Goal: Task Accomplishment & Management: Use online tool/utility

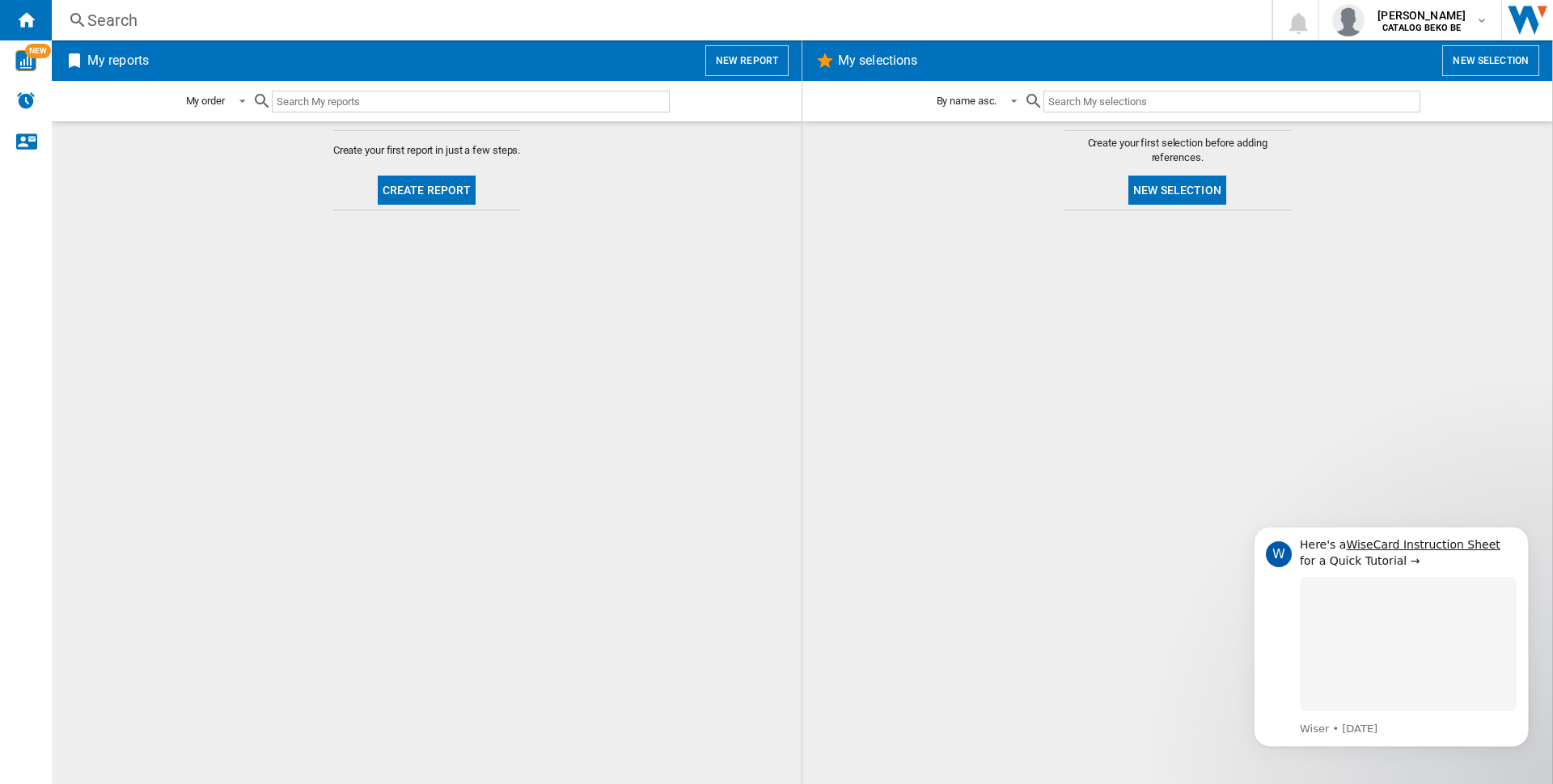
click at [377, 188] on span "Create report" at bounding box center [427, 190] width 112 height 40
click at [393, 185] on button "Create report" at bounding box center [427, 190] width 98 height 29
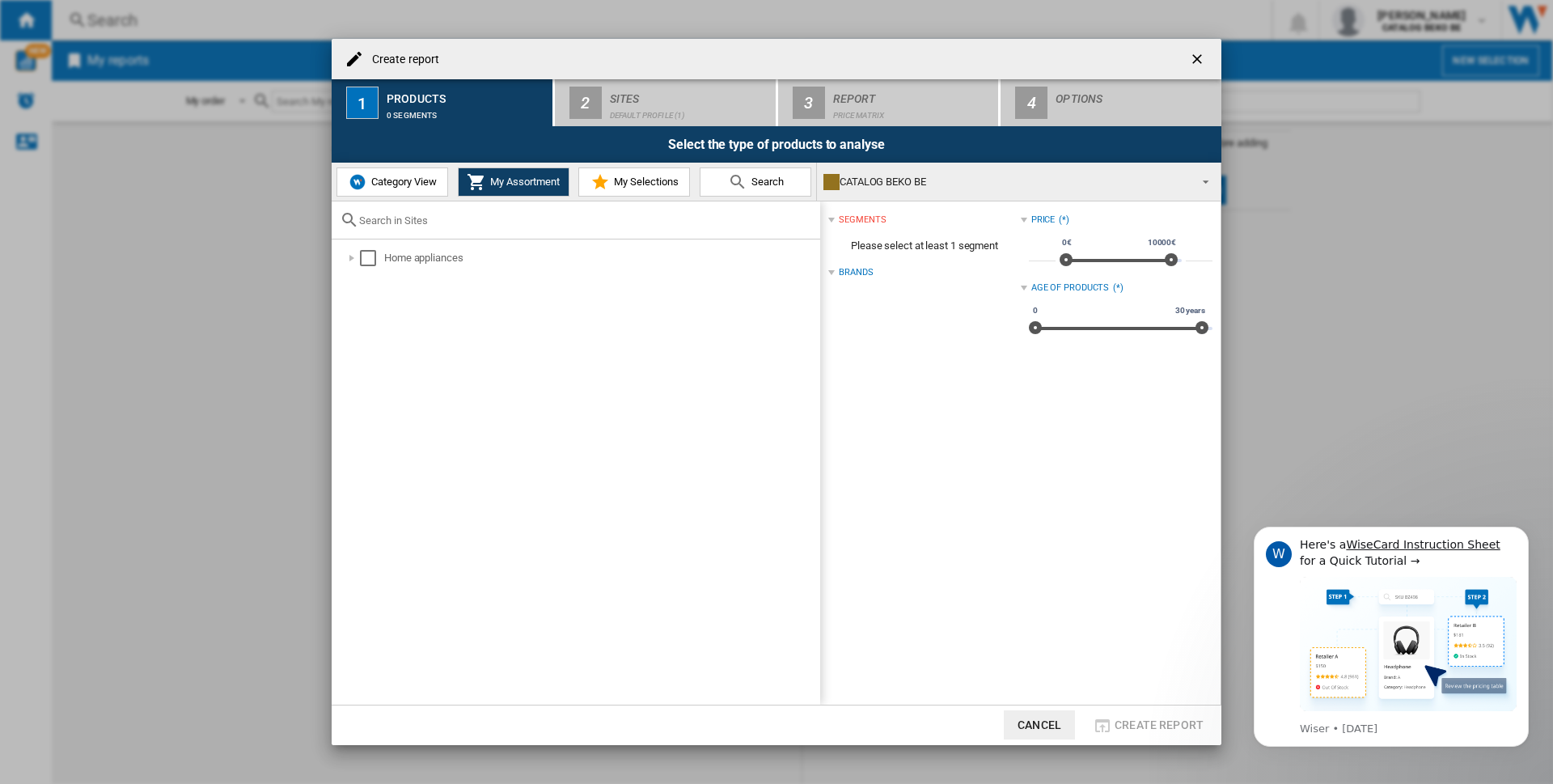
click at [625, 177] on span "My Selections" at bounding box center [645, 182] width 69 height 12
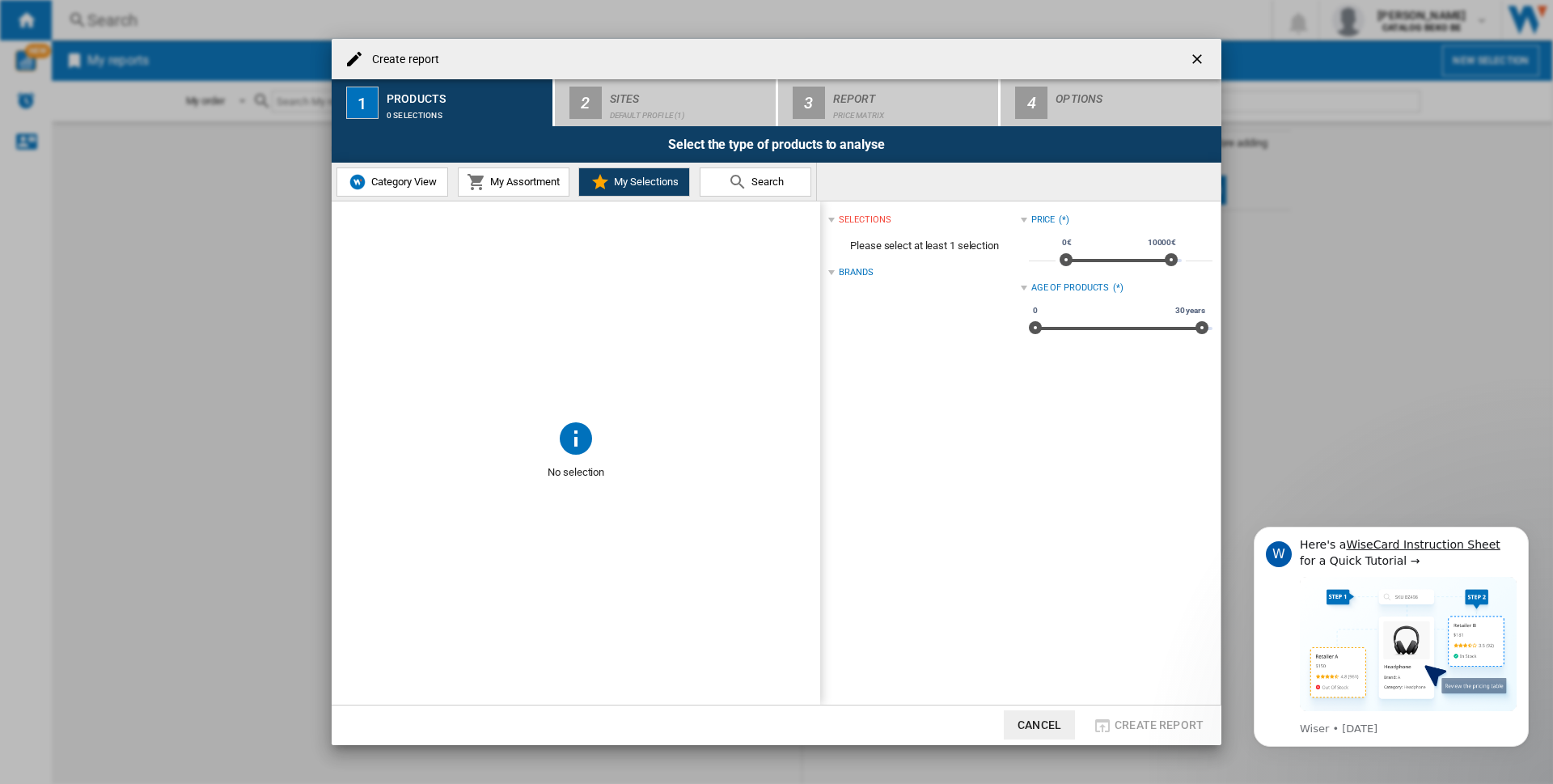
click at [429, 177] on span "Category View" at bounding box center [402, 182] width 69 height 12
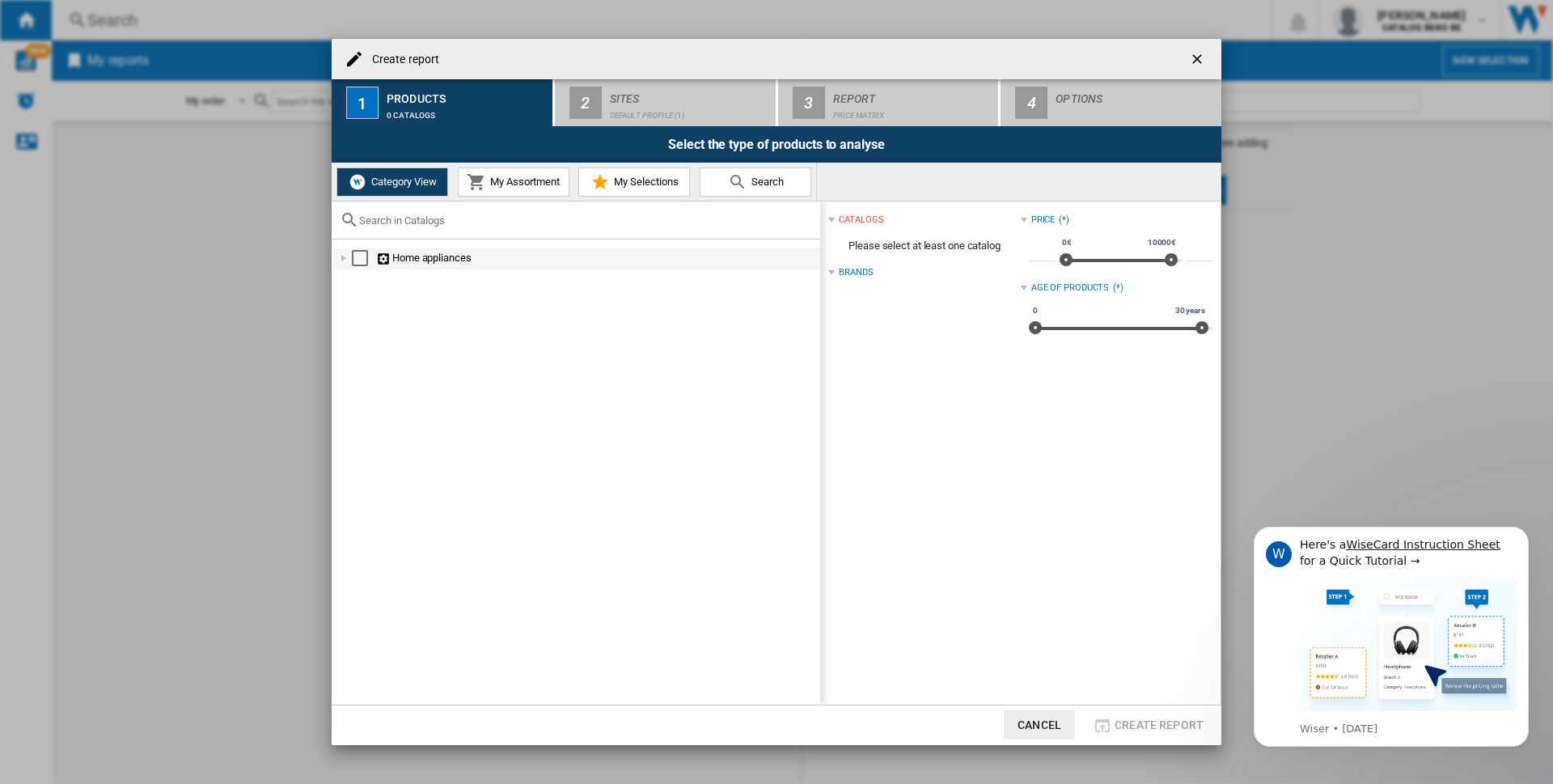
click at [463, 257] on div "Home appliances" at bounding box center [597, 258] width 442 height 16
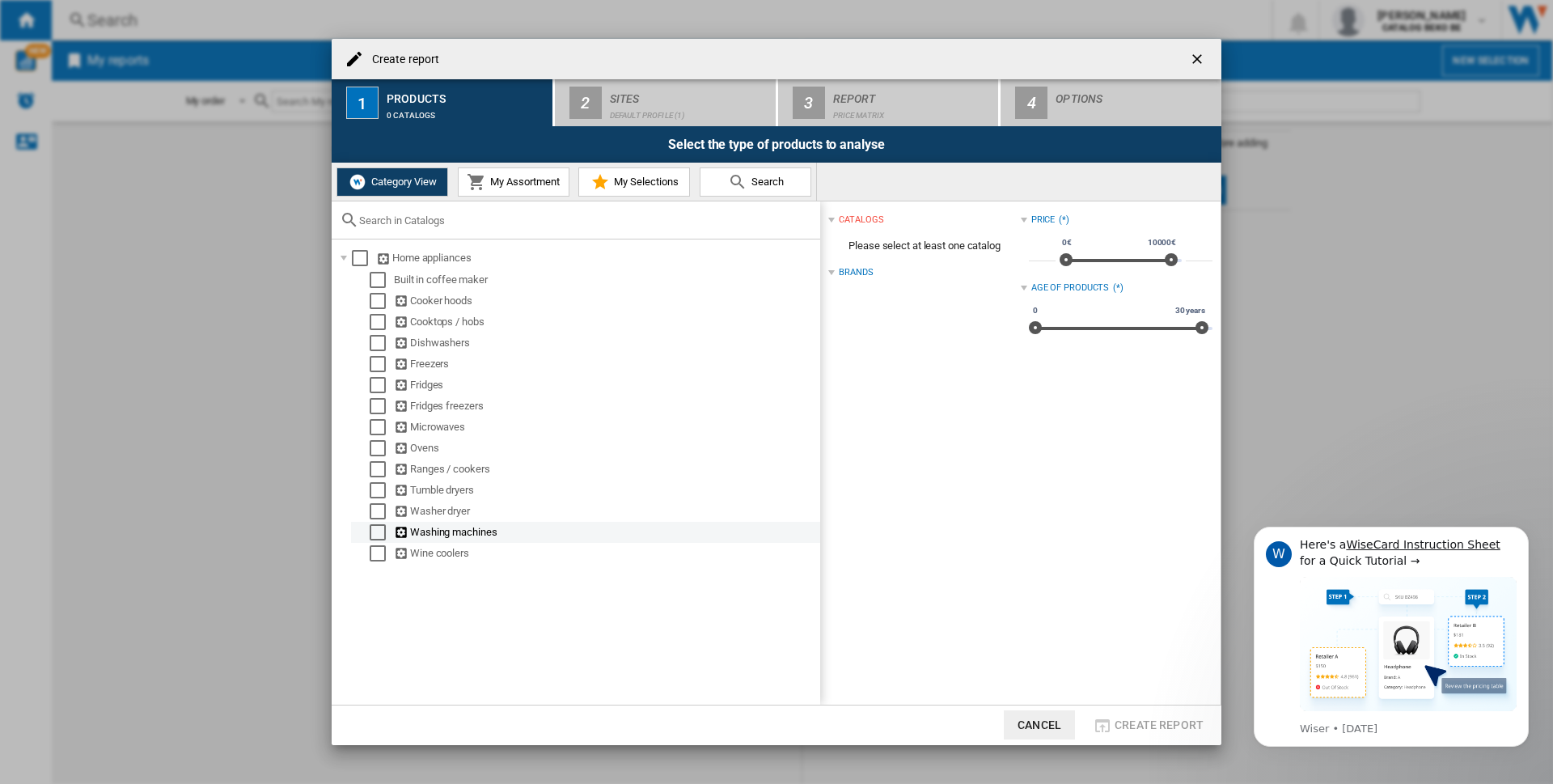
click at [378, 533] on div "Select" at bounding box center [378, 532] width 16 height 16
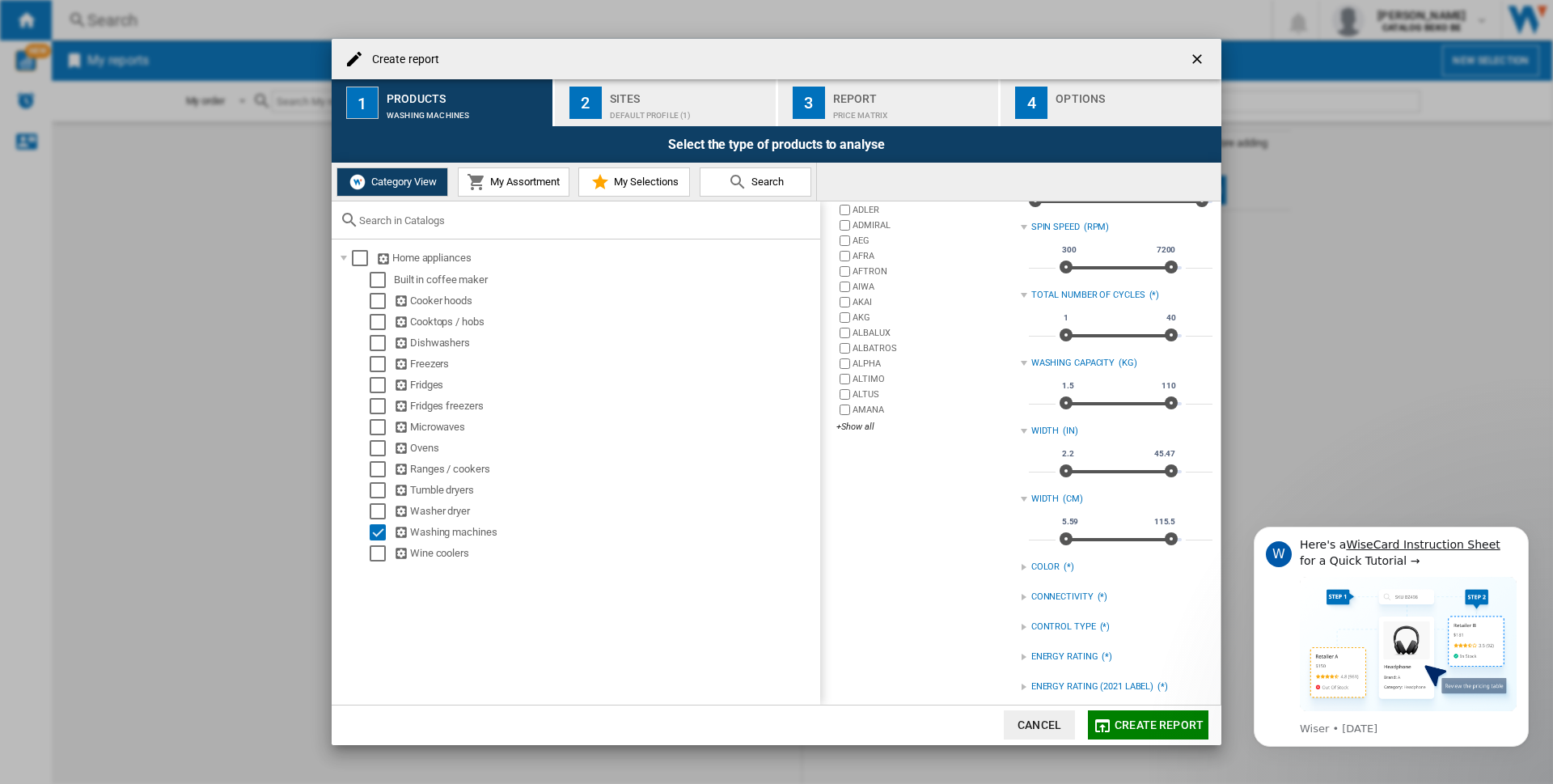
scroll to position [161, 0]
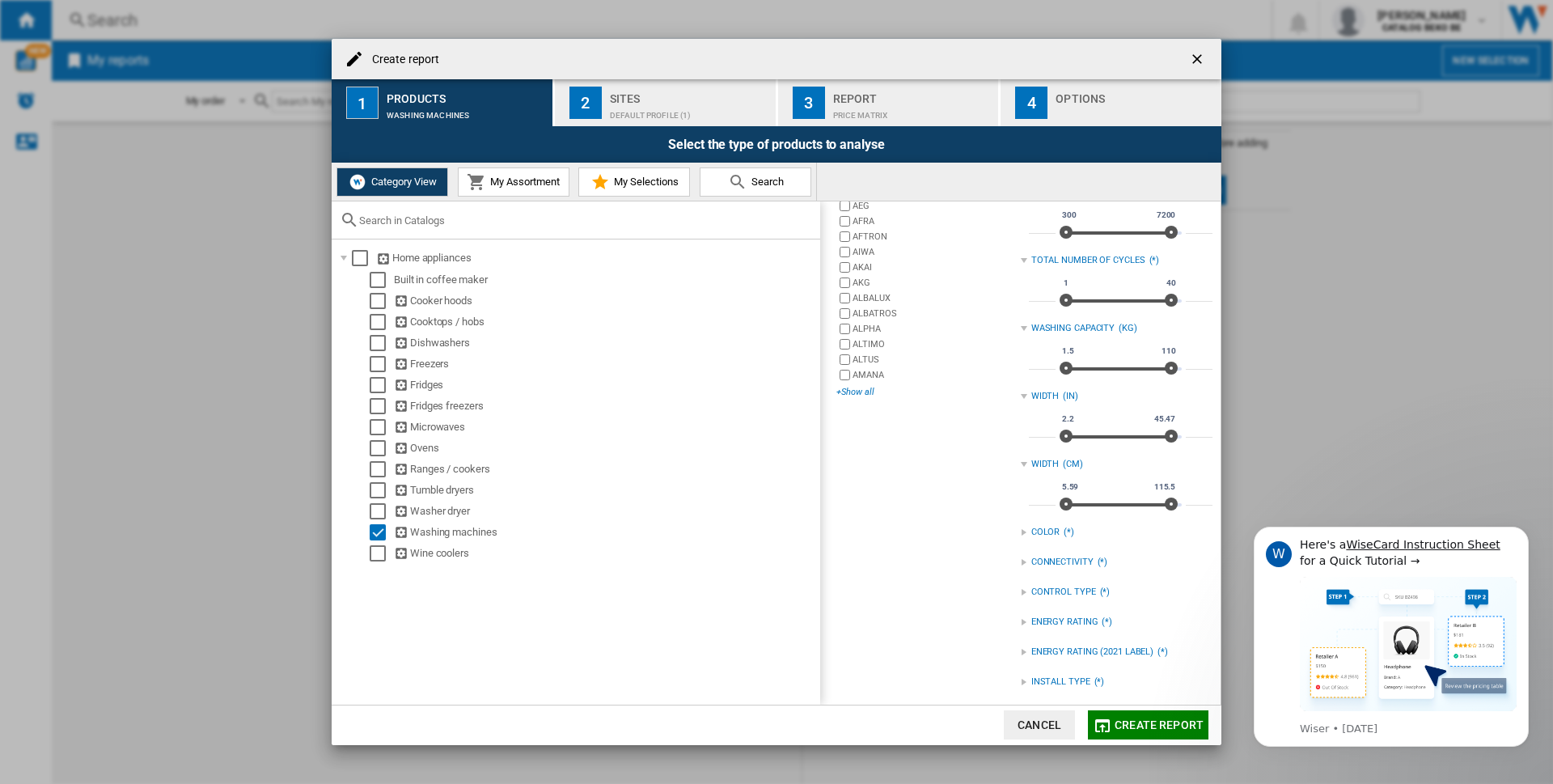
click at [863, 396] on div "+Show all" at bounding box center [928, 392] width 184 height 12
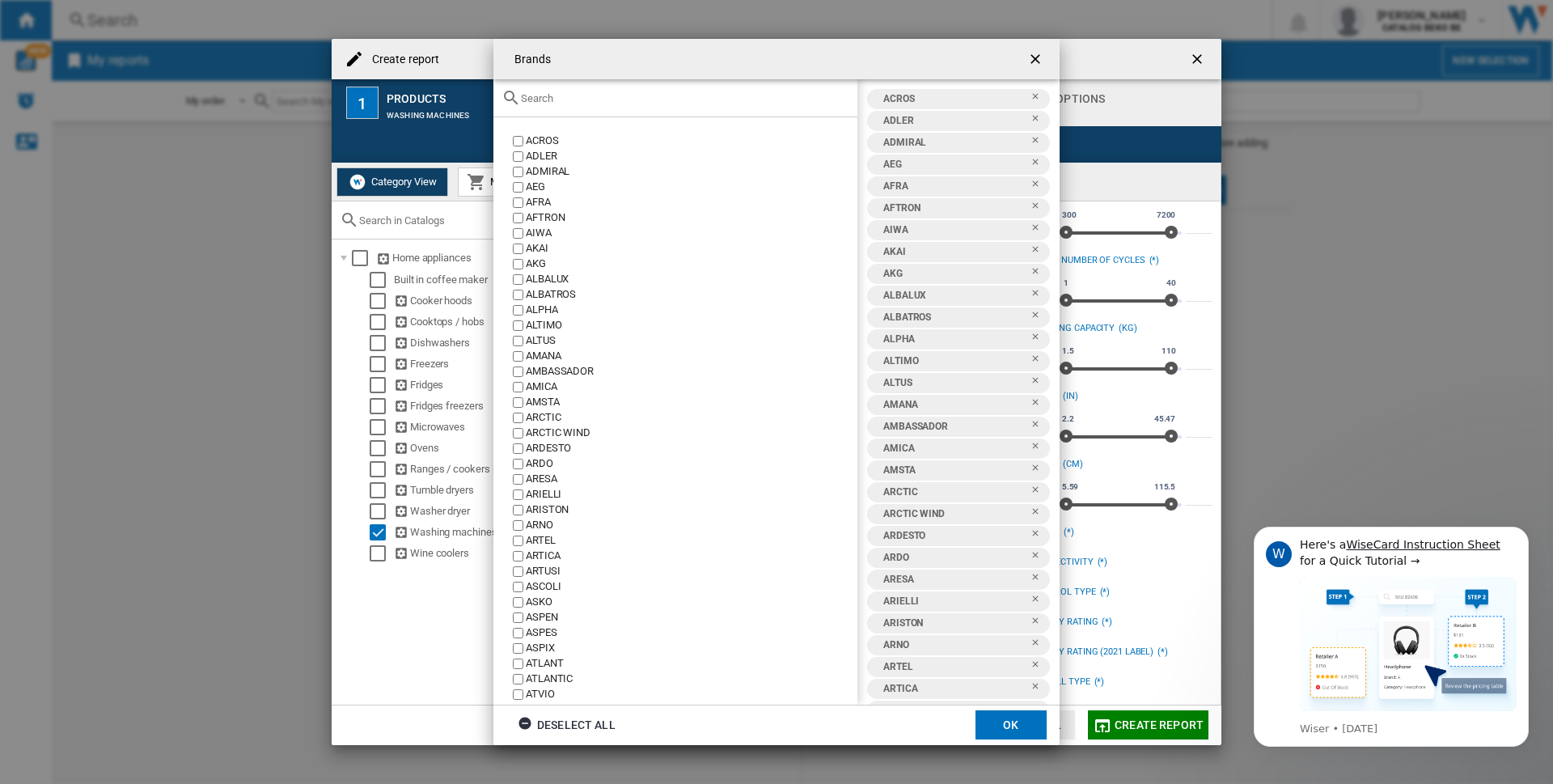
click at [552, 92] on input "text" at bounding box center [685, 98] width 328 height 12
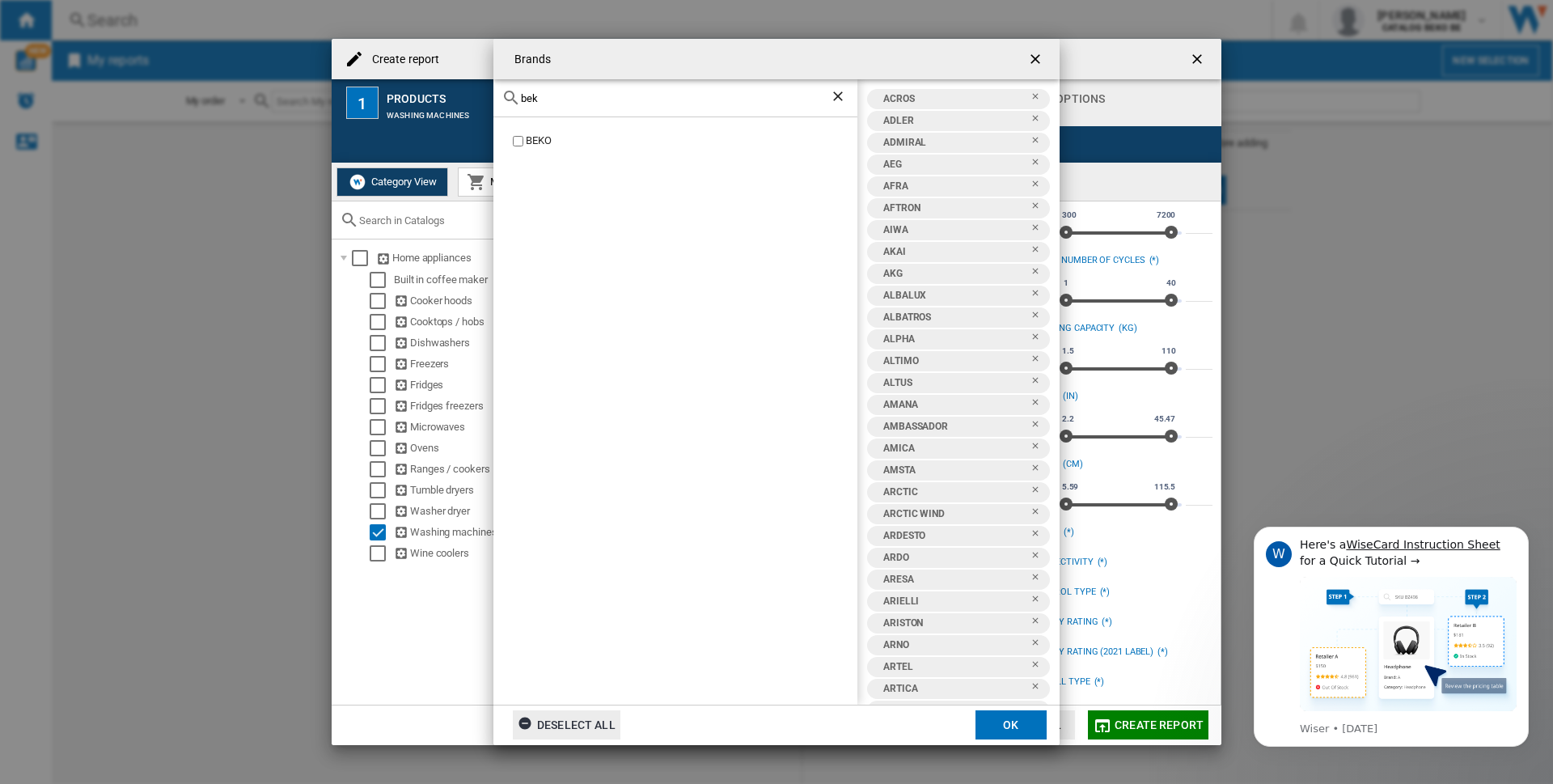
click at [581, 728] on div "Deselect all" at bounding box center [567, 725] width 98 height 29
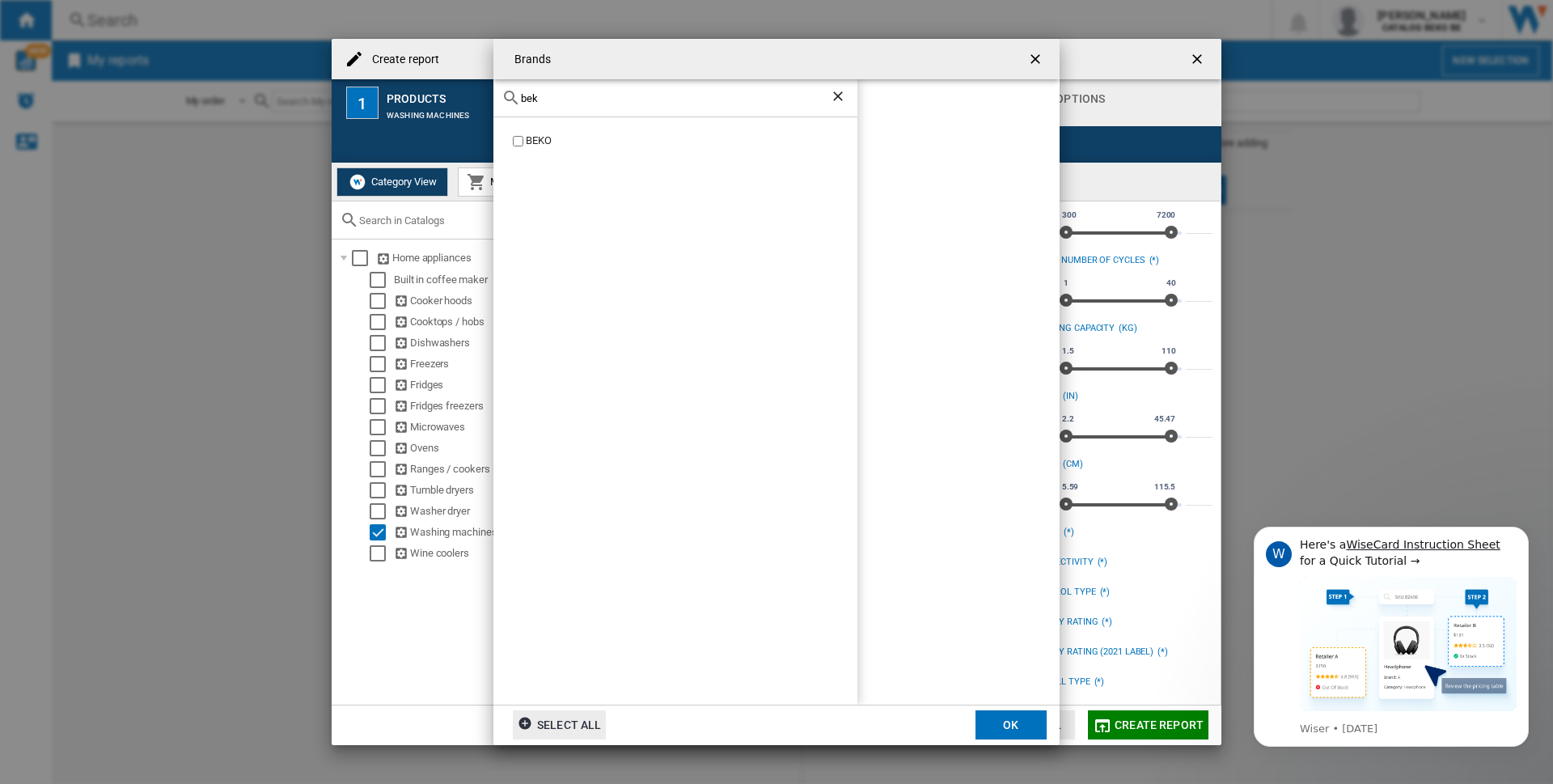
click at [584, 94] on input "bek" at bounding box center [675, 98] width 309 height 12
type input "b"
type input "whir"
click at [528, 141] on div "WHIRLPOOL" at bounding box center [692, 140] width 332 height 15
click at [1000, 717] on button "OK" at bounding box center [1011, 725] width 71 height 29
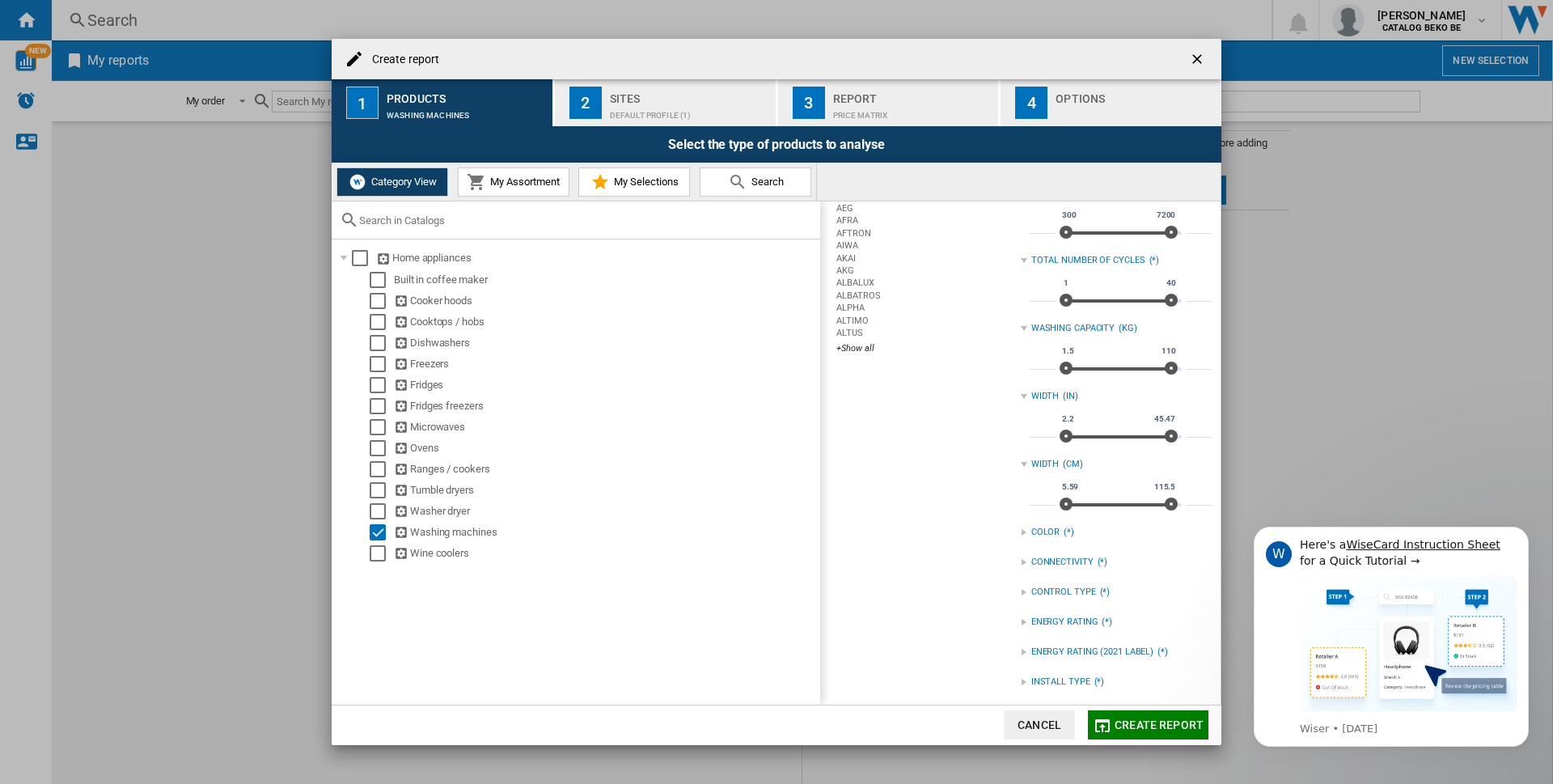
scroll to position [0, 0]
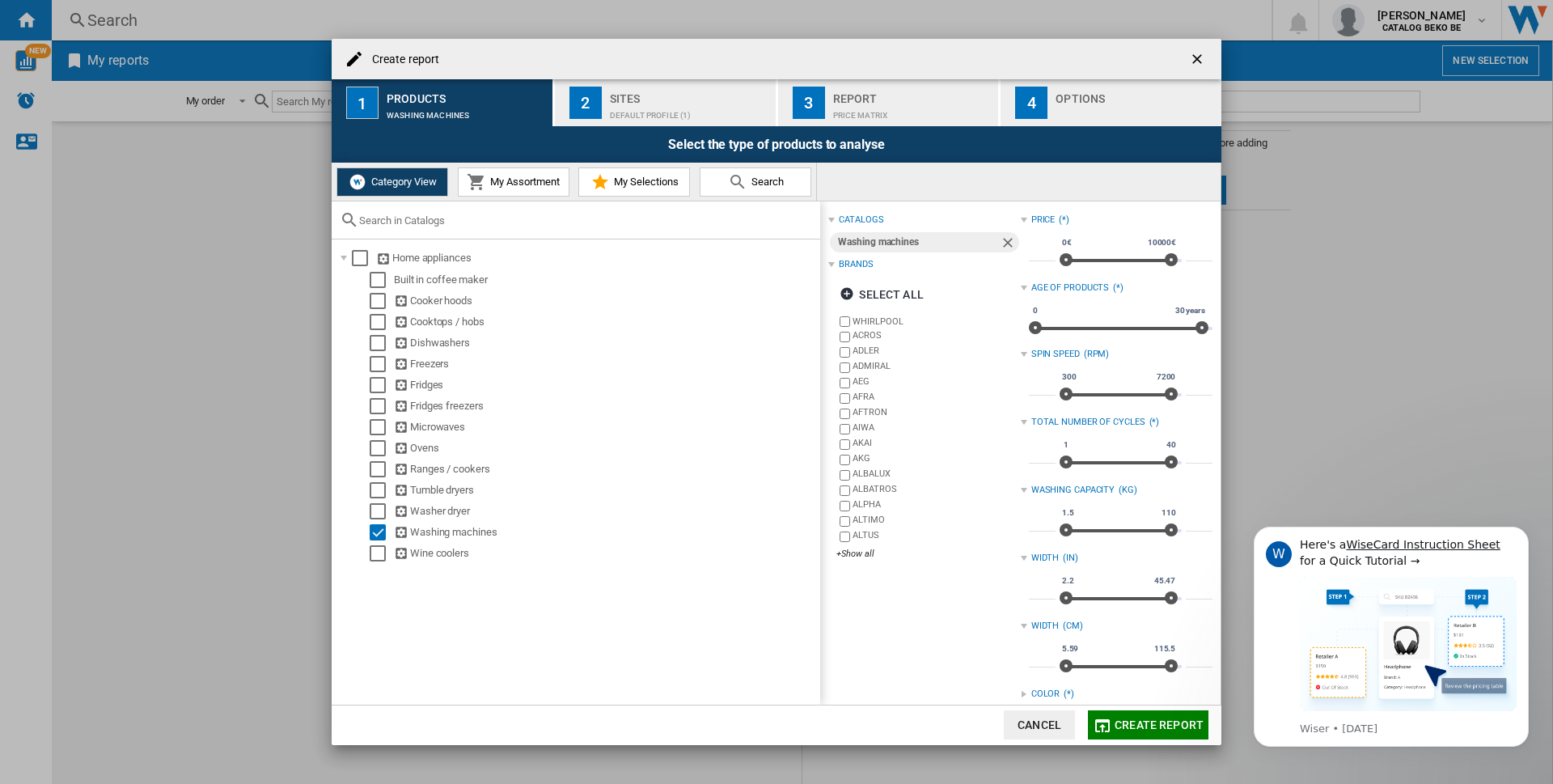
click at [1150, 729] on span "Create report" at bounding box center [1158, 725] width 89 height 13
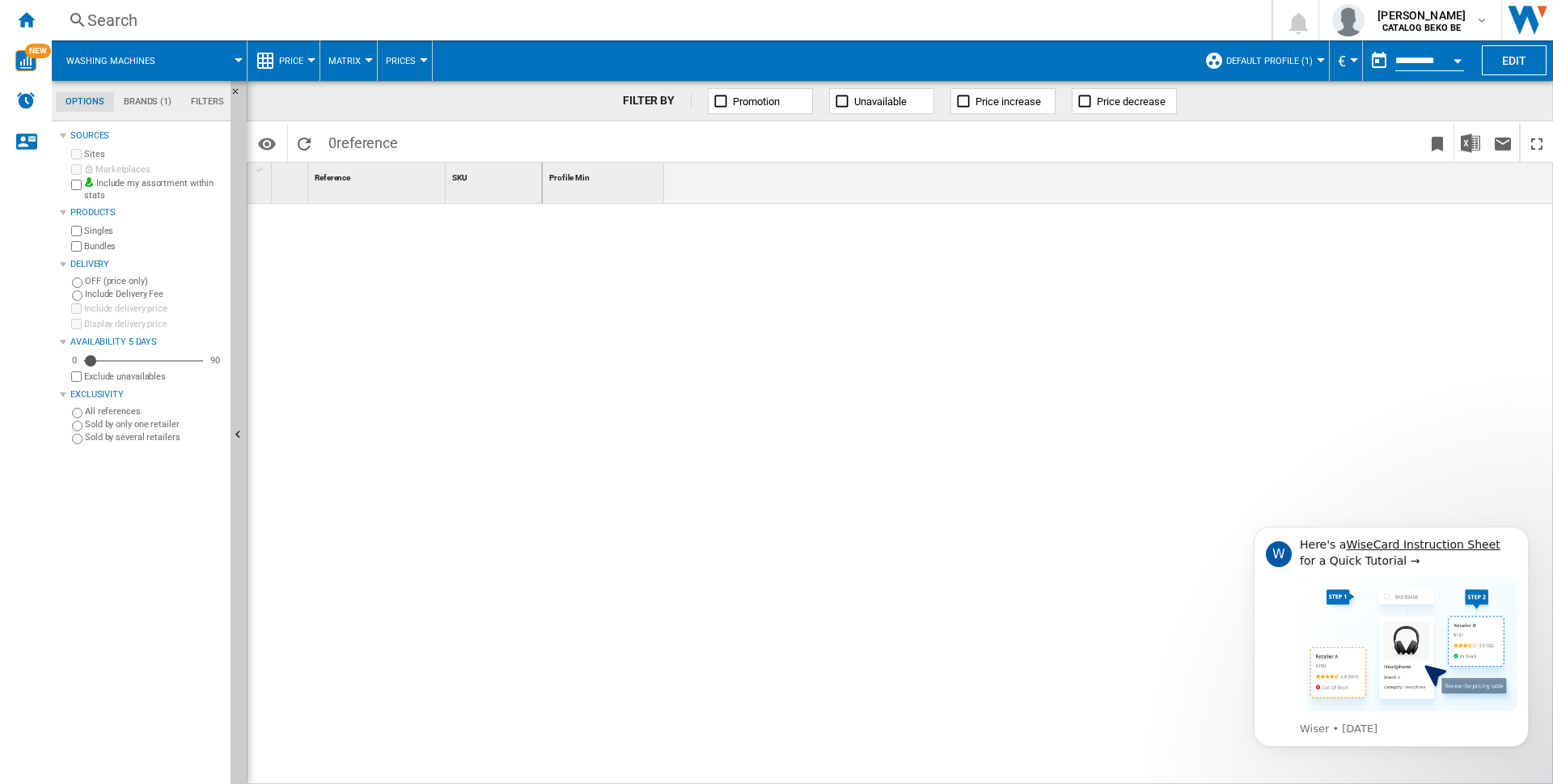
click at [142, 101] on md-tab-item "Brands (1)" at bounding box center [148, 102] width 67 height 20
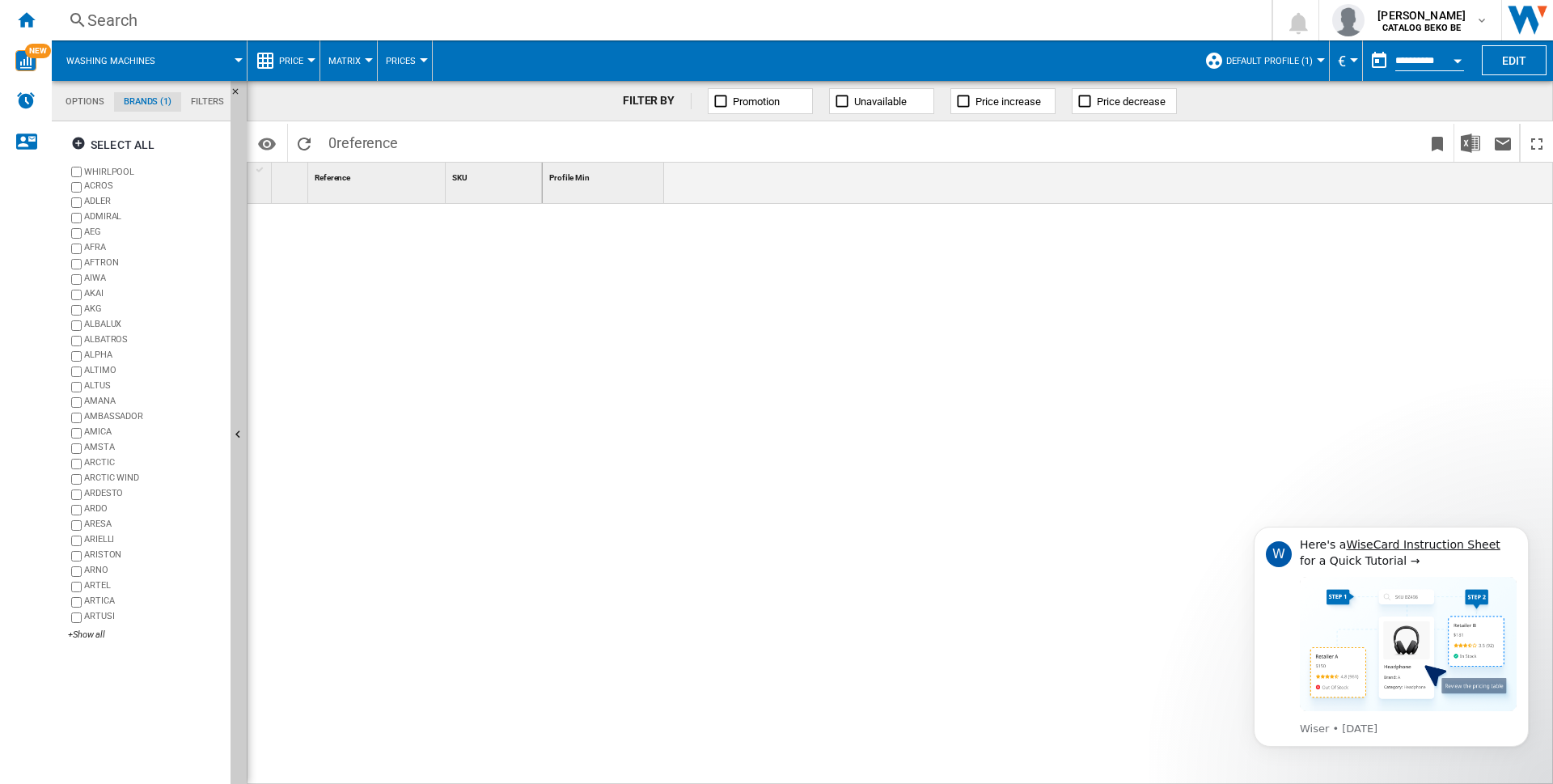
click at [214, 94] on md-tab-item "Filters" at bounding box center [207, 102] width 52 height 20
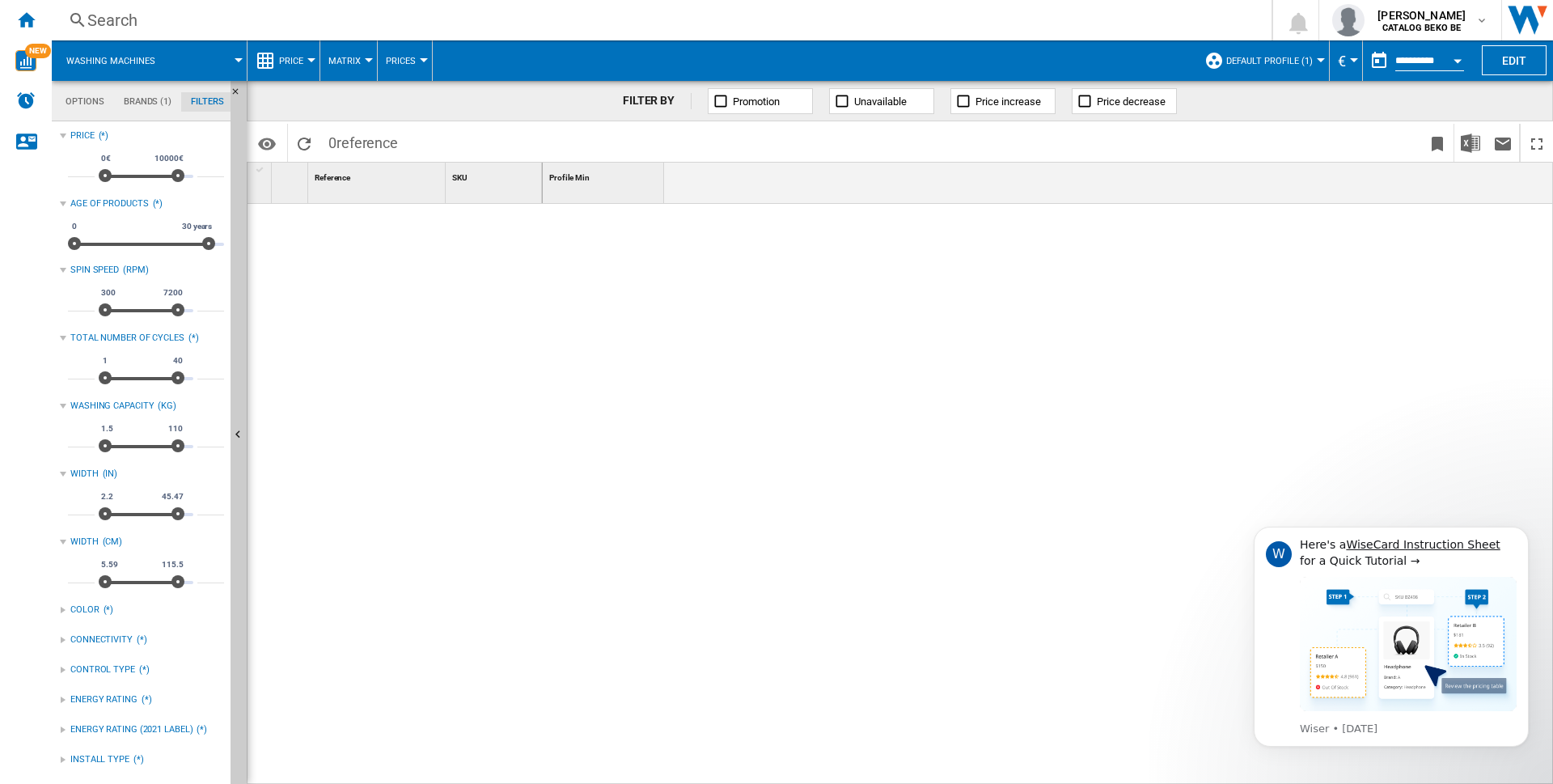
click at [92, 98] on md-tab-item "Options" at bounding box center [85, 102] width 59 height 20
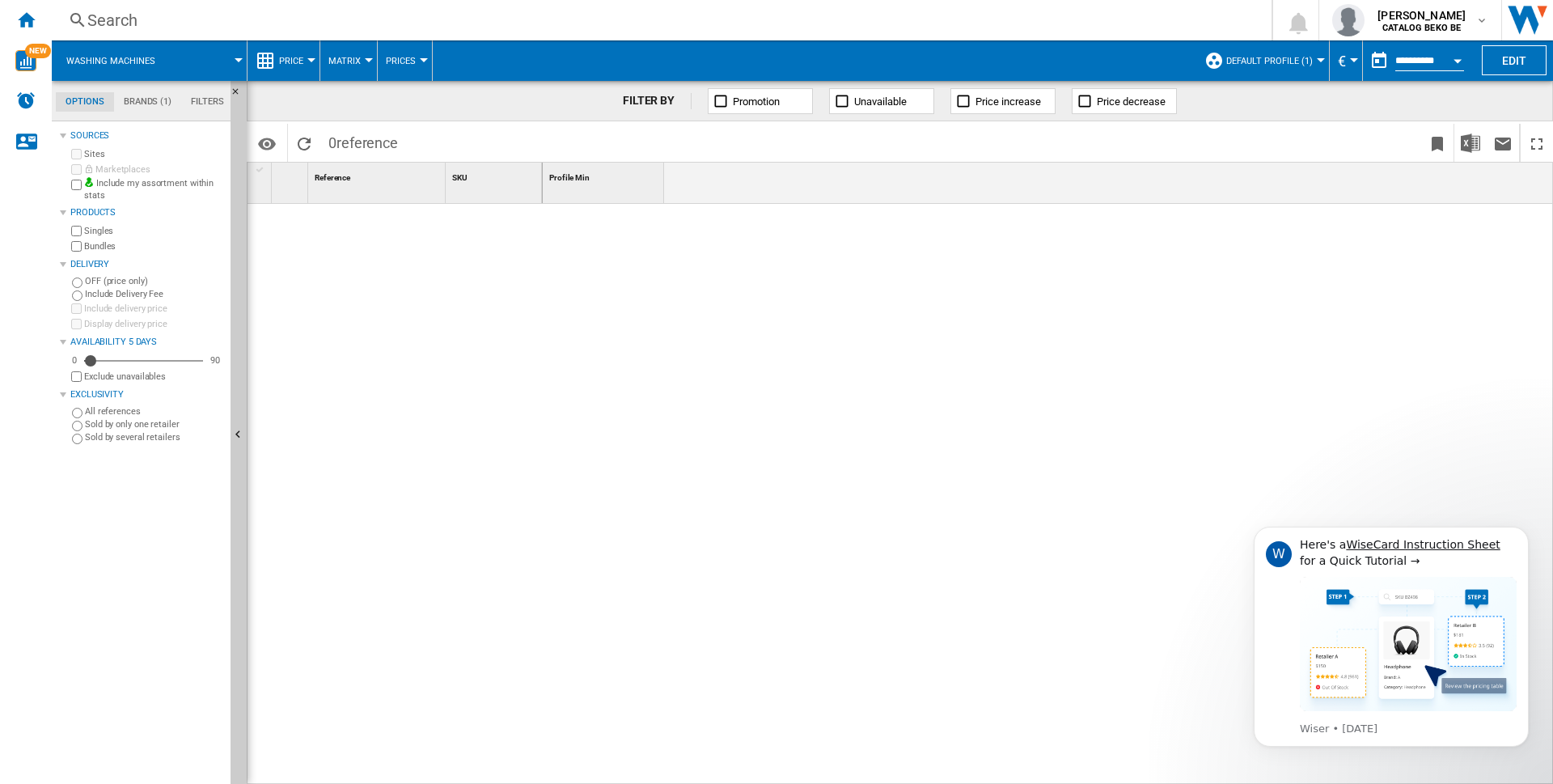
scroll to position [20, 0]
click at [28, 56] on span "NEW" at bounding box center [37, 51] width 26 height 14
click at [13, 12] on div "Home" at bounding box center [26, 20] width 51 height 41
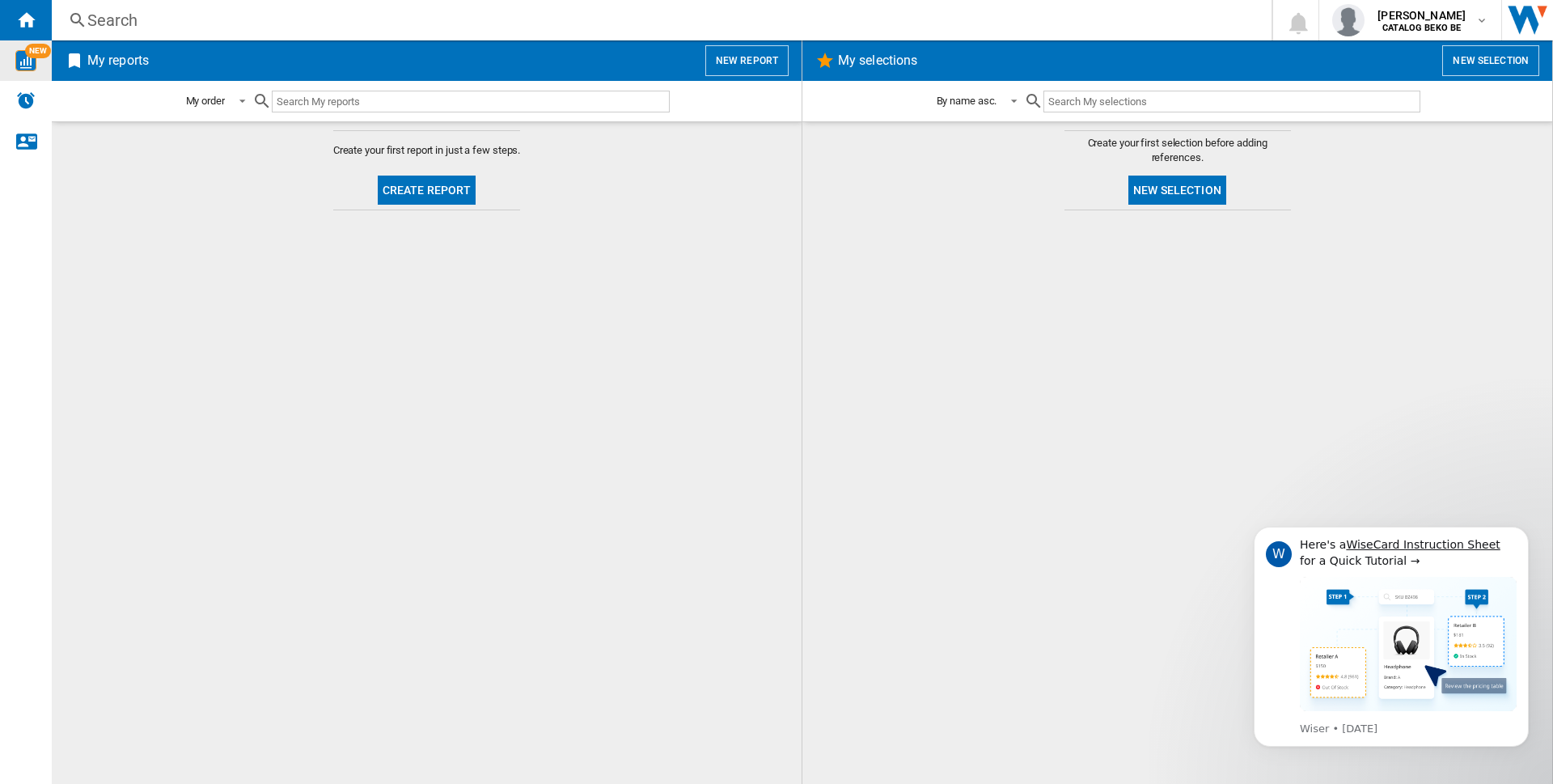
click at [745, 53] on button "New report" at bounding box center [747, 60] width 83 height 31
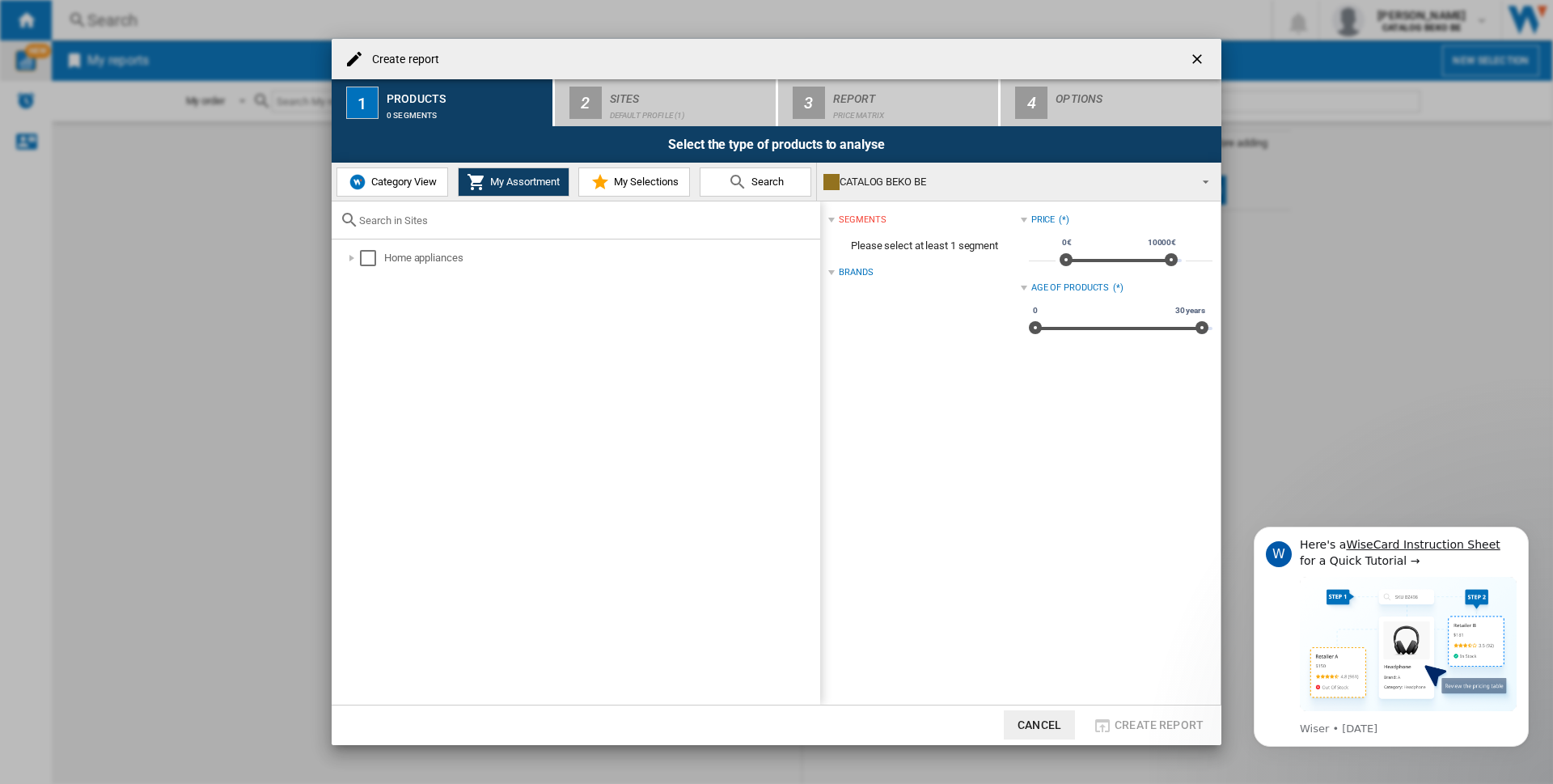
click at [410, 186] on span "Category View" at bounding box center [402, 182] width 69 height 12
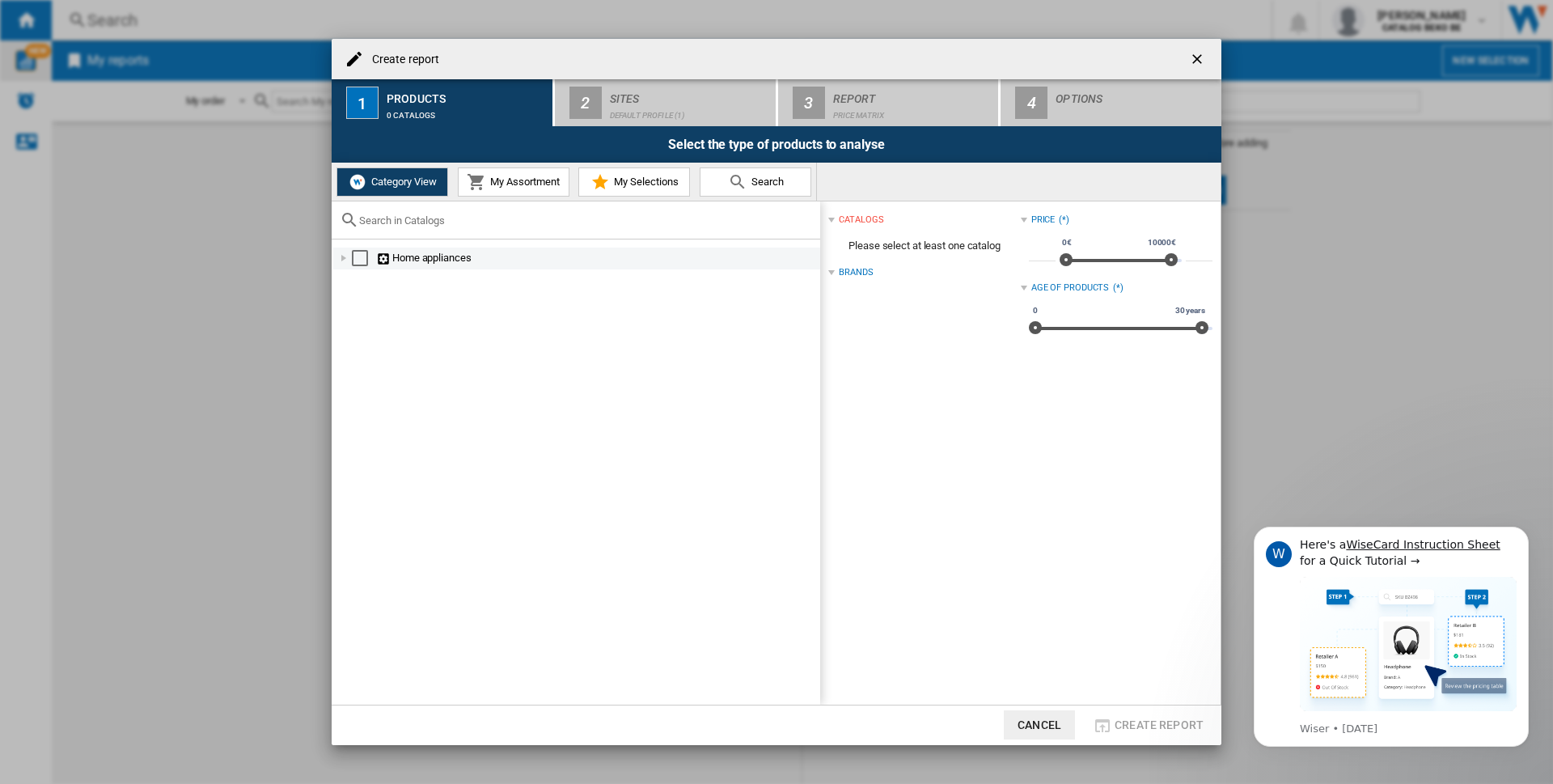
click at [388, 255] on ng-md-icon at bounding box center [384, 259] width 16 height 15
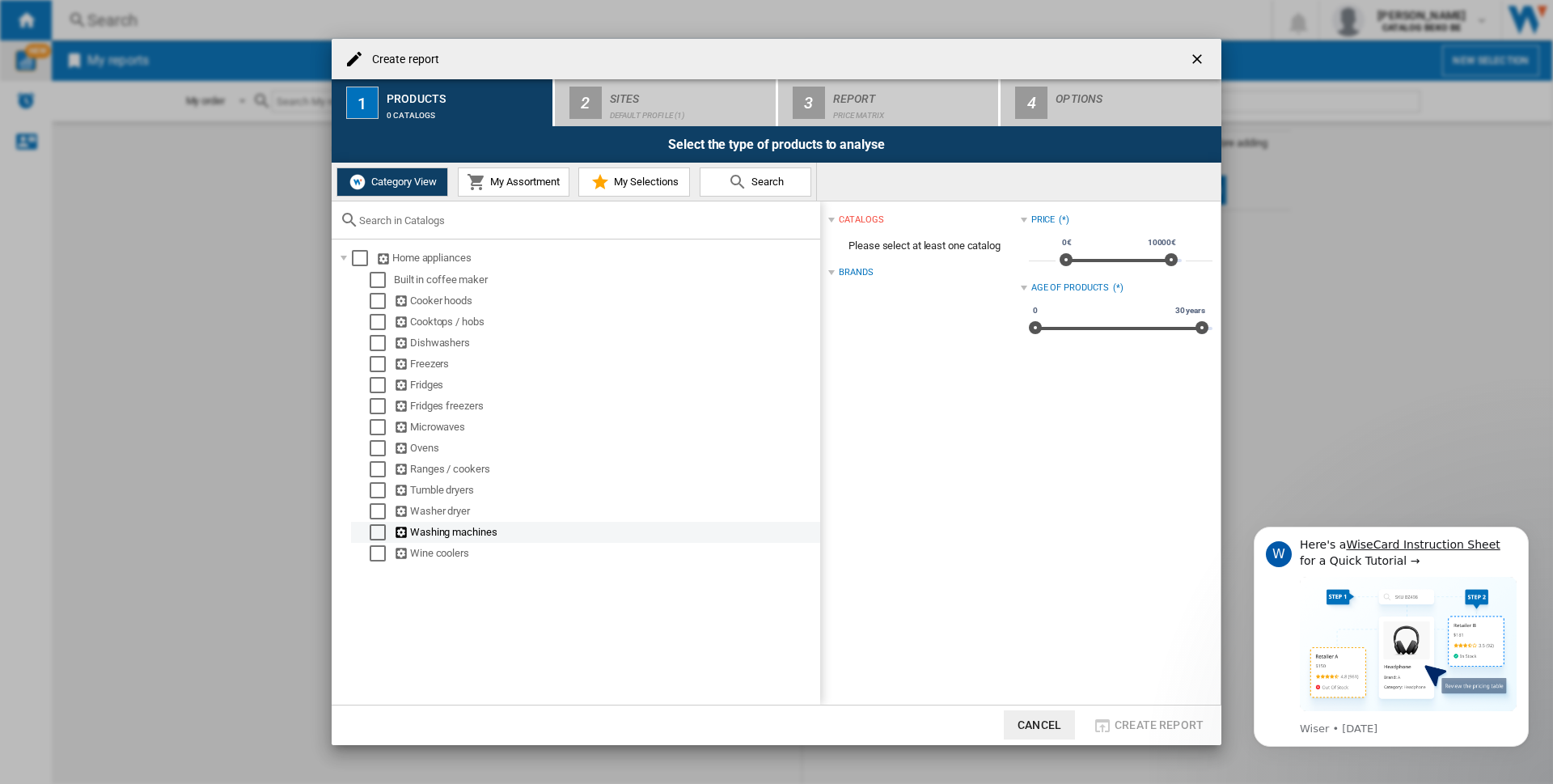
click at [374, 533] on div "Select" at bounding box center [378, 532] width 16 height 16
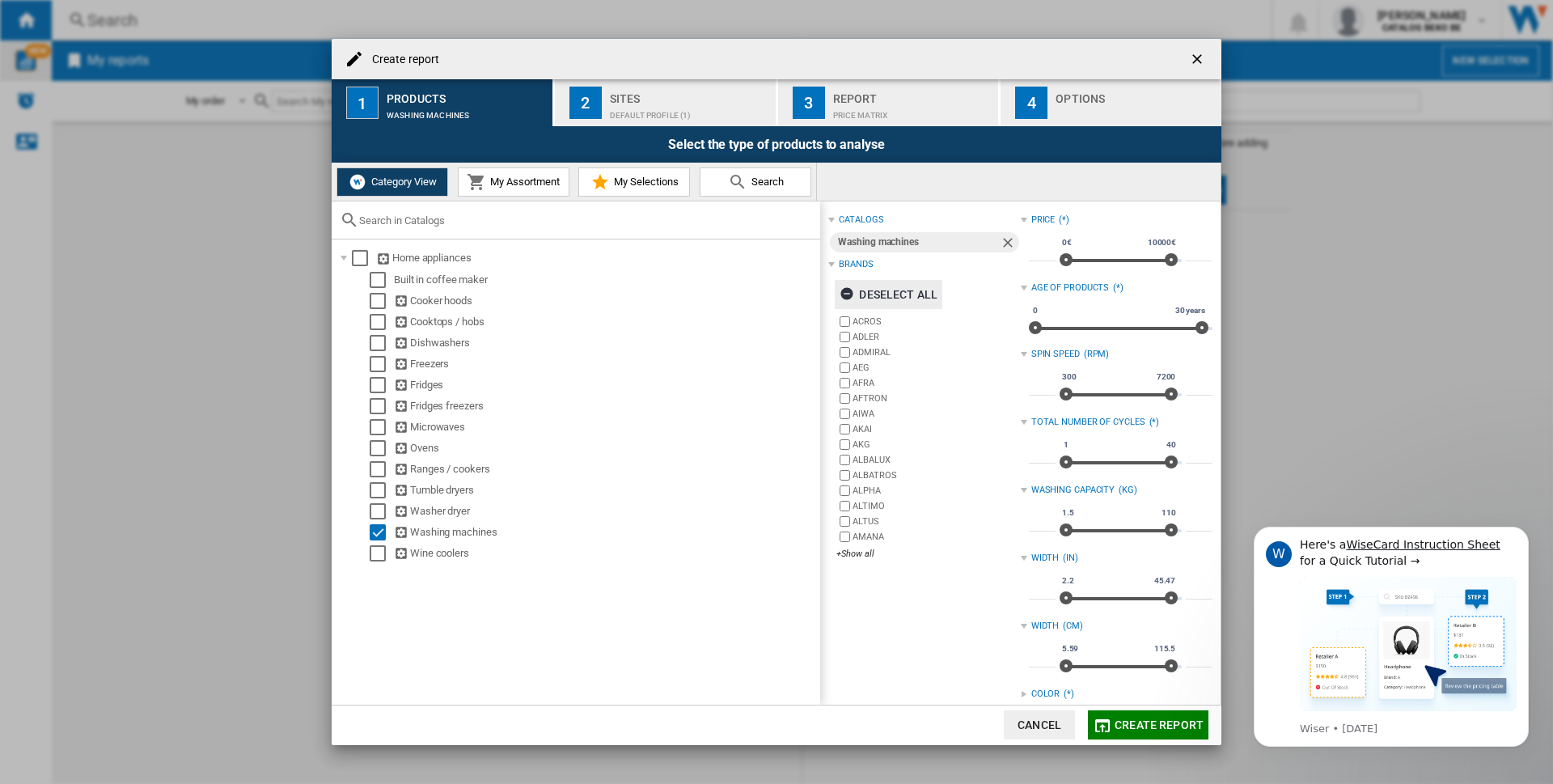
click at [862, 298] on div "Deselect all" at bounding box center [888, 294] width 98 height 29
click at [359, 255] on div "Select" at bounding box center [360, 258] width 16 height 16
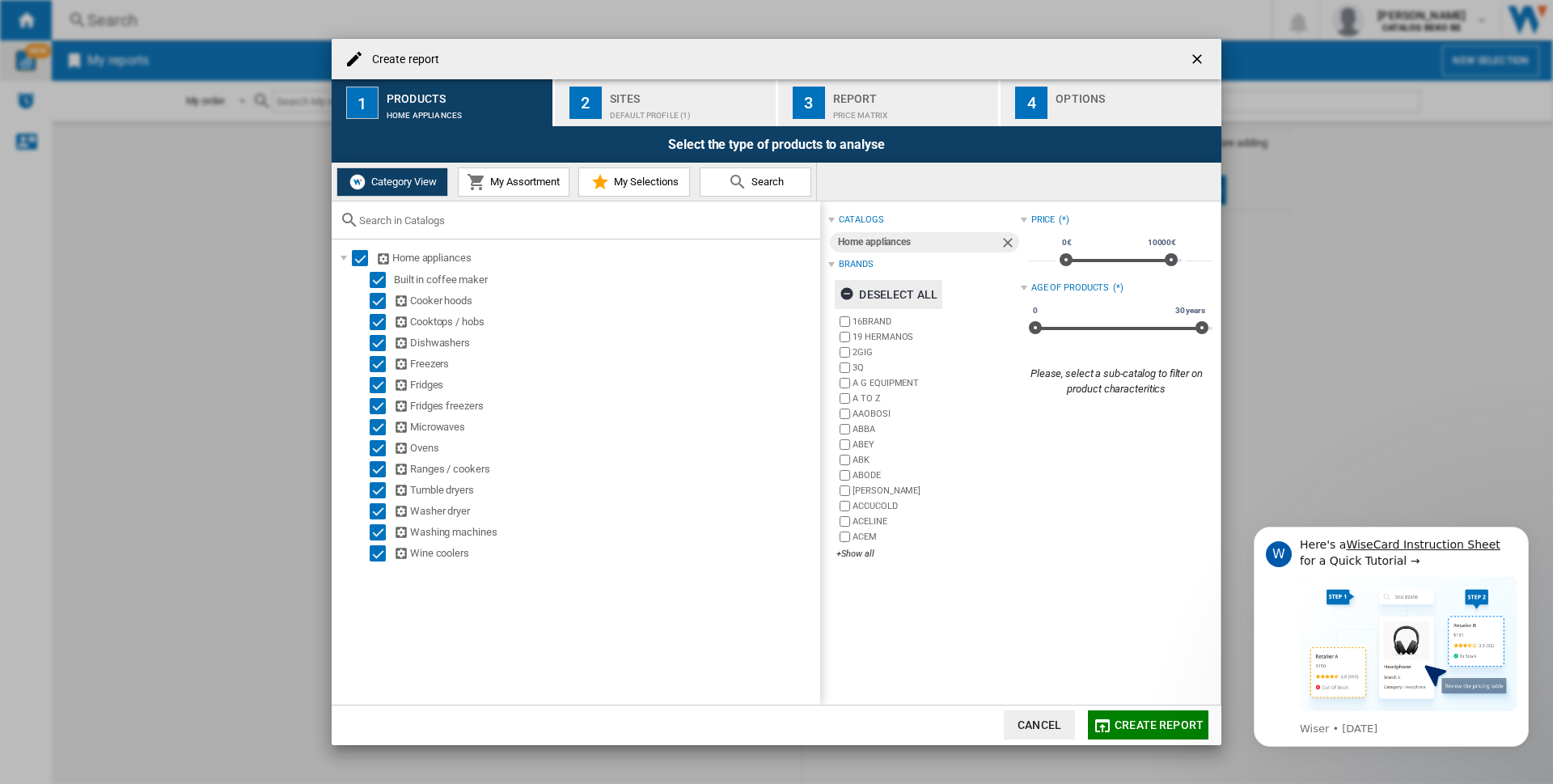
click at [839, 288] on button "Deselect all" at bounding box center [888, 294] width 107 height 29
click at [854, 556] on div "+Show all" at bounding box center [928, 553] width 184 height 12
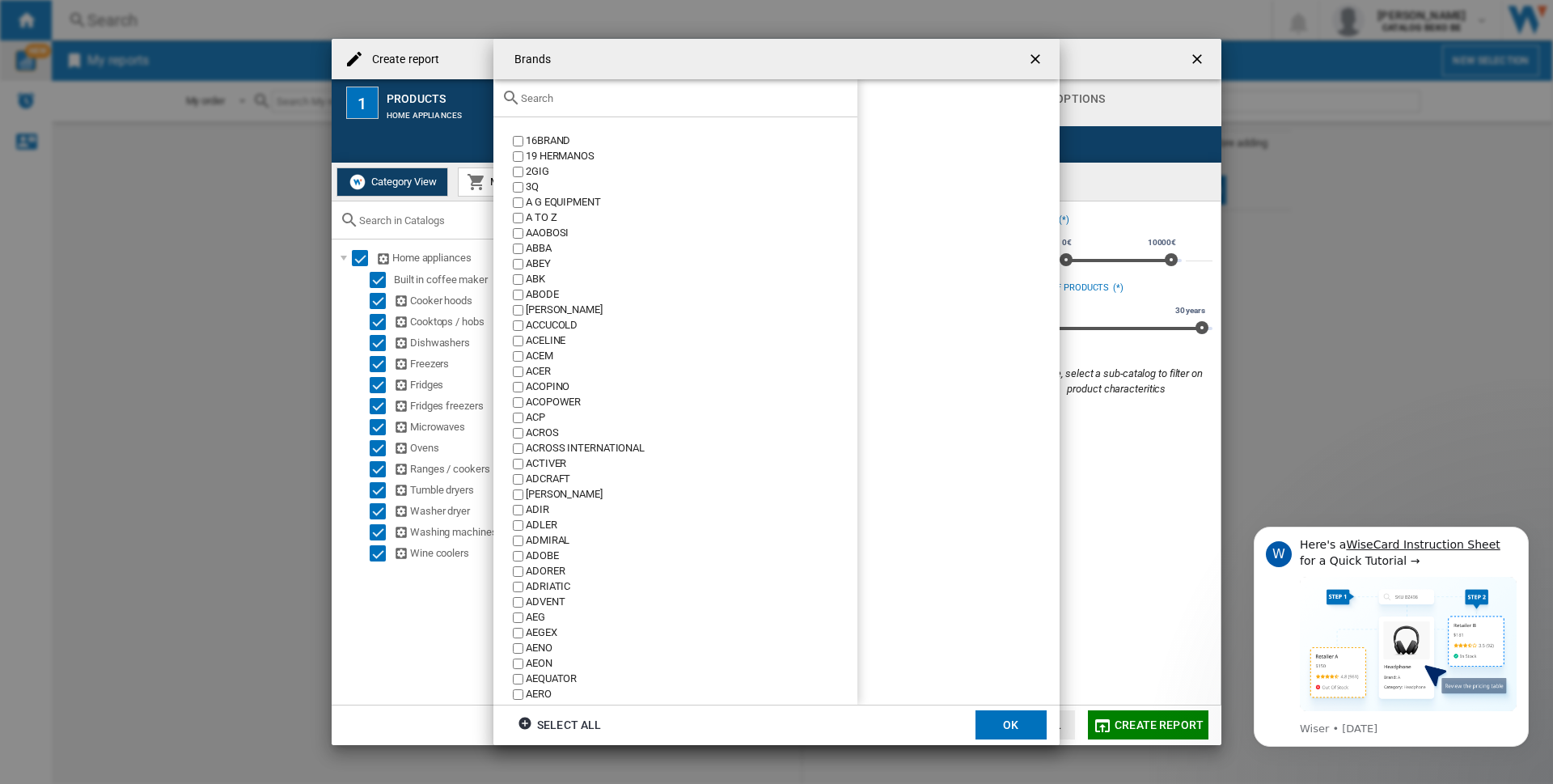
click at [600, 98] on input "{{::title}} OK ..." at bounding box center [685, 98] width 328 height 12
type input "b"
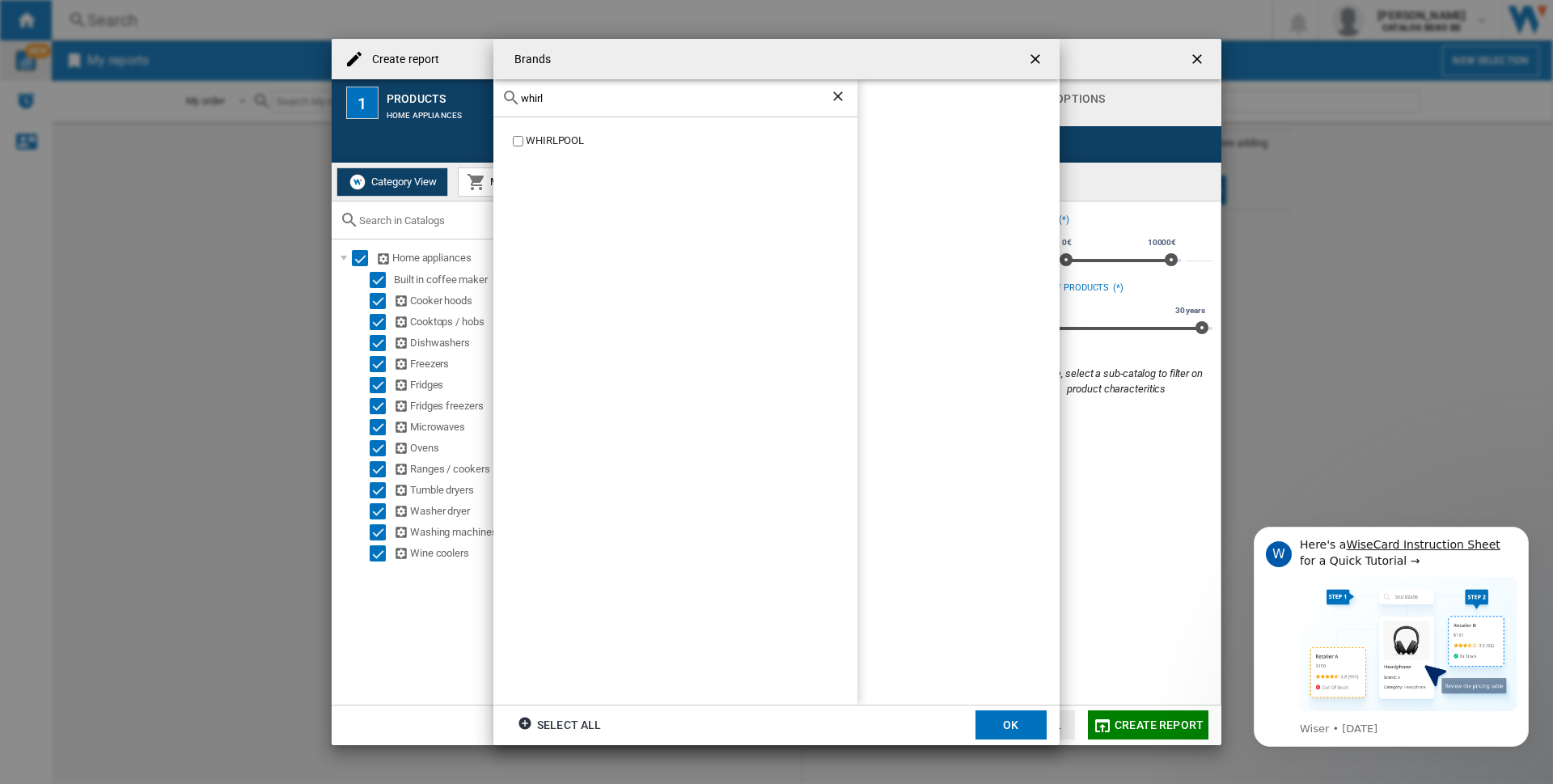
type input "whirl"
click at [556, 133] on div "WHIRLPOOL" at bounding box center [675, 410] width 364 height 586
click at [556, 138] on div "WHIRLPOOL" at bounding box center [692, 140] width 332 height 15
click at [1001, 717] on button "OK" at bounding box center [1011, 725] width 71 height 29
click at [1115, 720] on button "Create report" at bounding box center [1148, 725] width 121 height 29
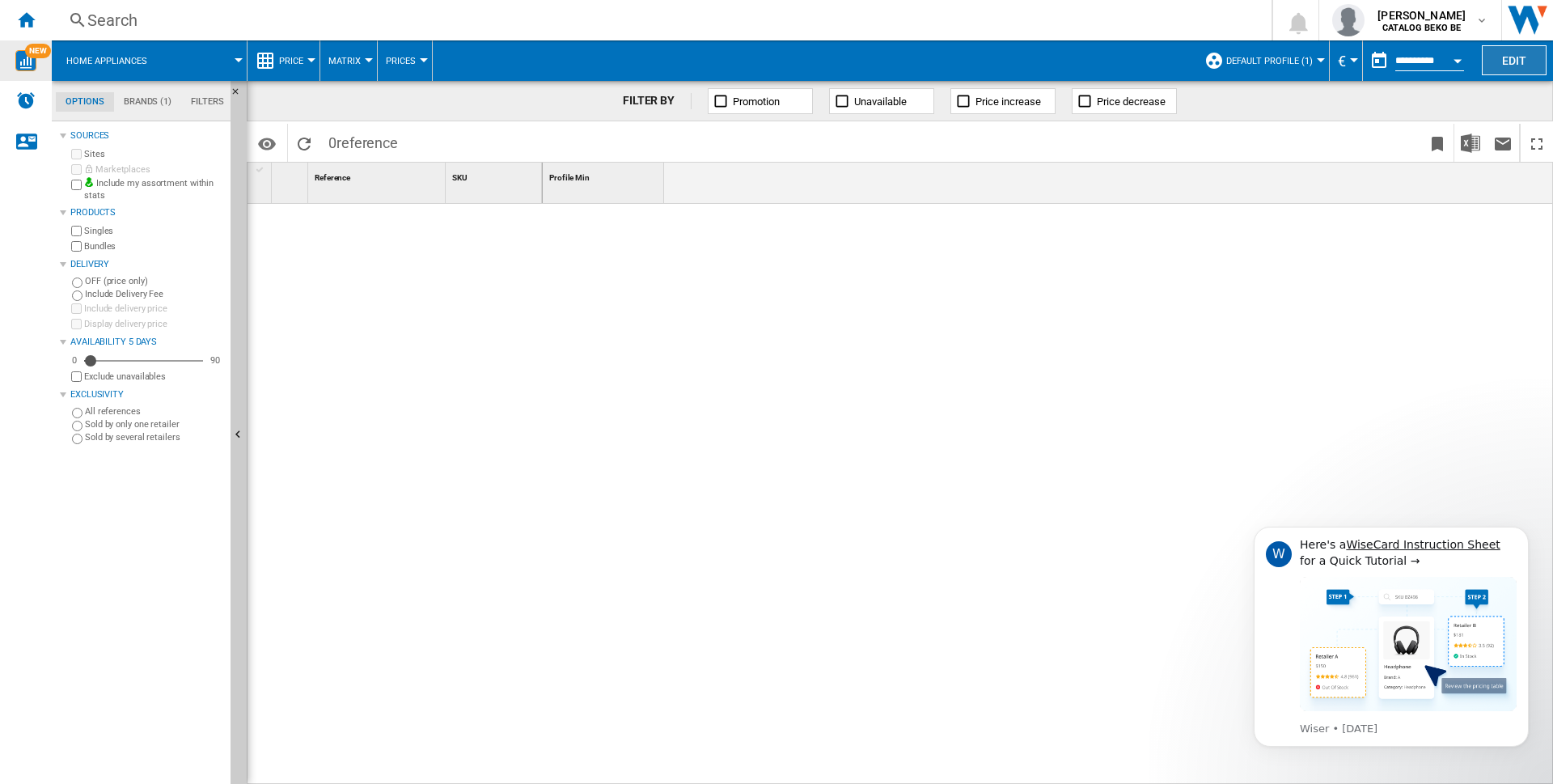
click at [1532, 48] on button "Edit" at bounding box center [1513, 60] width 65 height 30
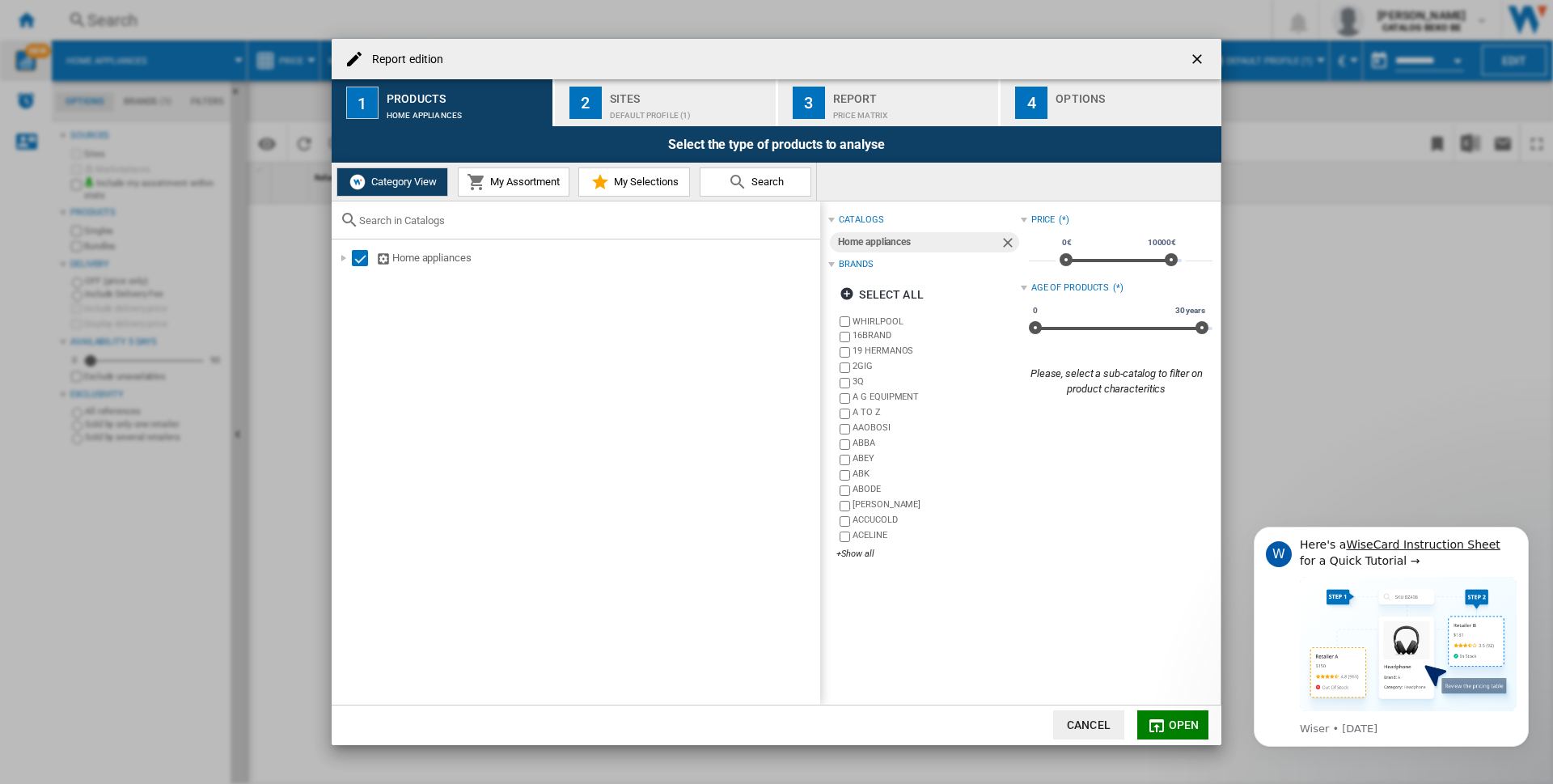
click at [537, 189] on button "My Assortment" at bounding box center [514, 182] width 112 height 29
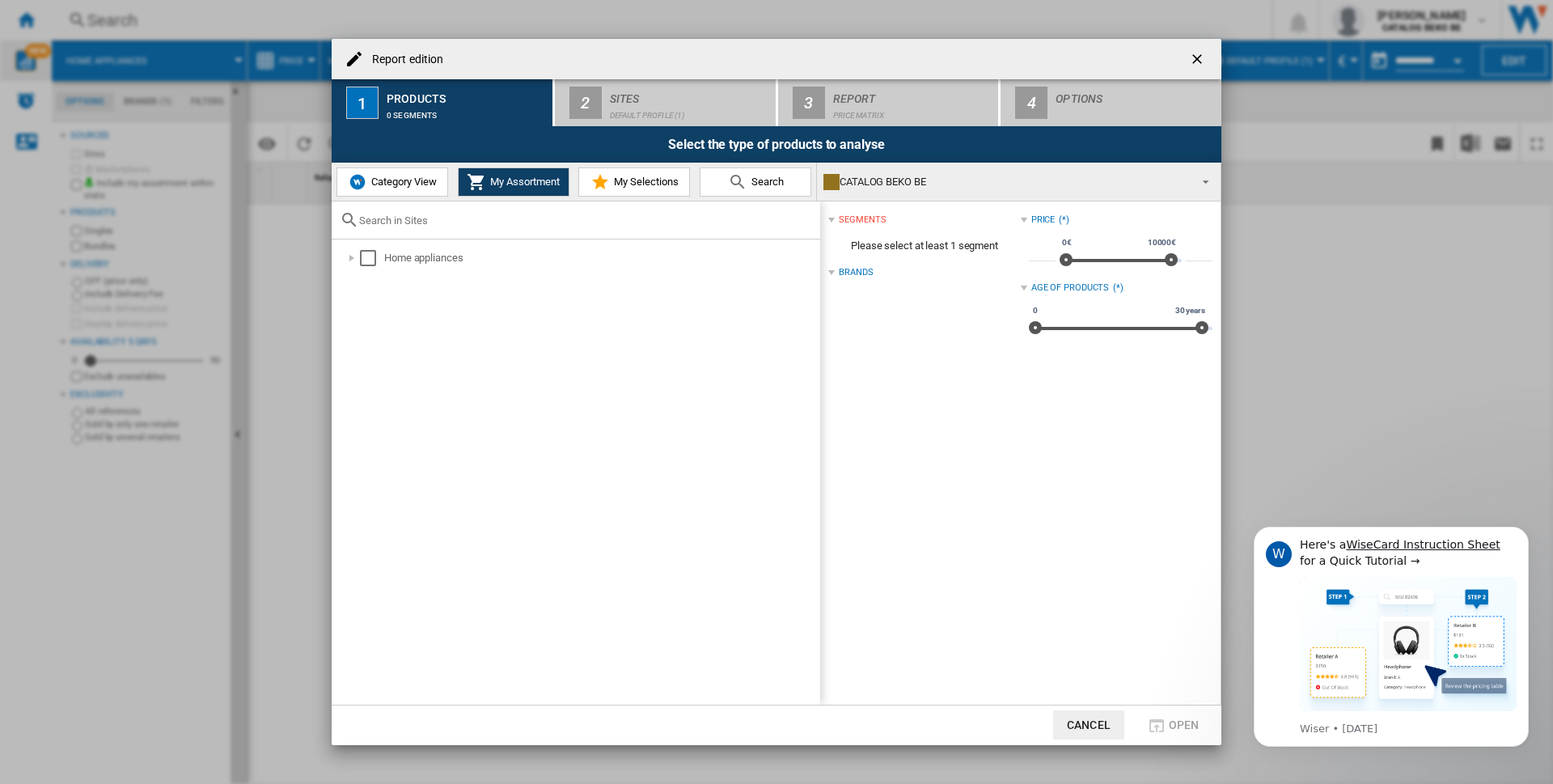
click at [665, 179] on span "My Selections" at bounding box center [645, 182] width 69 height 12
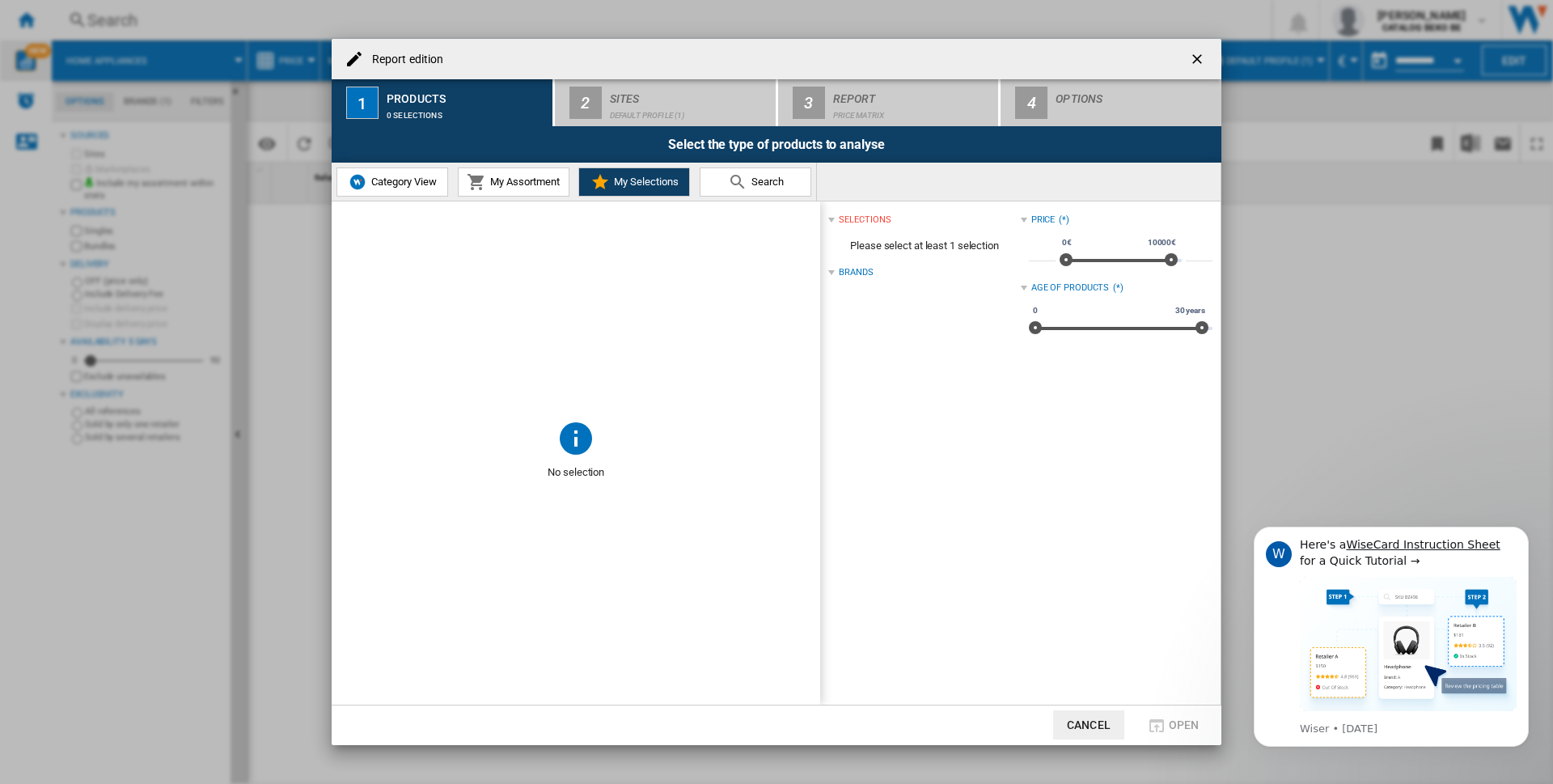
click at [729, 179] on md-icon at bounding box center [738, 182] width 20 height 20
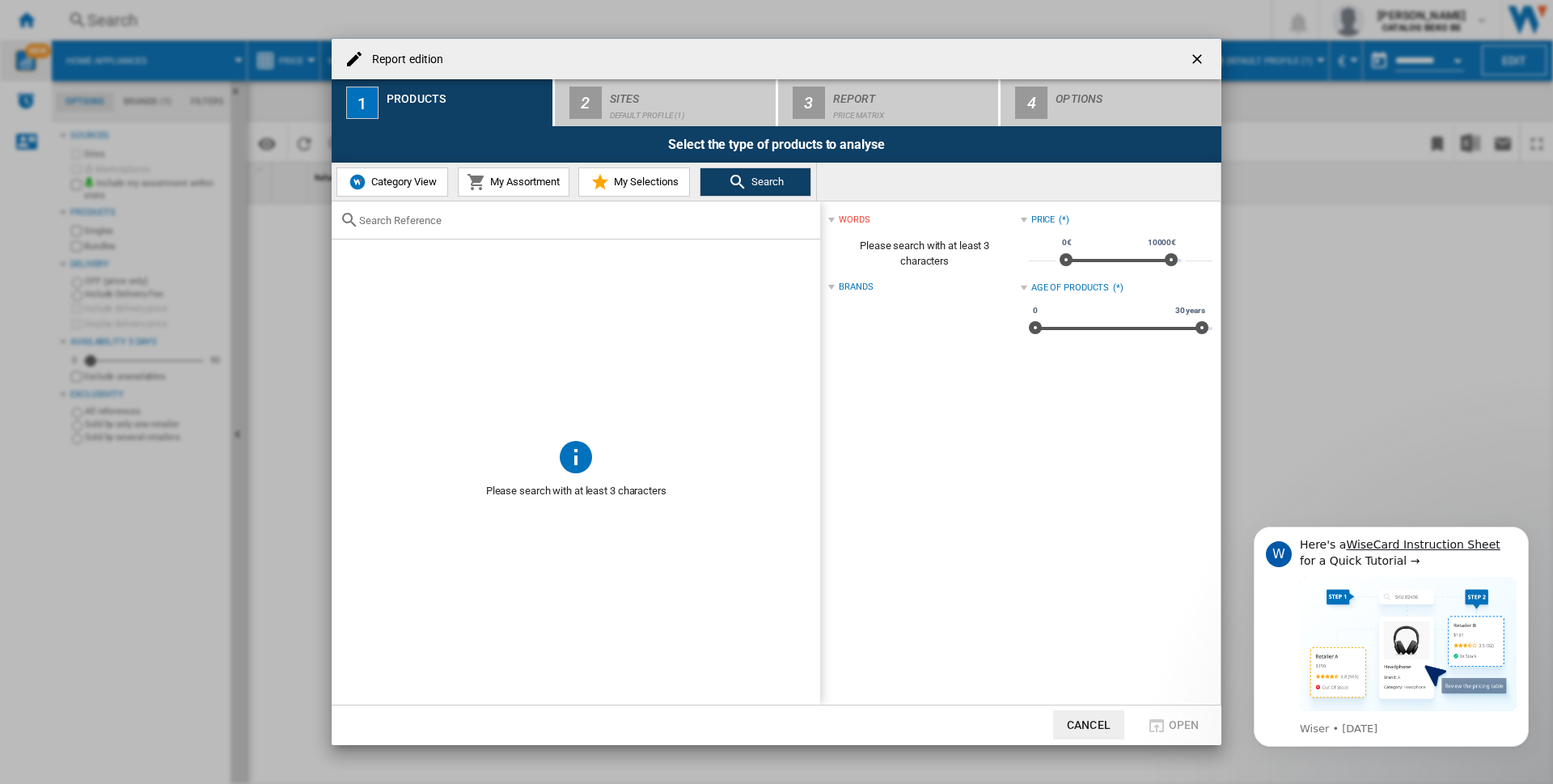
click at [656, 106] on div "Default profile (1)" at bounding box center [690, 111] width 160 height 17
click at [588, 97] on div "2" at bounding box center [585, 103] width 32 height 32
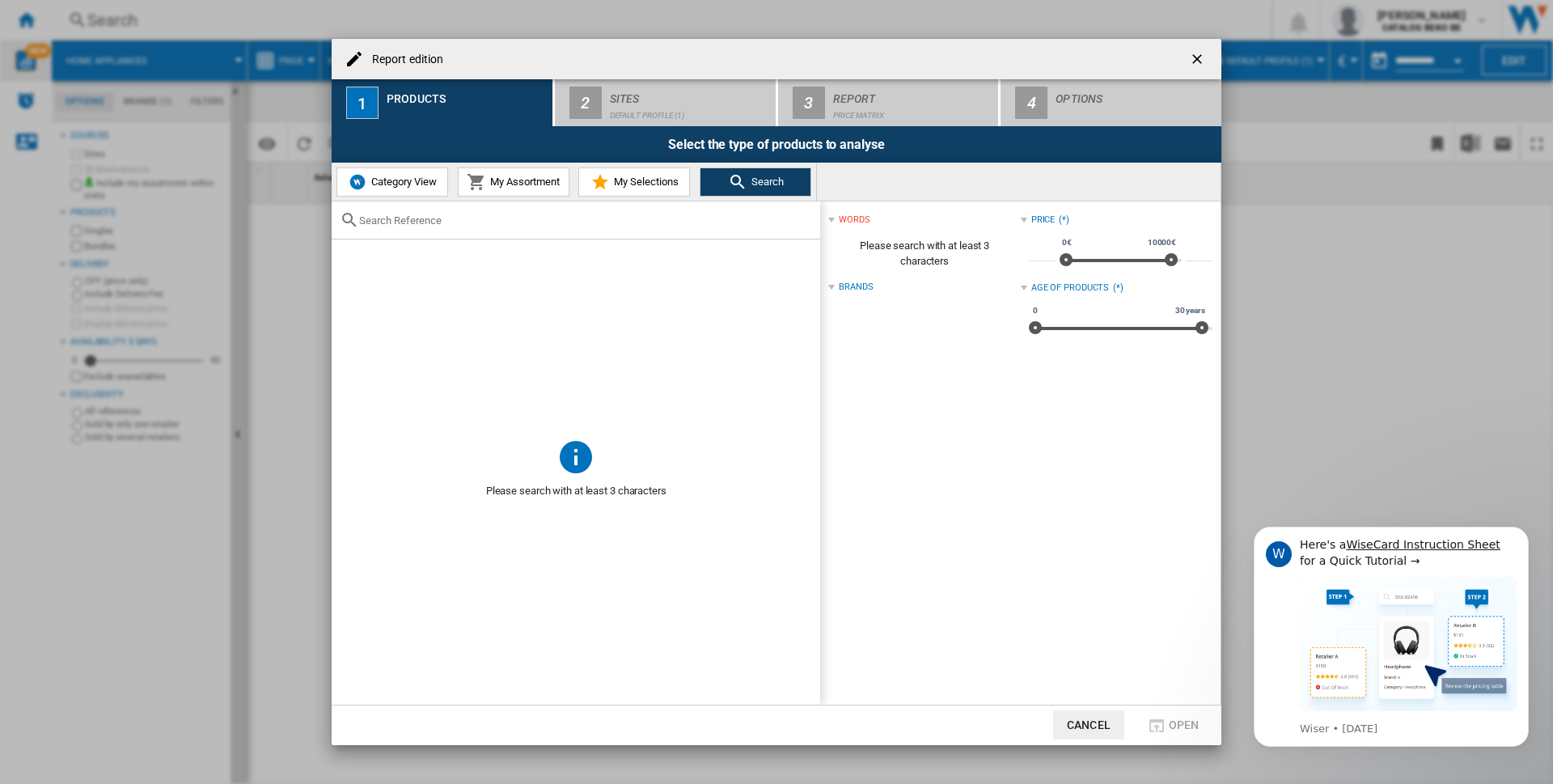
click at [588, 97] on div "2" at bounding box center [585, 103] width 32 height 32
click at [412, 183] on span "Category View" at bounding box center [402, 182] width 69 height 12
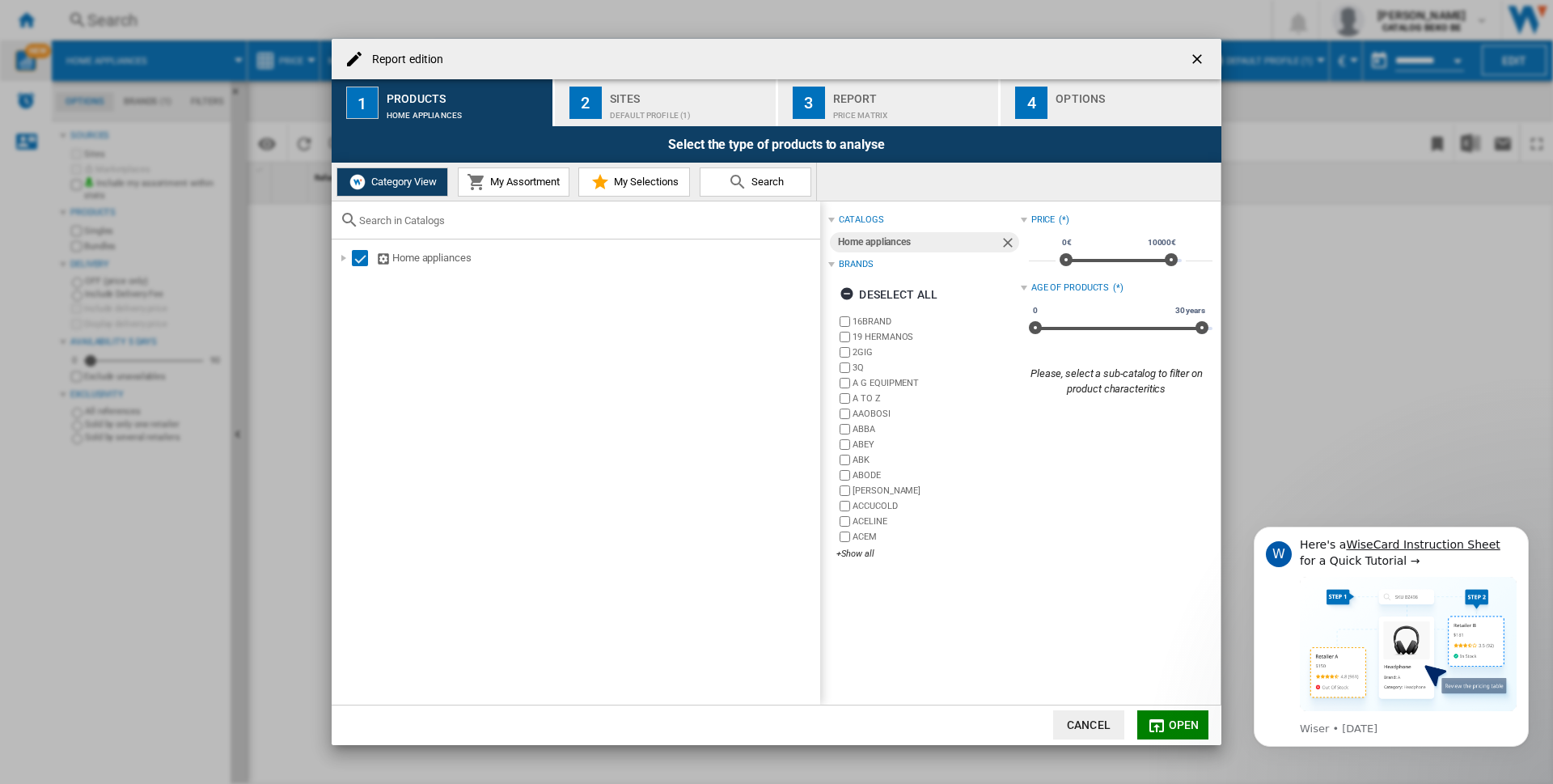
click at [525, 194] on button "My Assortment" at bounding box center [514, 182] width 112 height 29
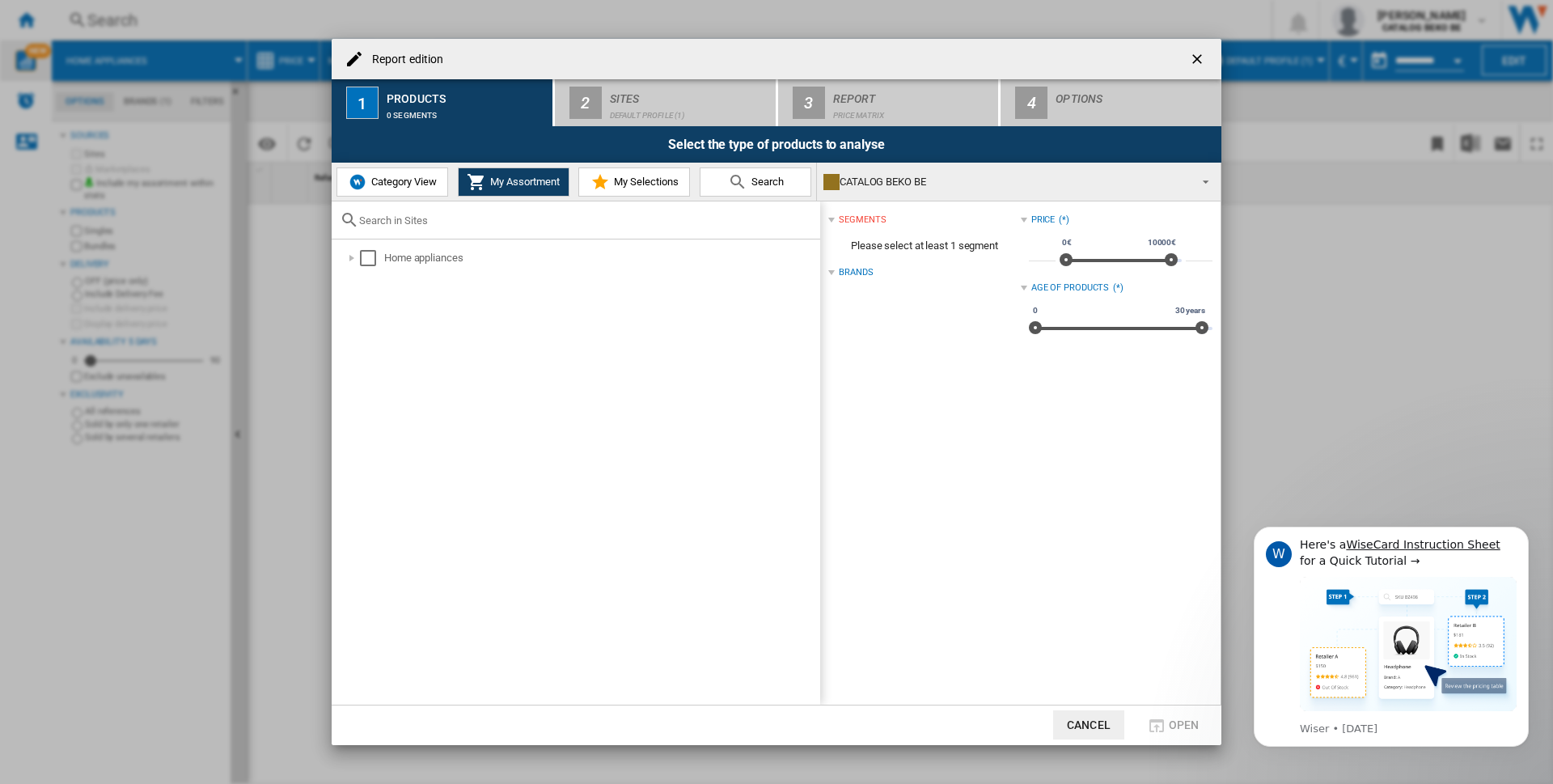
click at [655, 178] on span "My Selections" at bounding box center [645, 182] width 69 height 12
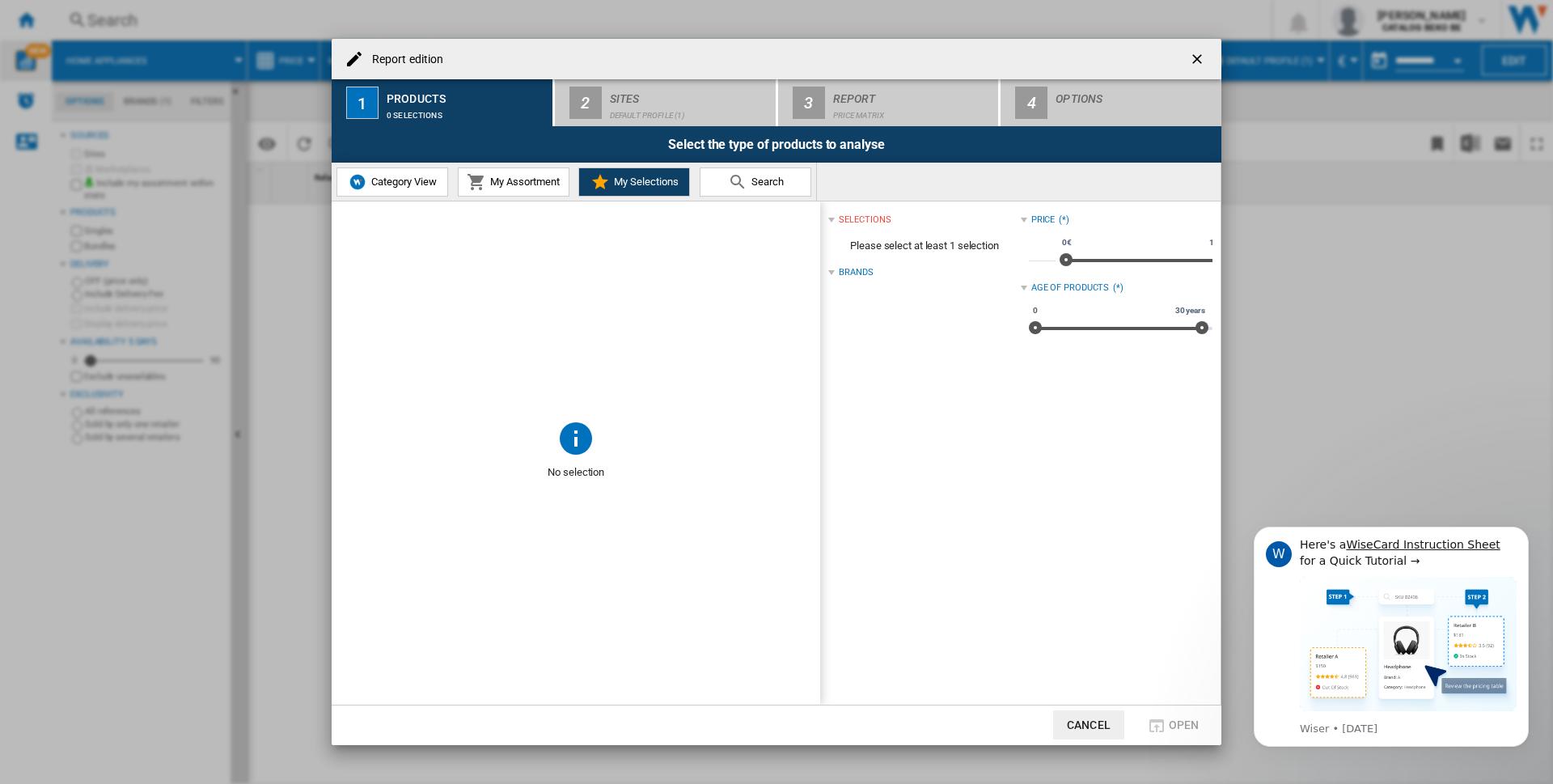
click at [392, 184] on span "Category View" at bounding box center [402, 182] width 69 height 12
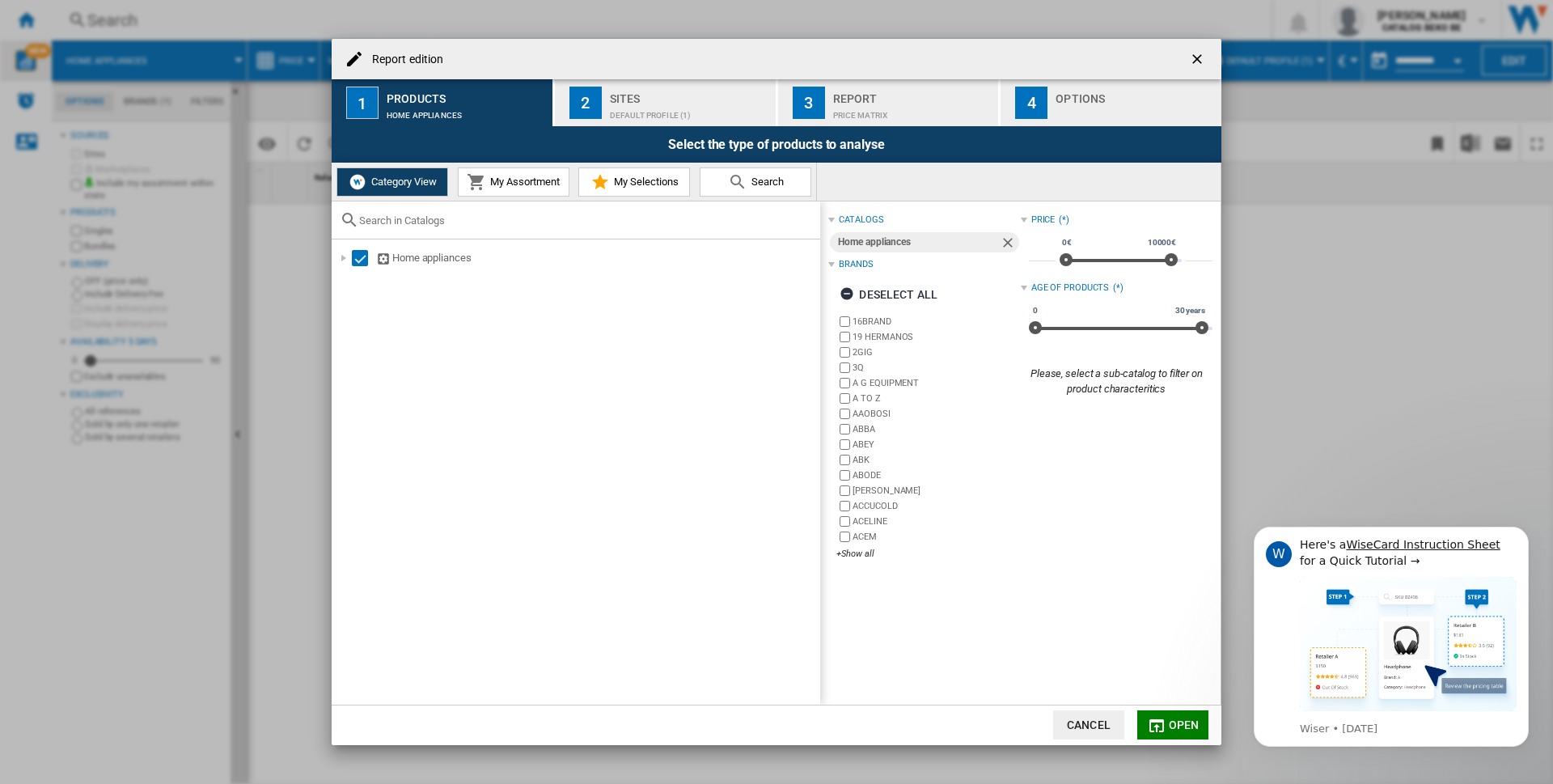
click at [1004, 238] on ng-md-icon "Remove" at bounding box center [1009, 244] width 20 height 20
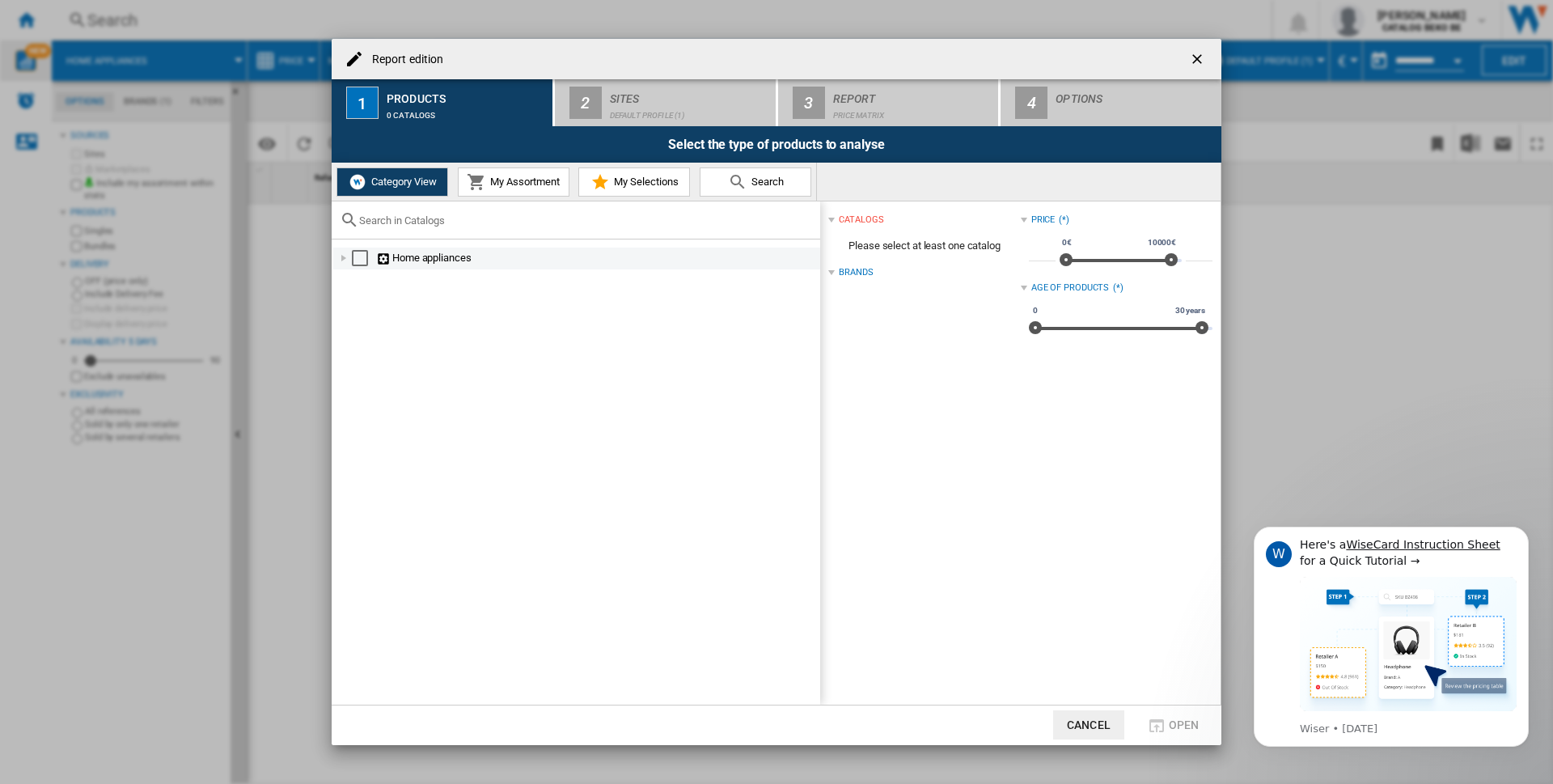
click at [354, 258] on div "Select" at bounding box center [360, 258] width 16 height 16
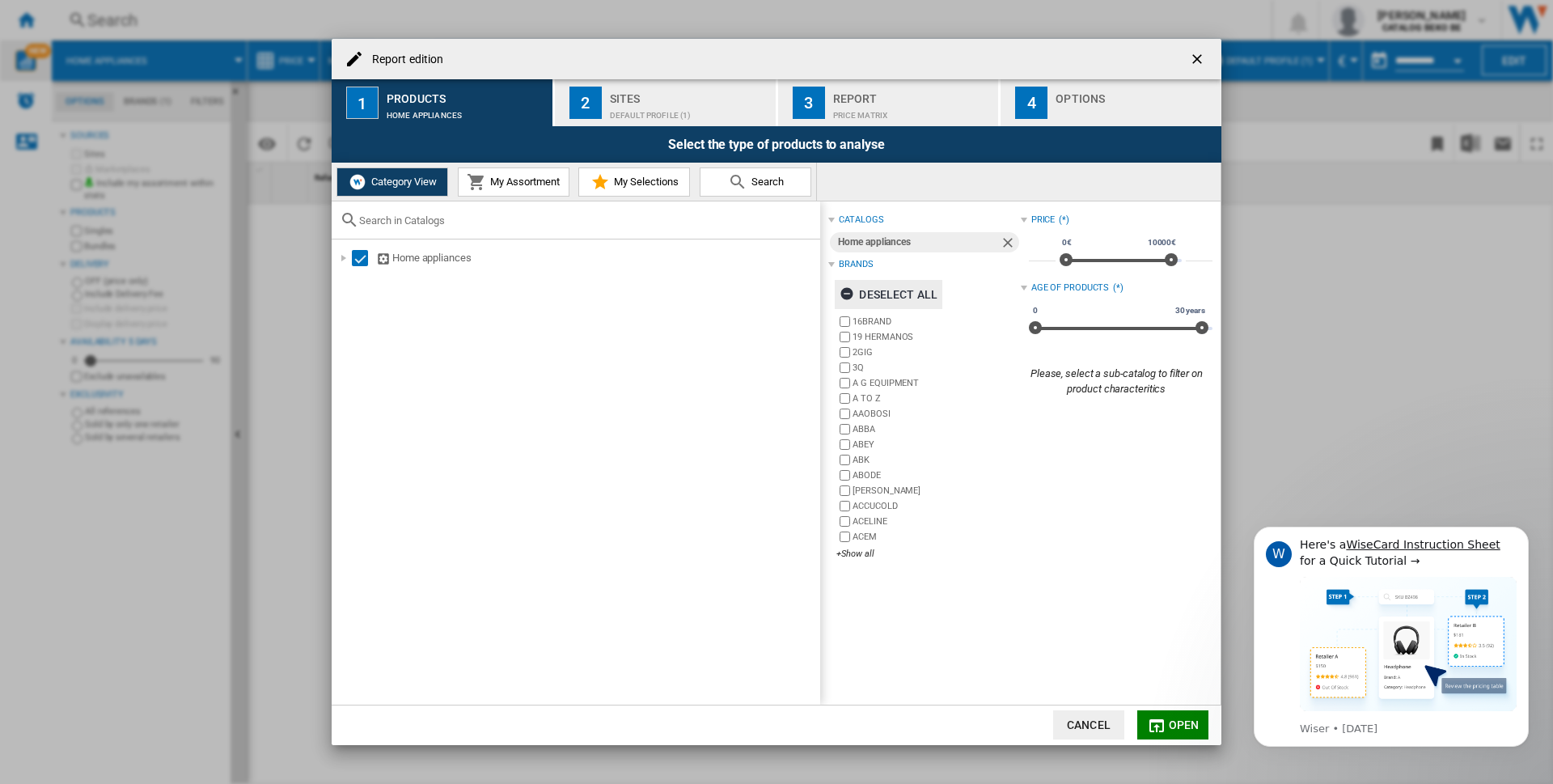
click at [843, 296] on ng-md-icon "button" at bounding box center [849, 296] width 20 height 20
click at [866, 553] on div "+Show all" at bounding box center [928, 553] width 184 height 12
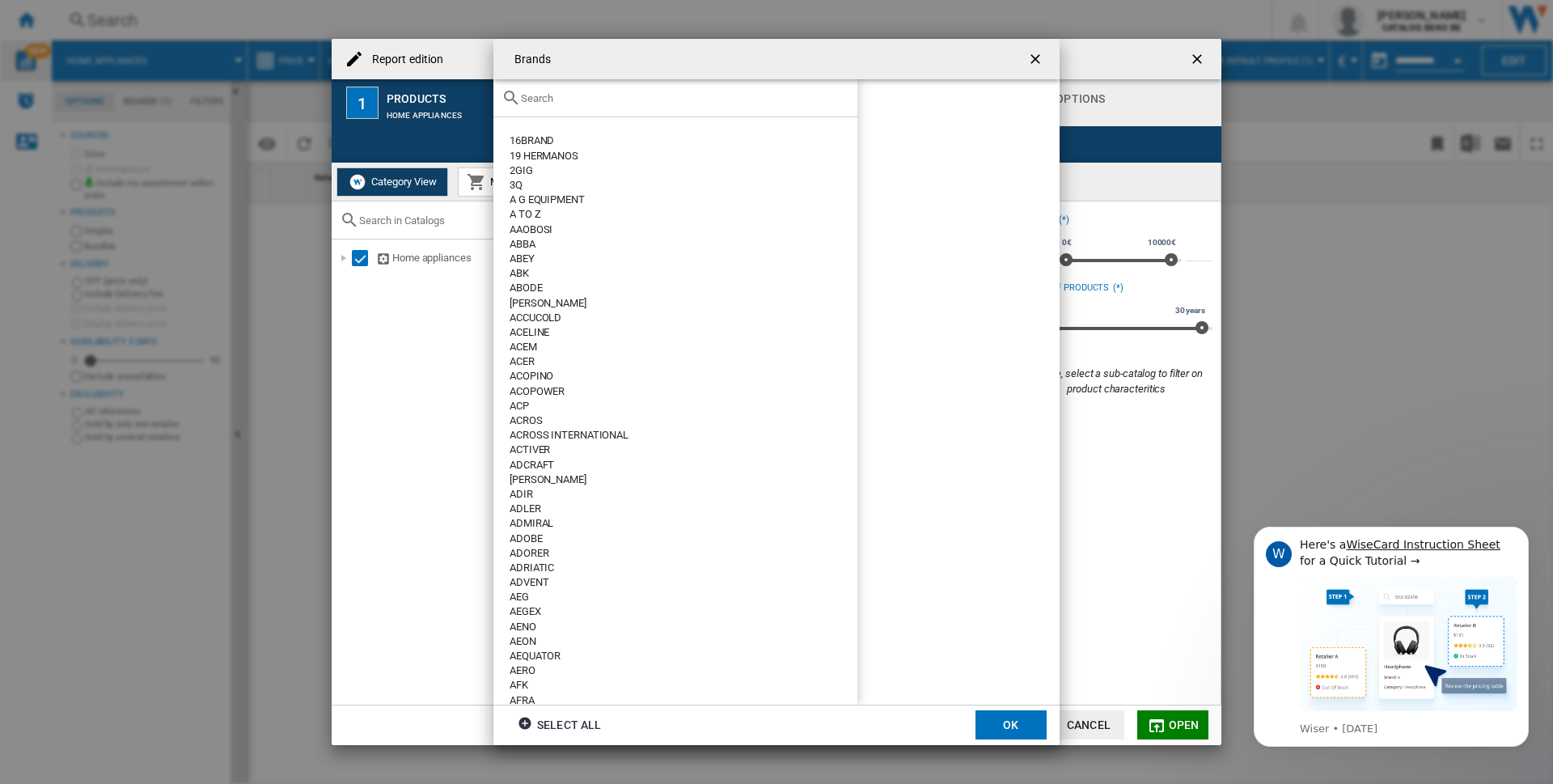
click at [586, 97] on input "{{::title}} OK ..." at bounding box center [685, 98] width 328 height 12
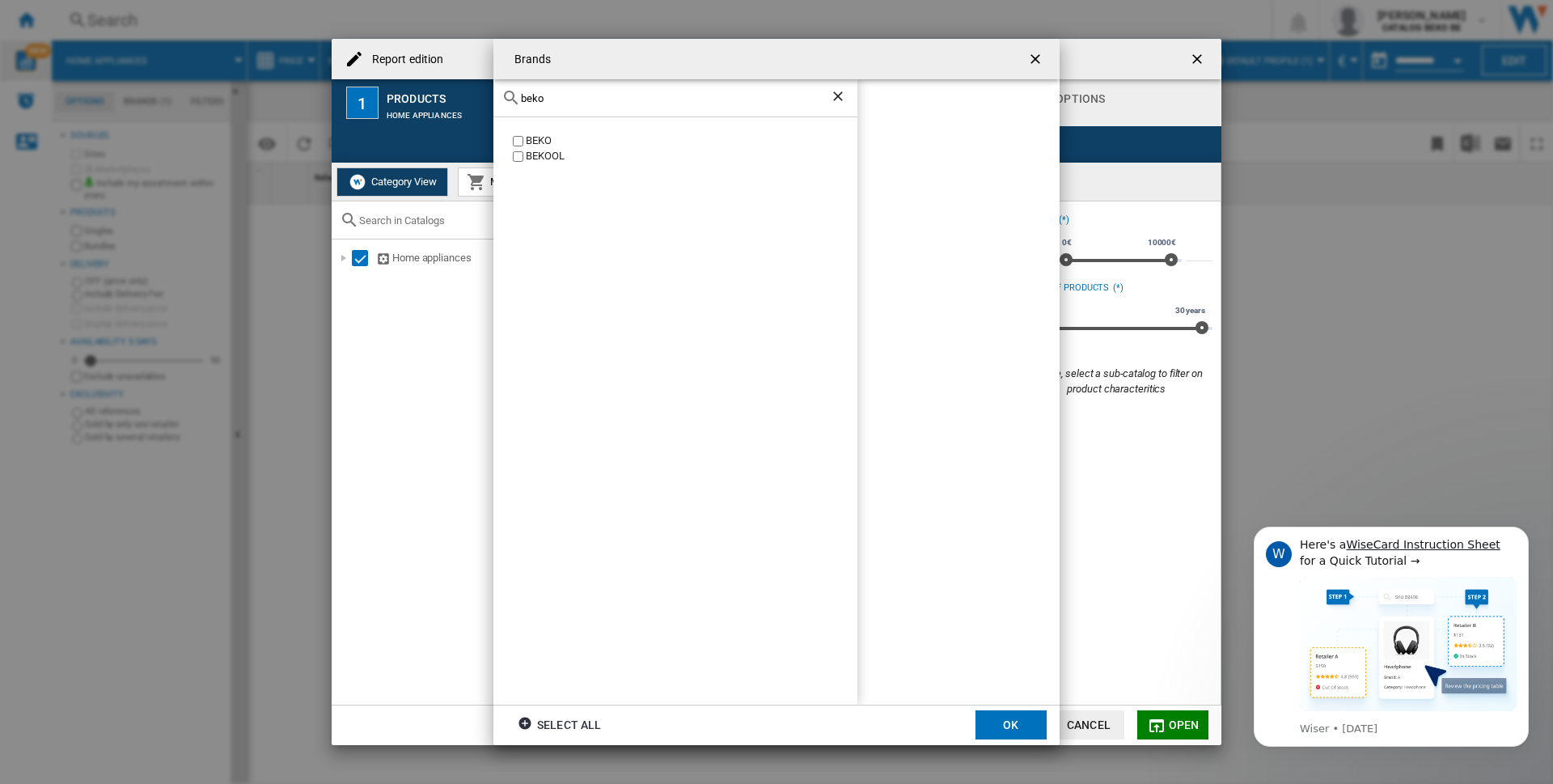
type input "beko"
click at [541, 142] on div "BEKO" at bounding box center [692, 140] width 332 height 15
click at [996, 724] on button "OK" at bounding box center [1011, 725] width 71 height 29
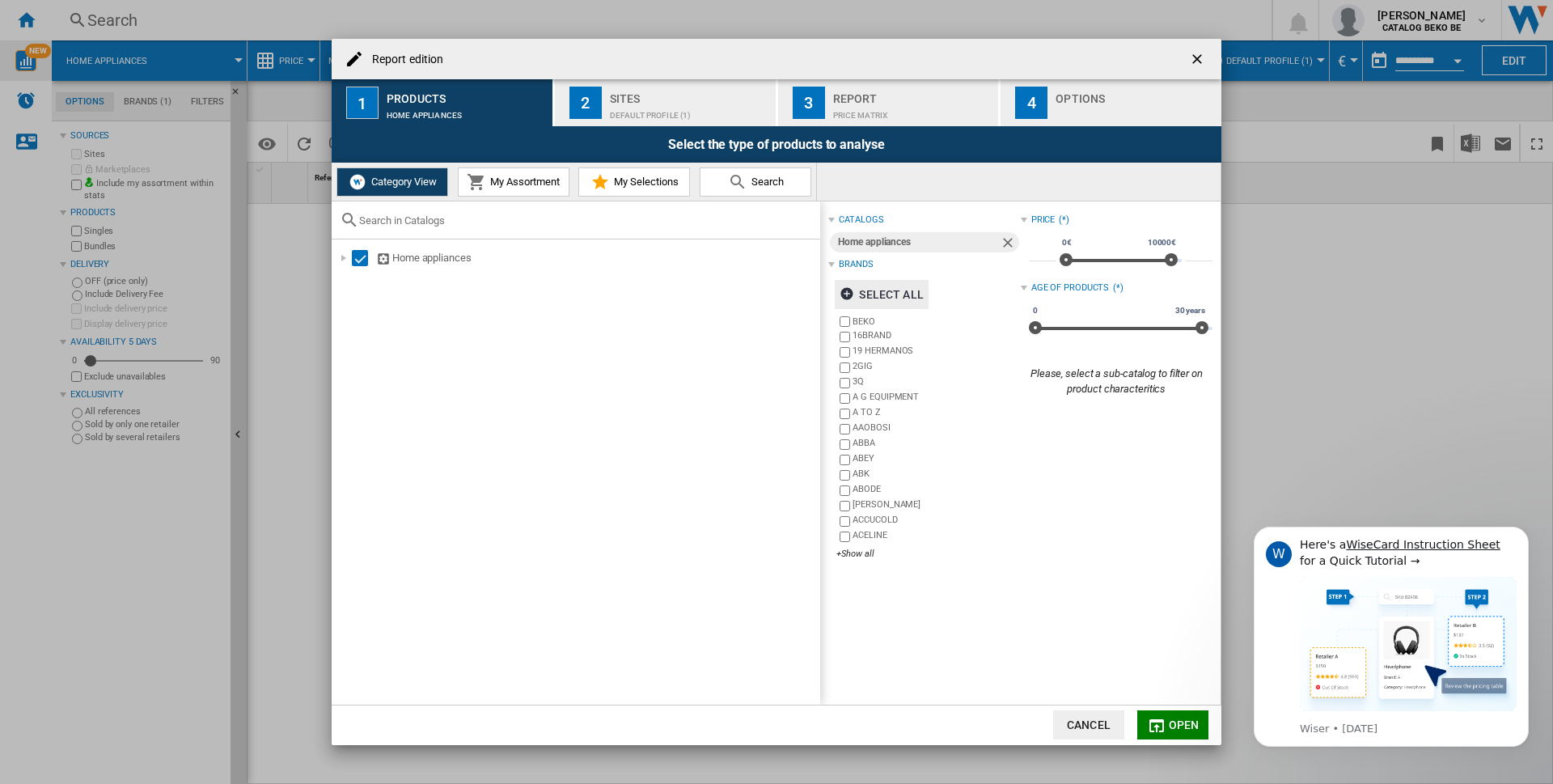
click at [1188, 726] on span "Open" at bounding box center [1184, 725] width 31 height 13
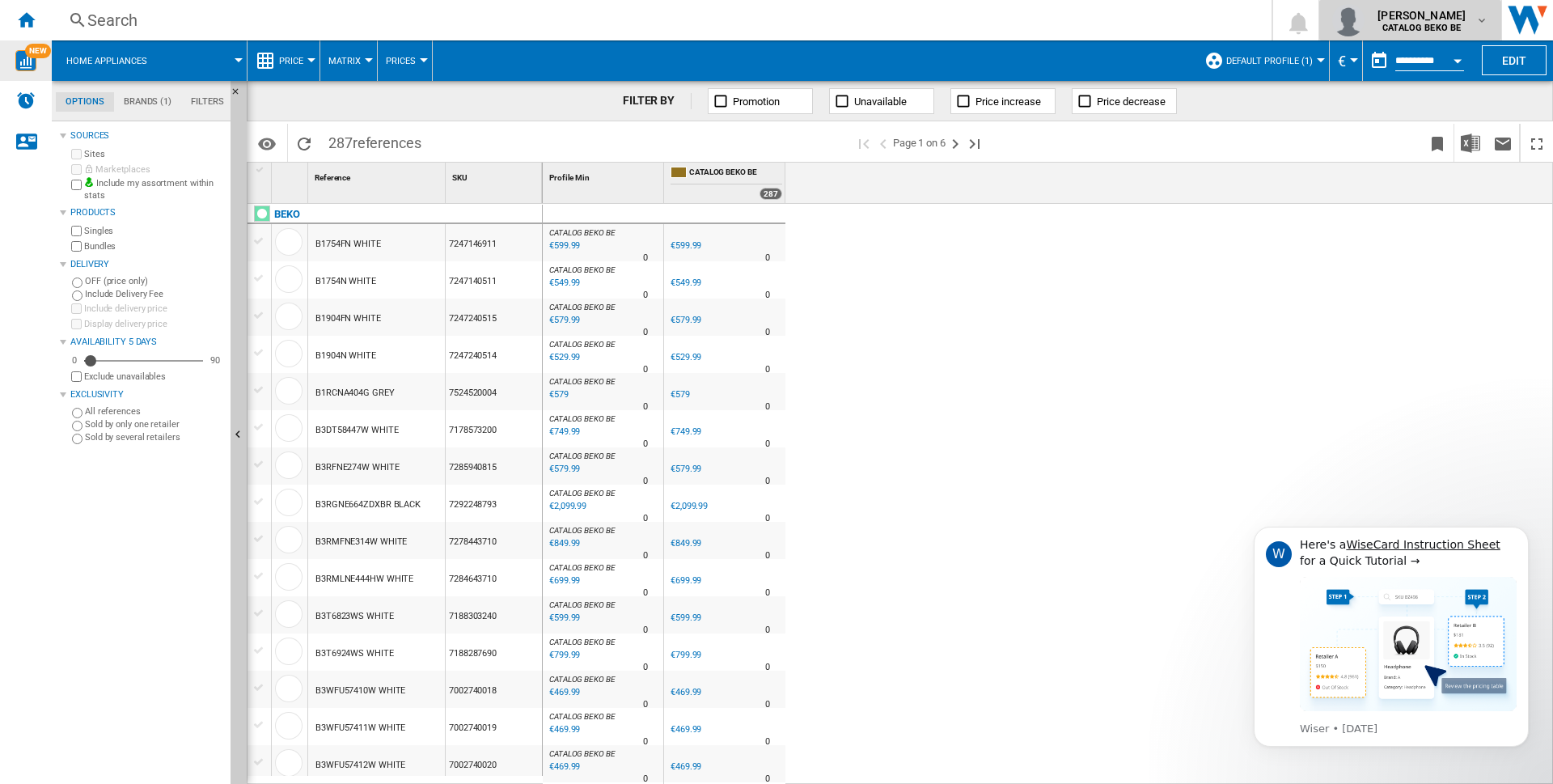
click at [1445, 29] on b "CATALOG BEKO BE" at bounding box center [1421, 28] width 78 height 11
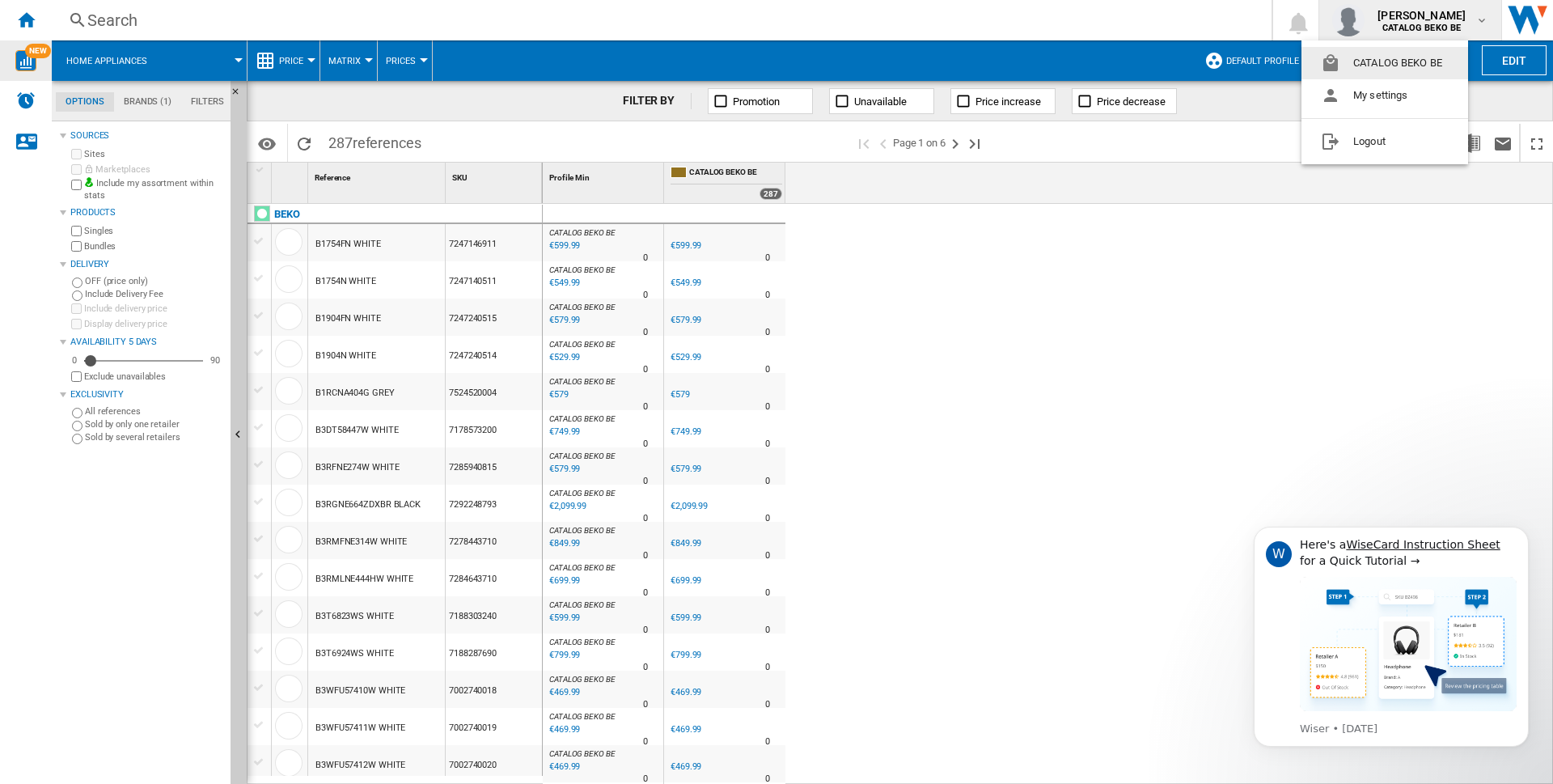
click at [1435, 64] on button "CATALOG BEKO BE" at bounding box center [1384, 63] width 167 height 32
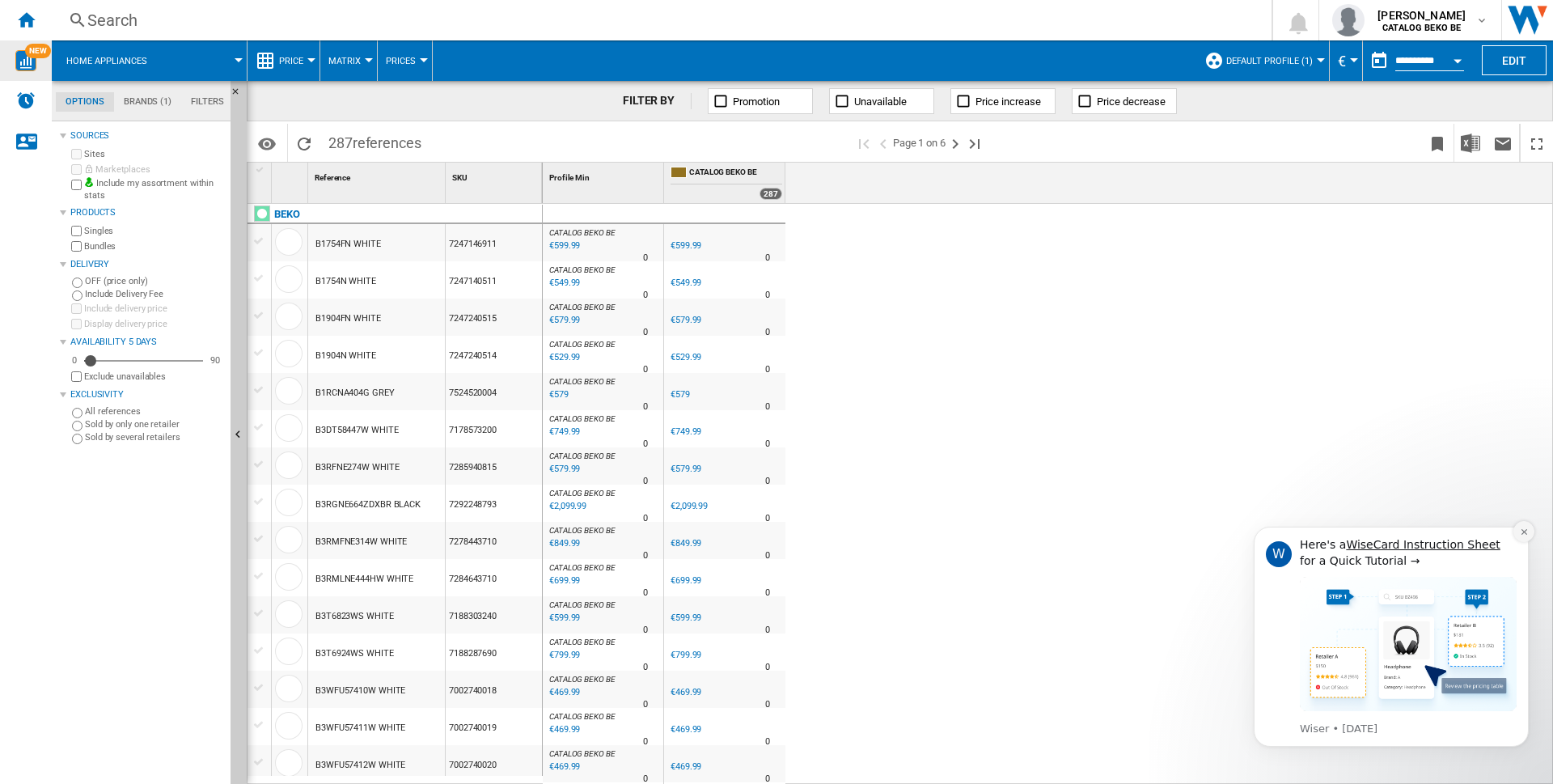
click at [1521, 532] on icon "Dismiss notification" at bounding box center [1524, 532] width 9 height 9
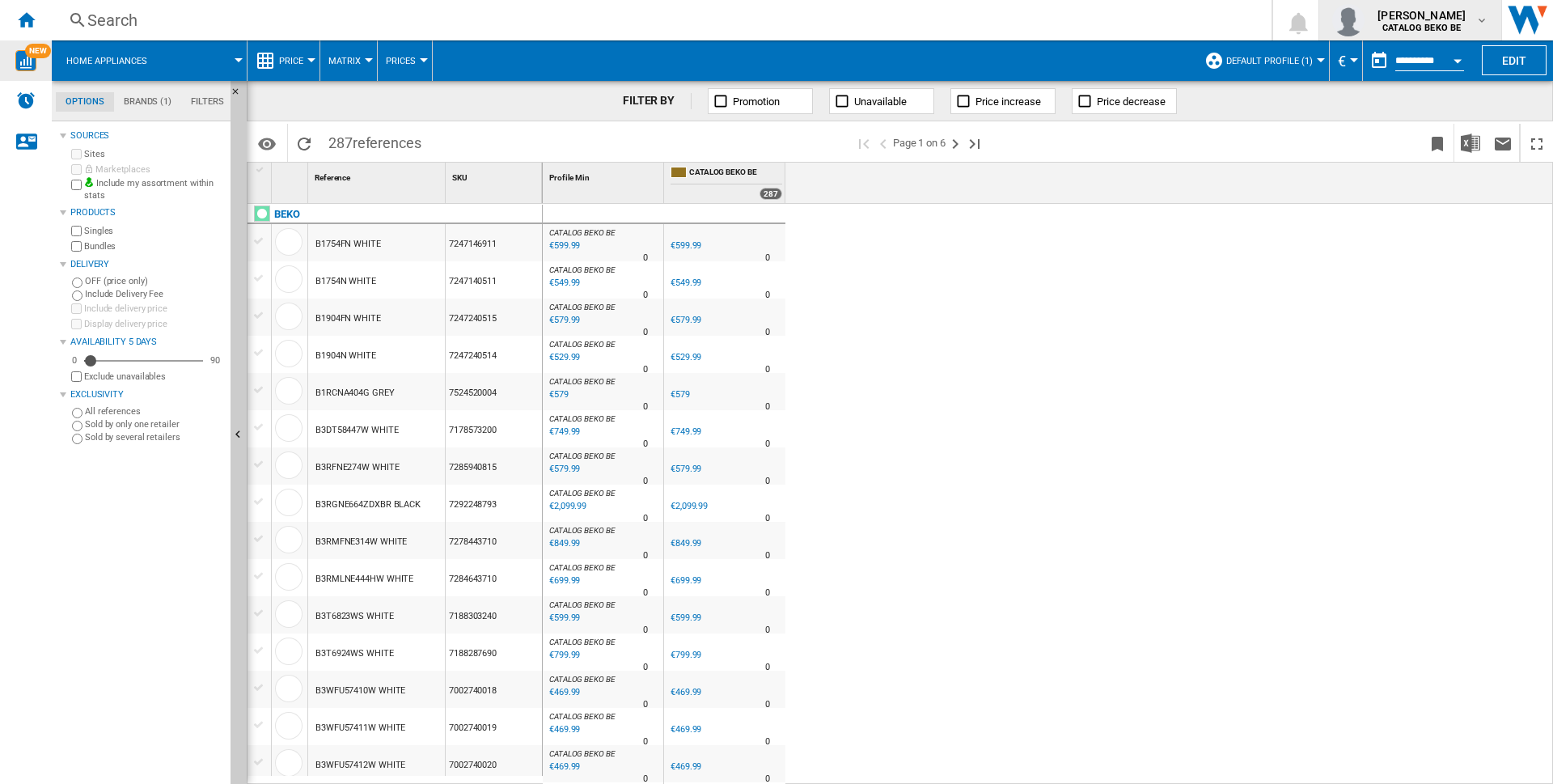
click at [1448, 23] on b "CATALOG BEKO BE" at bounding box center [1421, 28] width 78 height 11
click at [1393, 61] on button "CATALOG BEKO BE" at bounding box center [1384, 63] width 167 height 32
click at [1281, 51] on button "Default profile (1)" at bounding box center [1273, 61] width 95 height 41
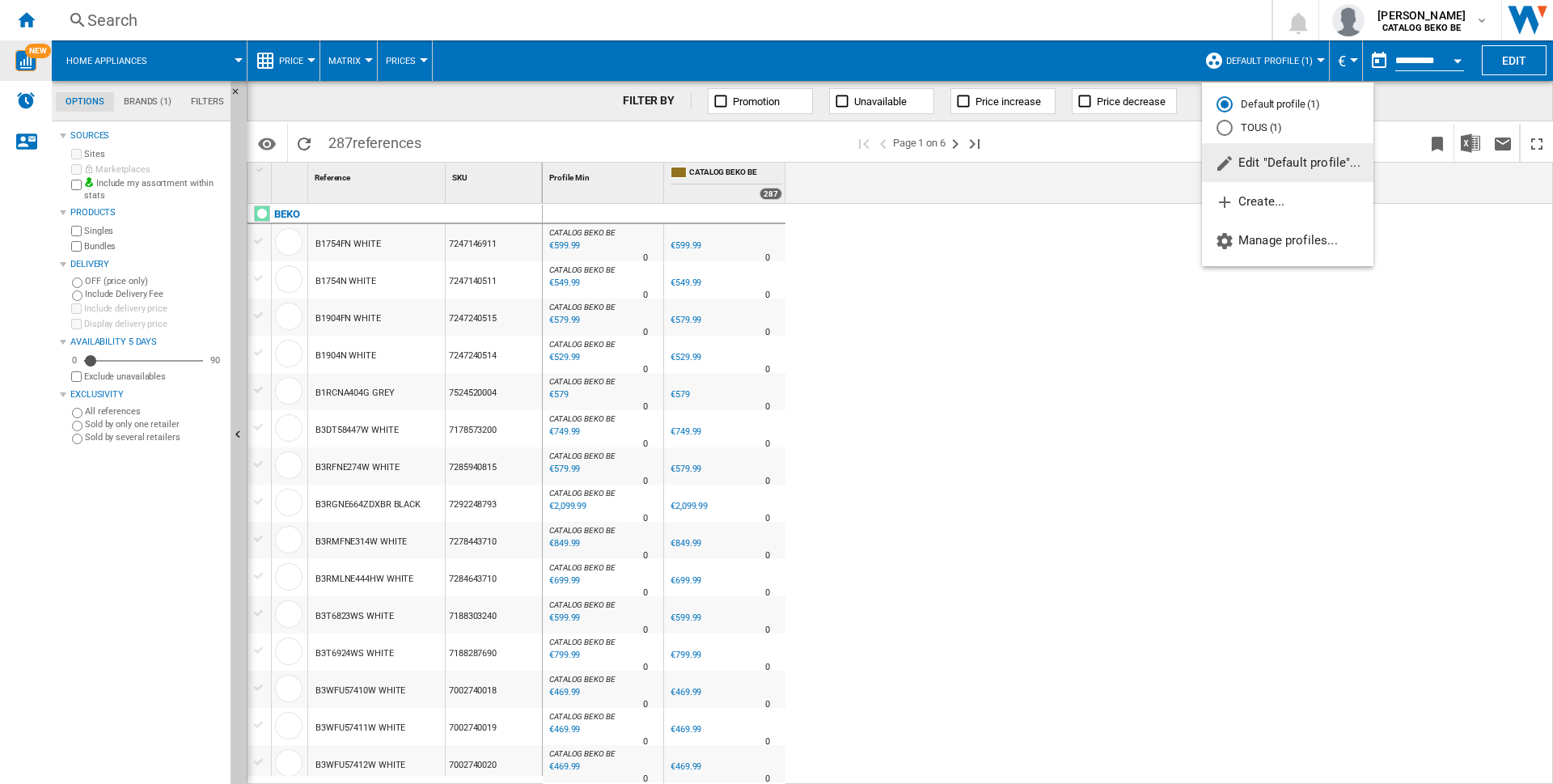
click at [1243, 126] on md-radio-button "TOUS (1)" at bounding box center [1287, 128] width 142 height 15
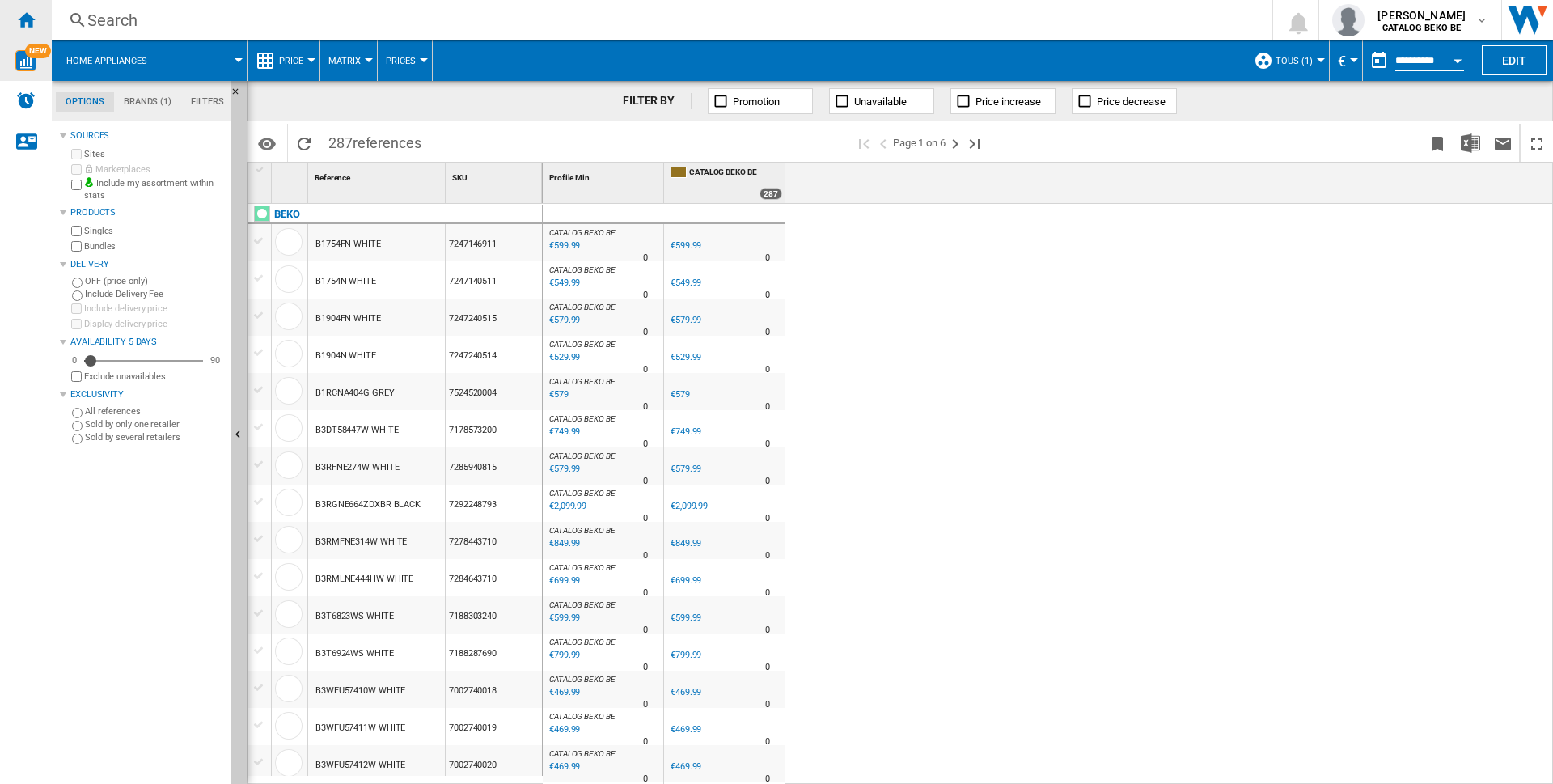
click at [19, 9] on div "Home" at bounding box center [26, 20] width 51 height 41
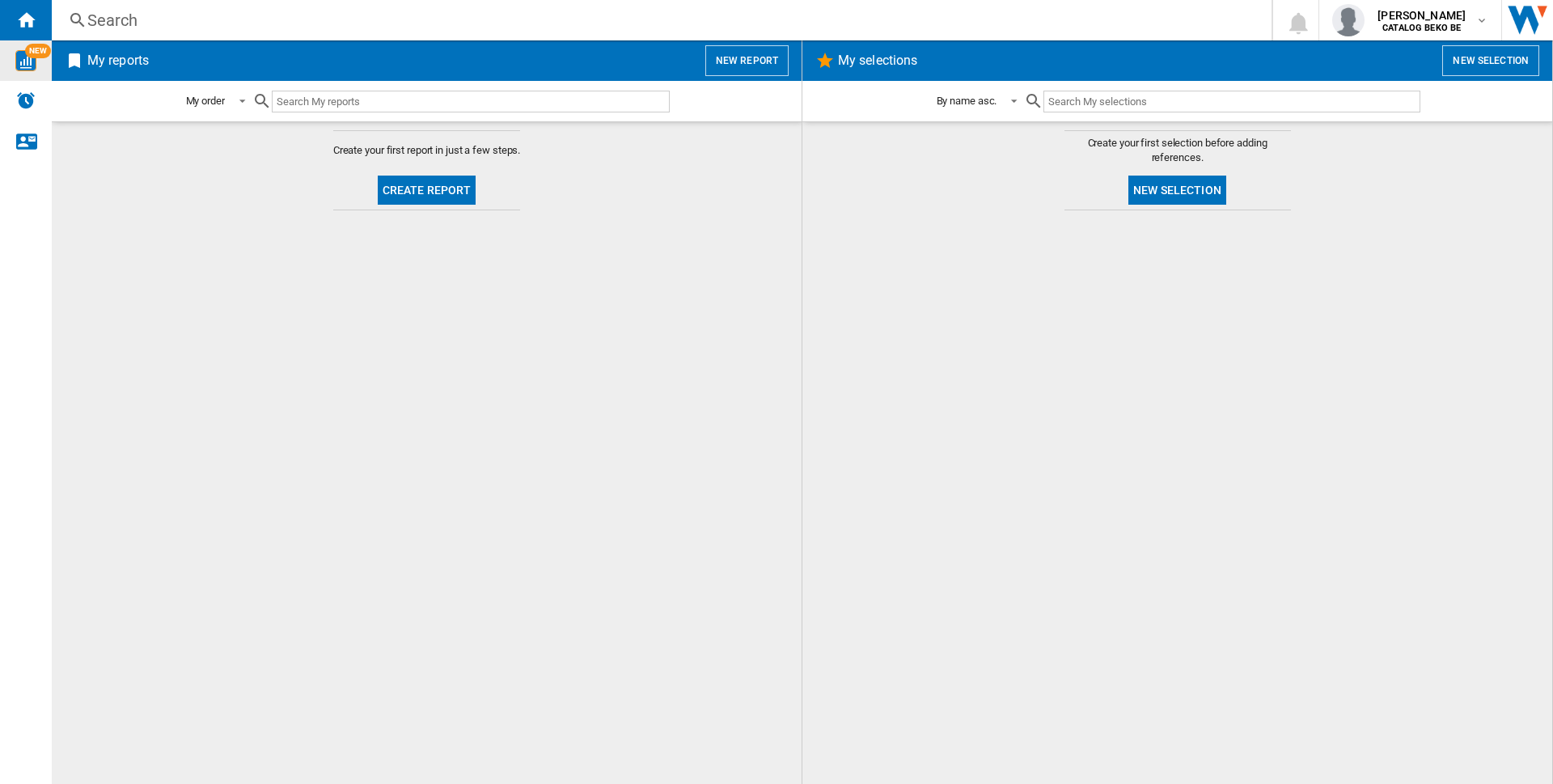
click at [438, 189] on button "Create report" at bounding box center [427, 190] width 98 height 29
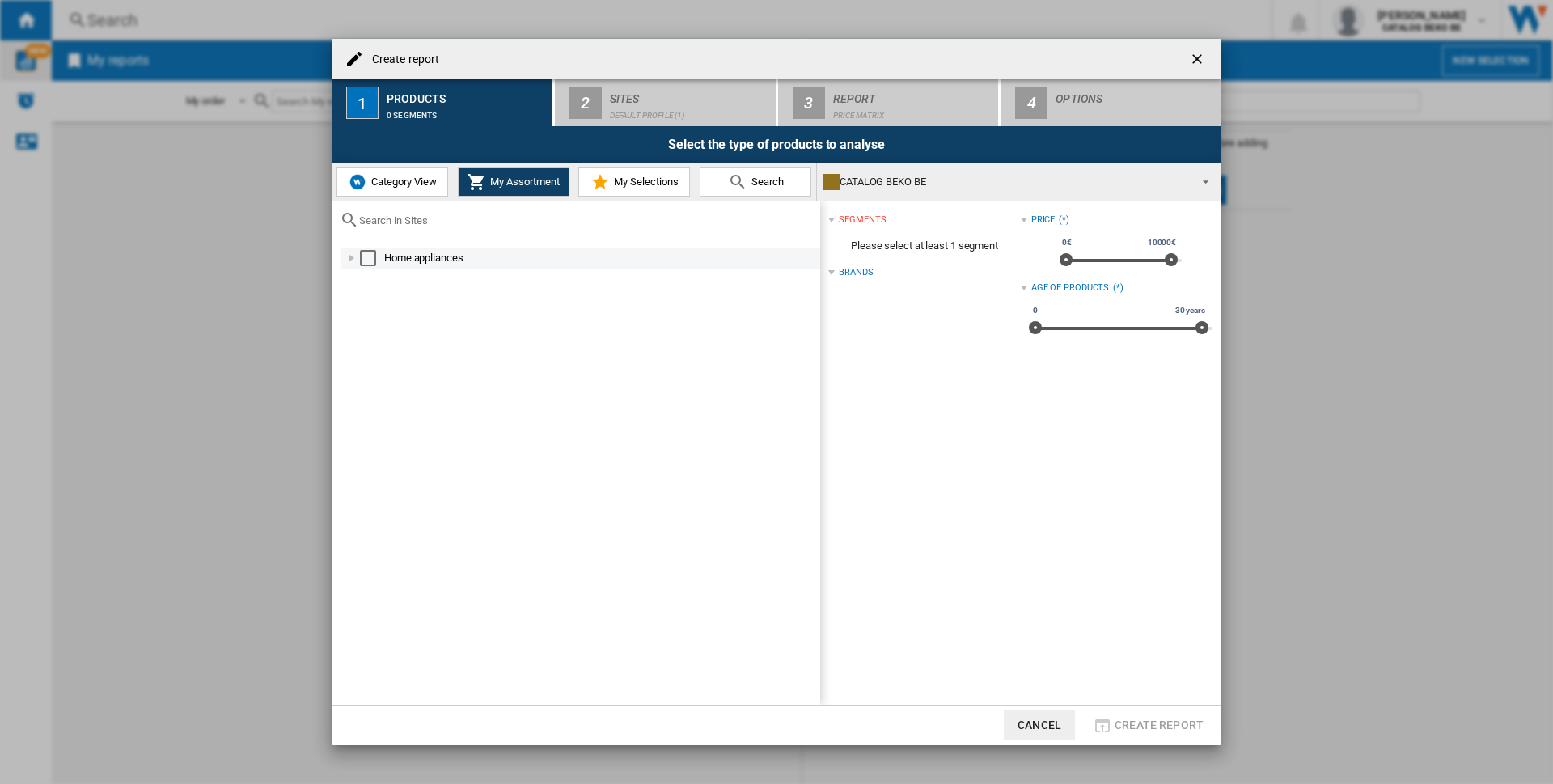
click at [361, 258] on div "Select" at bounding box center [368, 258] width 16 height 16
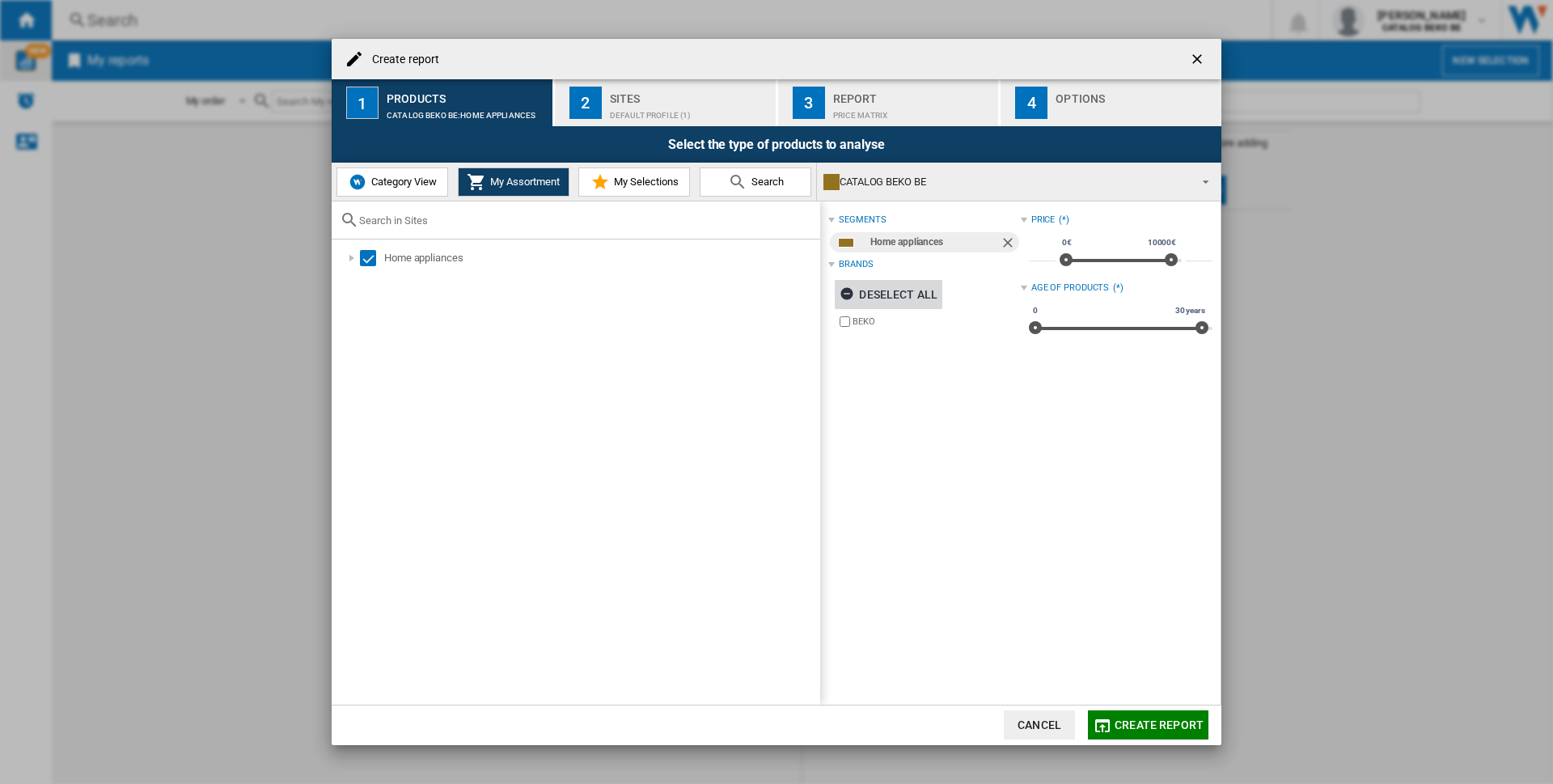
click at [859, 286] on ng-md-icon "Create report ..." at bounding box center [849, 296] width 20 height 20
click at [845, 292] on ng-md-icon "Create report ..." at bounding box center [849, 296] width 20 height 20
click at [672, 103] on div "Default profile (1)" at bounding box center [690, 111] width 160 height 17
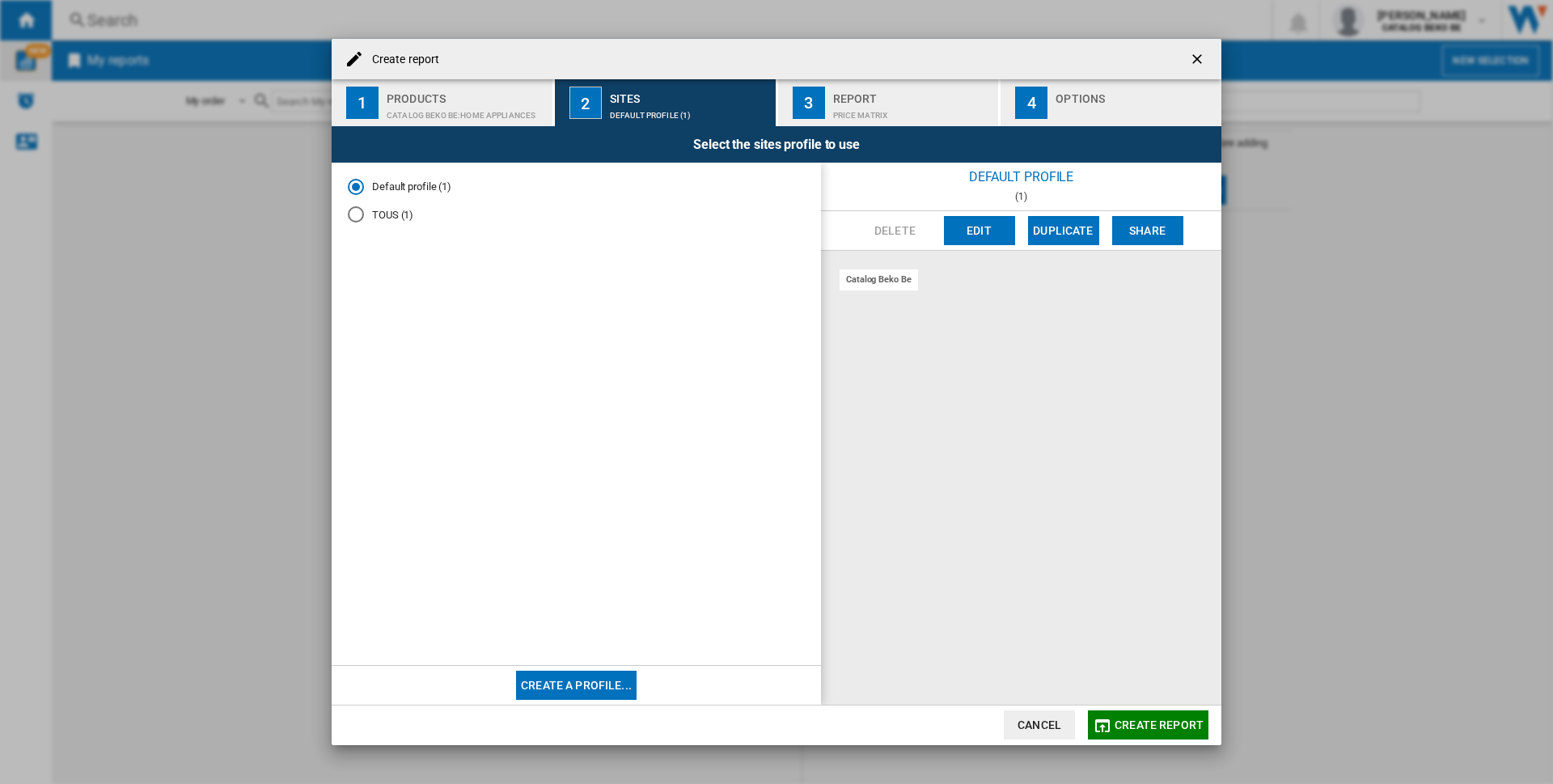
click at [883, 102] on div "Report" at bounding box center [913, 94] width 160 height 17
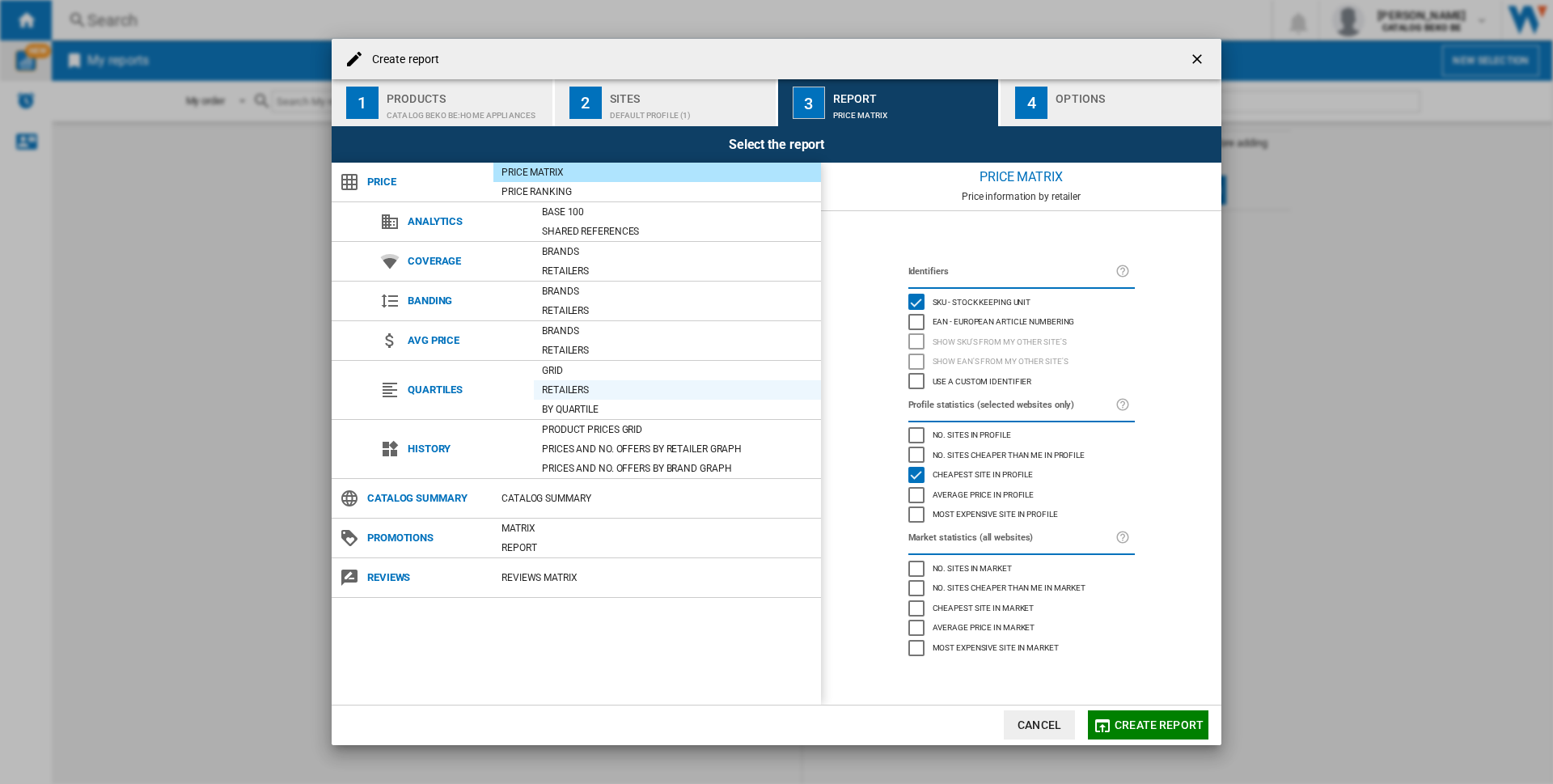
click at [566, 381] on div "Retailers" at bounding box center [678, 389] width 287 height 16
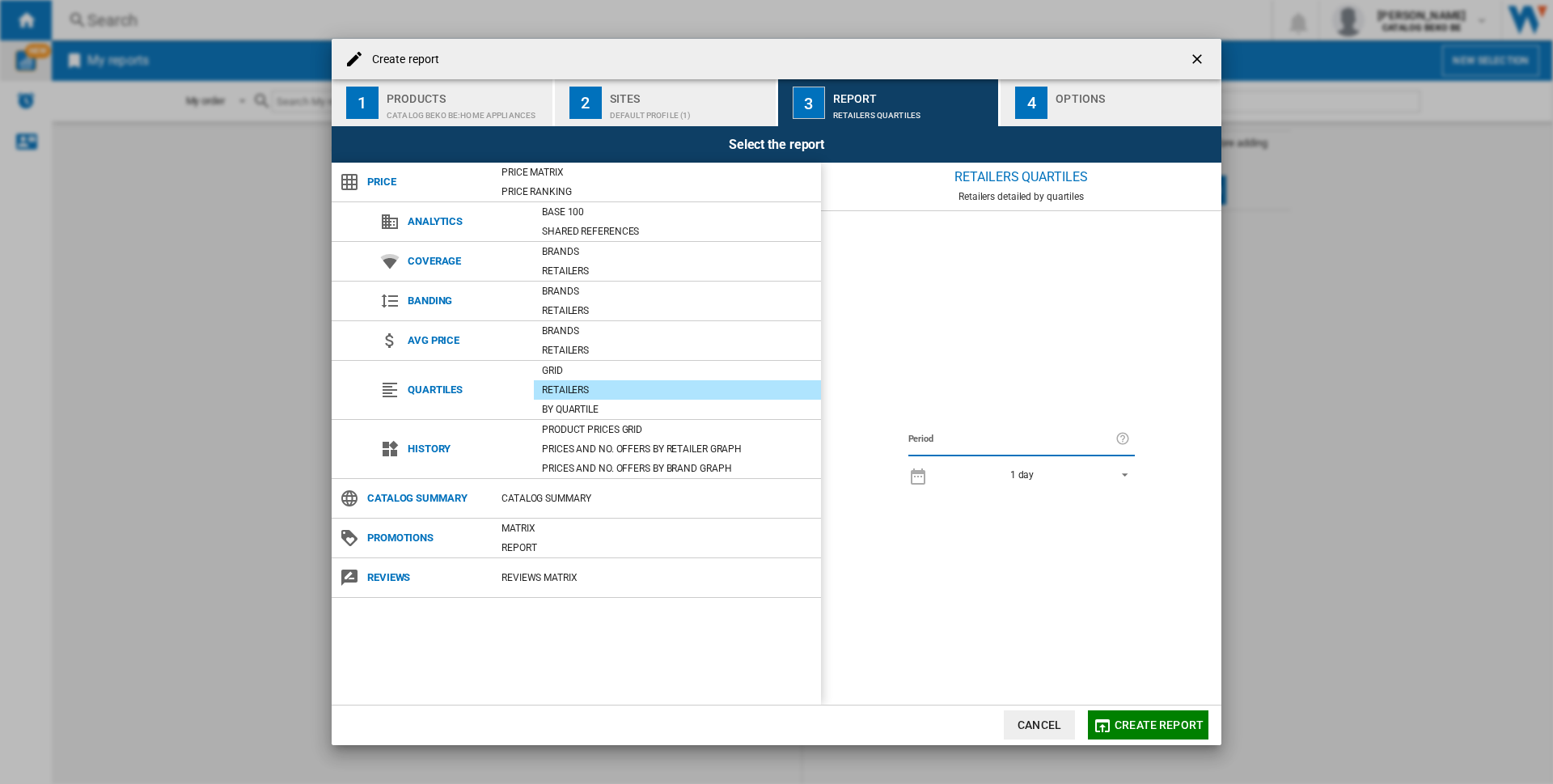
click at [1161, 719] on span "Create report" at bounding box center [1158, 725] width 89 height 13
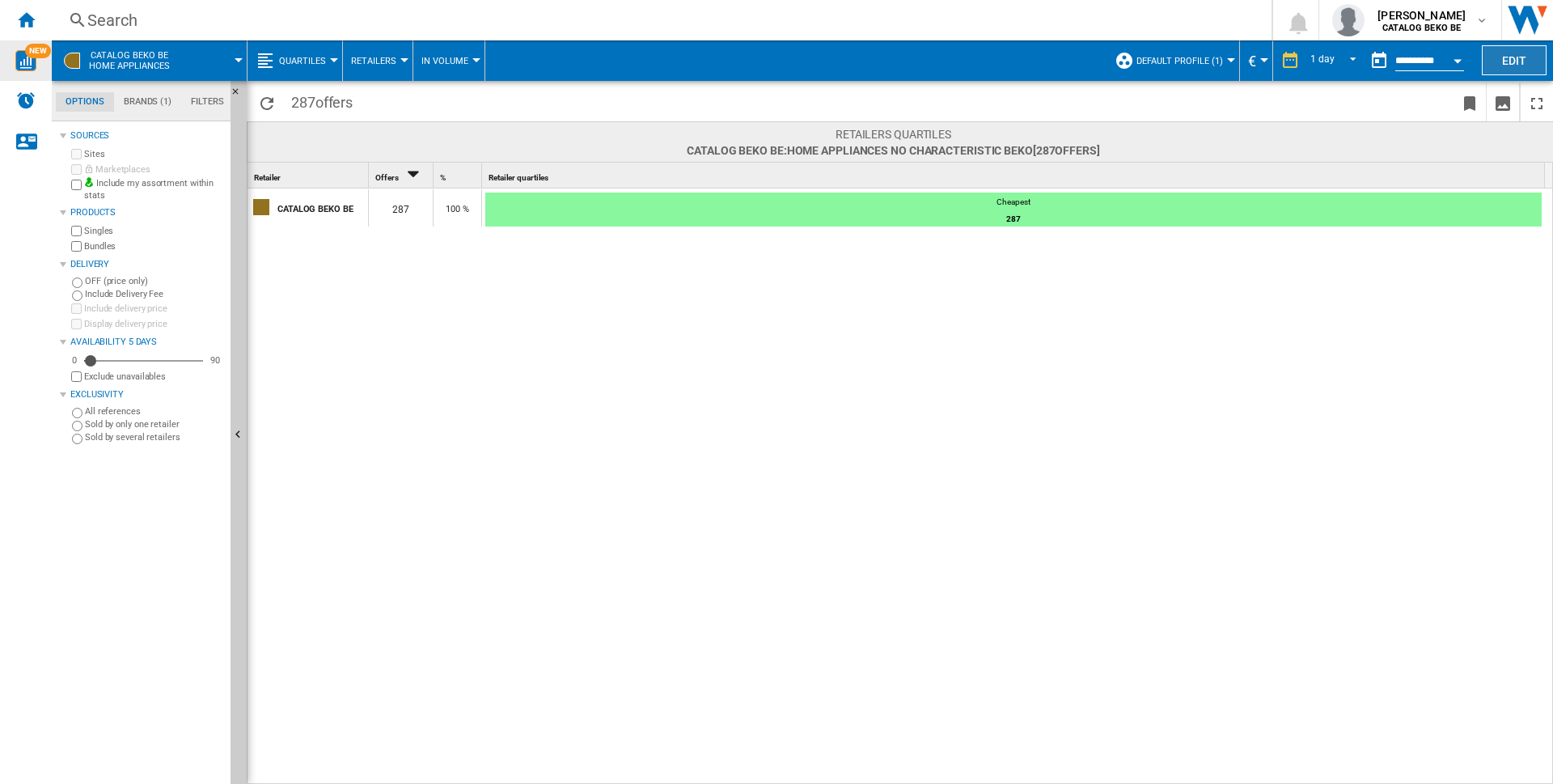
click at [1532, 58] on button "Edit" at bounding box center [1513, 60] width 65 height 30
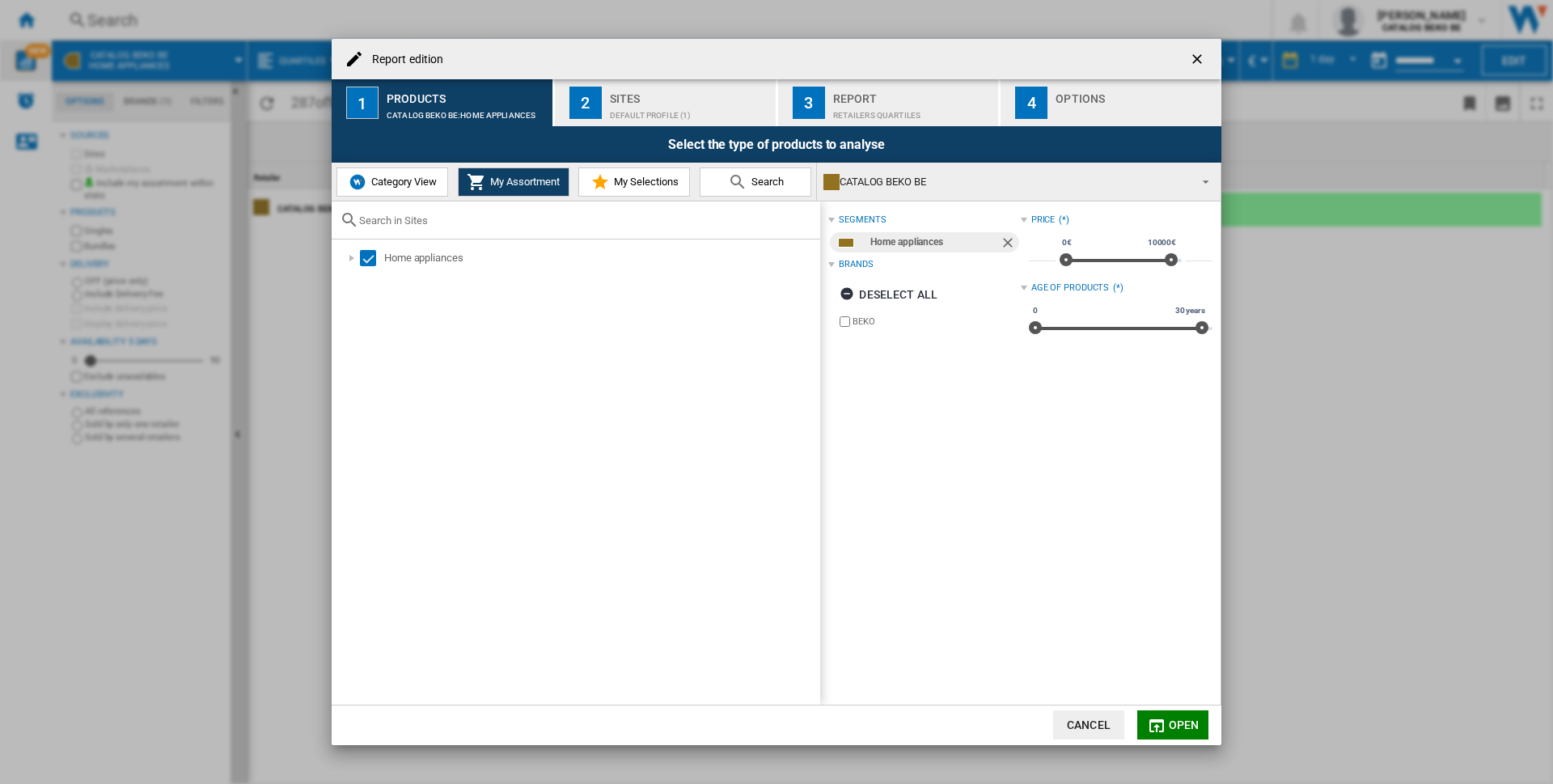
click at [1006, 241] on ng-md-icon "Remove" at bounding box center [1009, 244] width 20 height 20
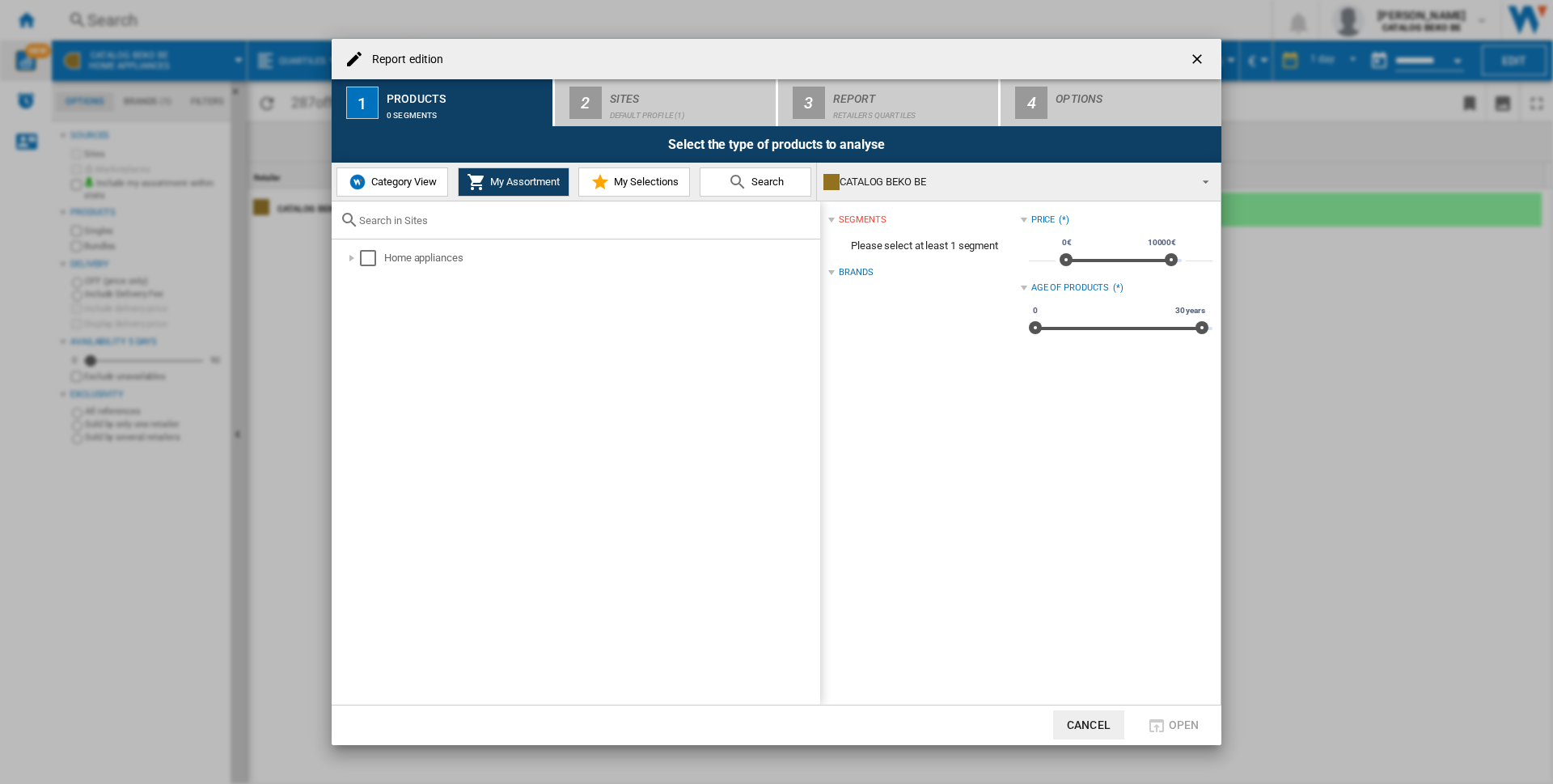
click at [416, 187] on span "Category View" at bounding box center [402, 182] width 69 height 12
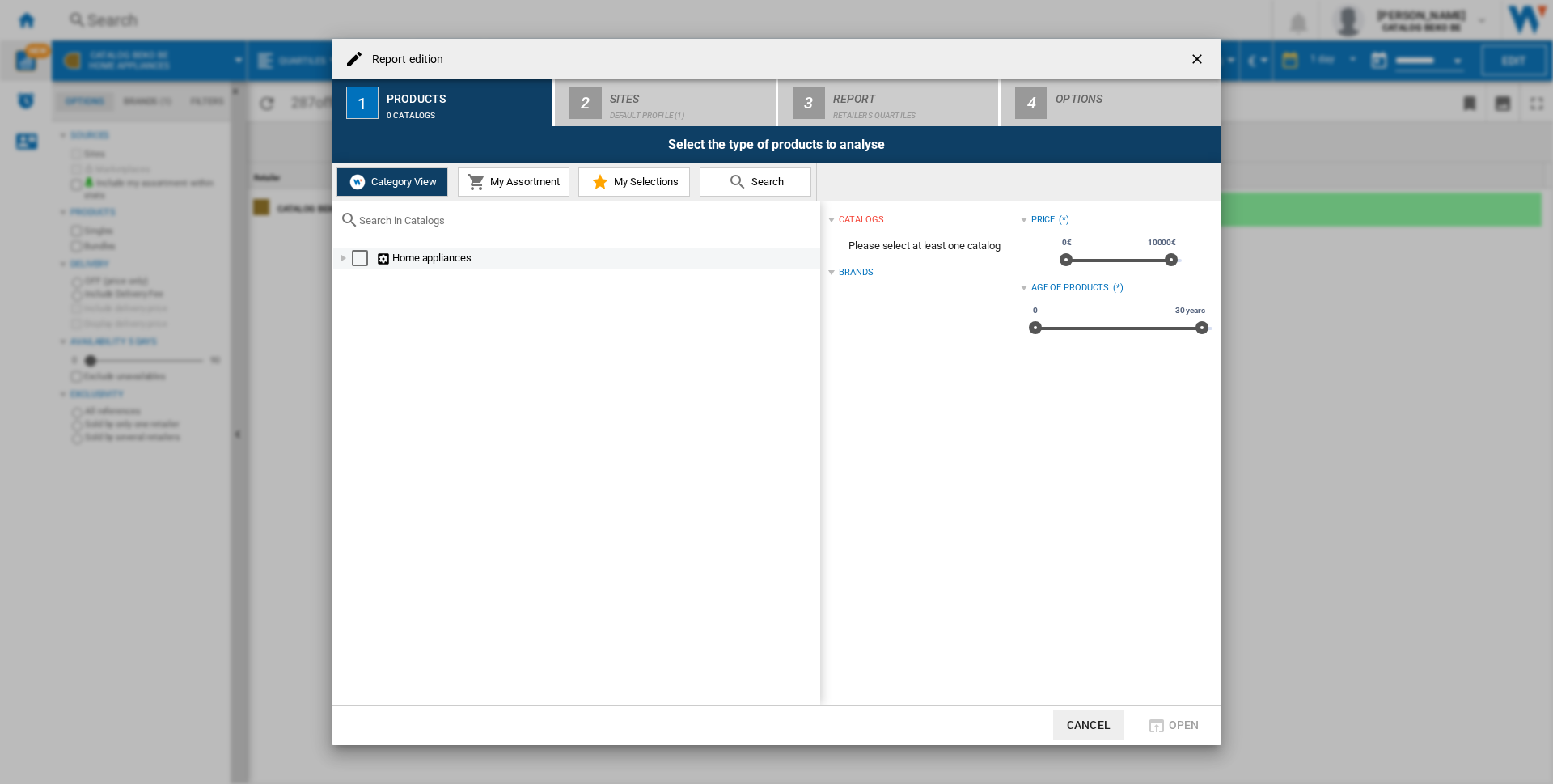
click at [362, 259] on div "Select" at bounding box center [360, 258] width 16 height 16
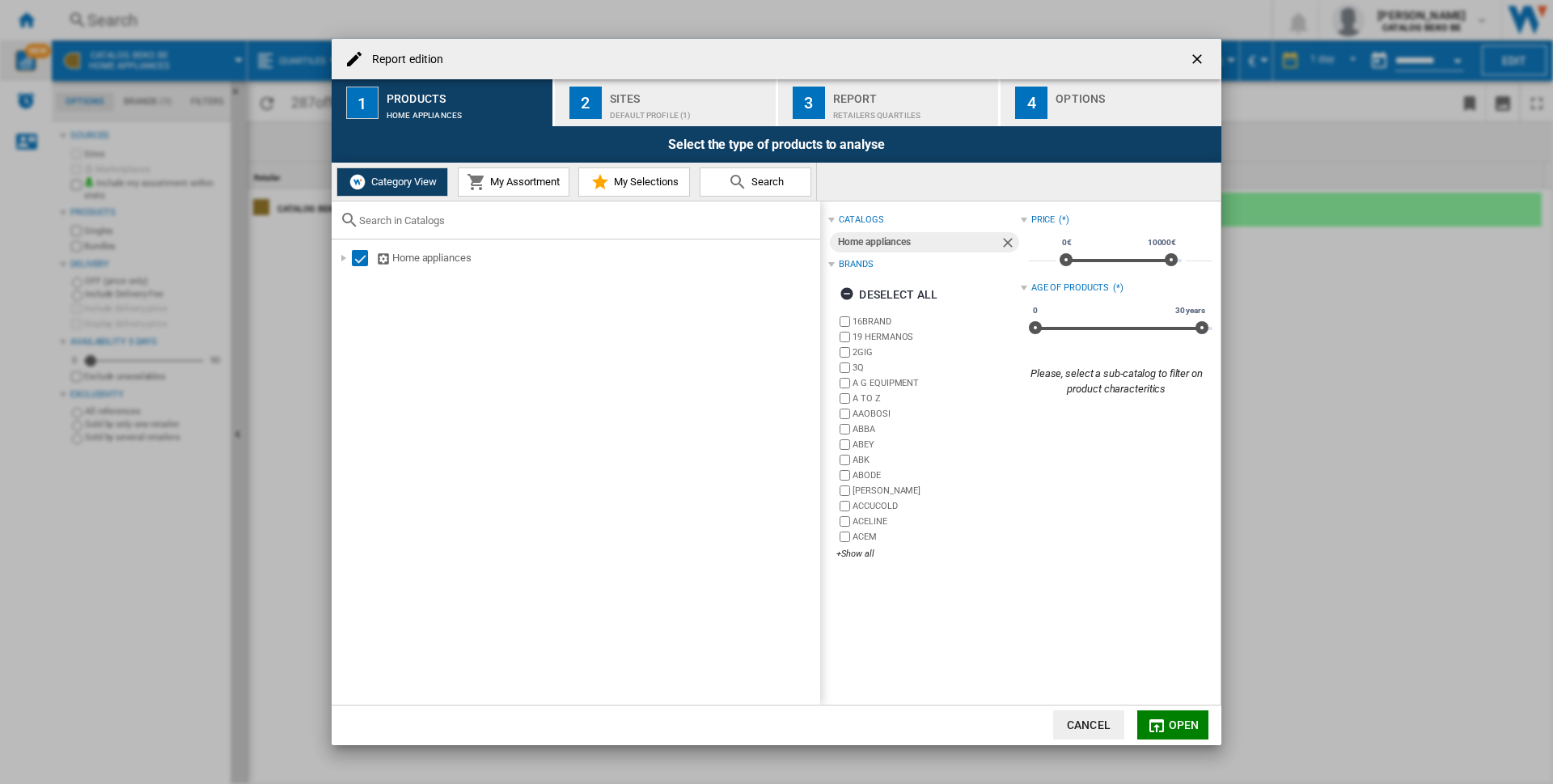
click at [858, 279] on div "Deselect all" at bounding box center [924, 294] width 192 height 39
click at [863, 286] on div "Deselect all" at bounding box center [888, 294] width 98 height 29
click at [866, 551] on div "+Show all" at bounding box center [928, 553] width 184 height 12
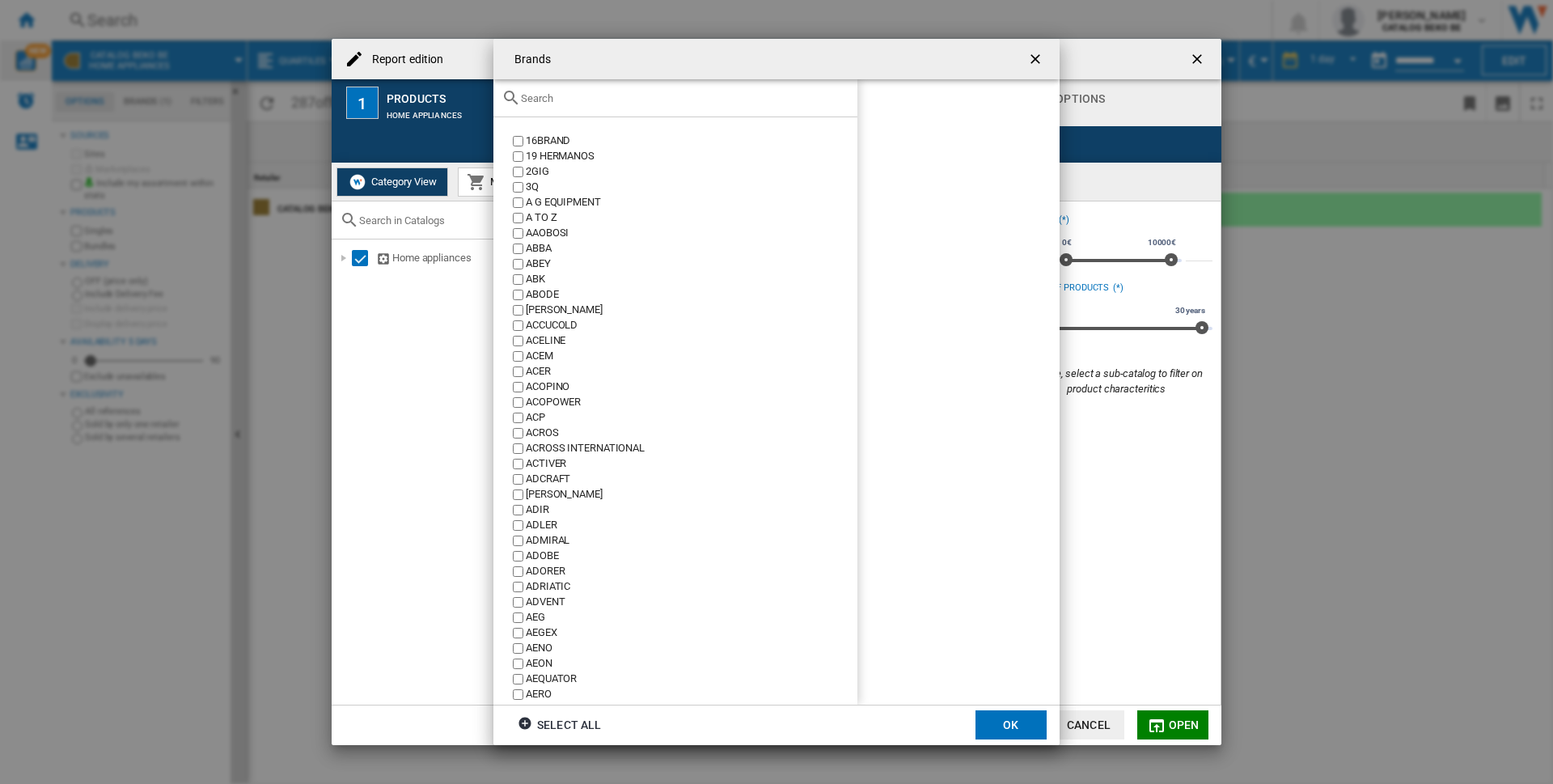
scroll to position [513, 0]
click at [644, 107] on div "Brands 16BRAND ..." at bounding box center [675, 98] width 364 height 38
click at [610, 101] on input "Brands 16BRAND ..." at bounding box center [685, 98] width 328 height 12
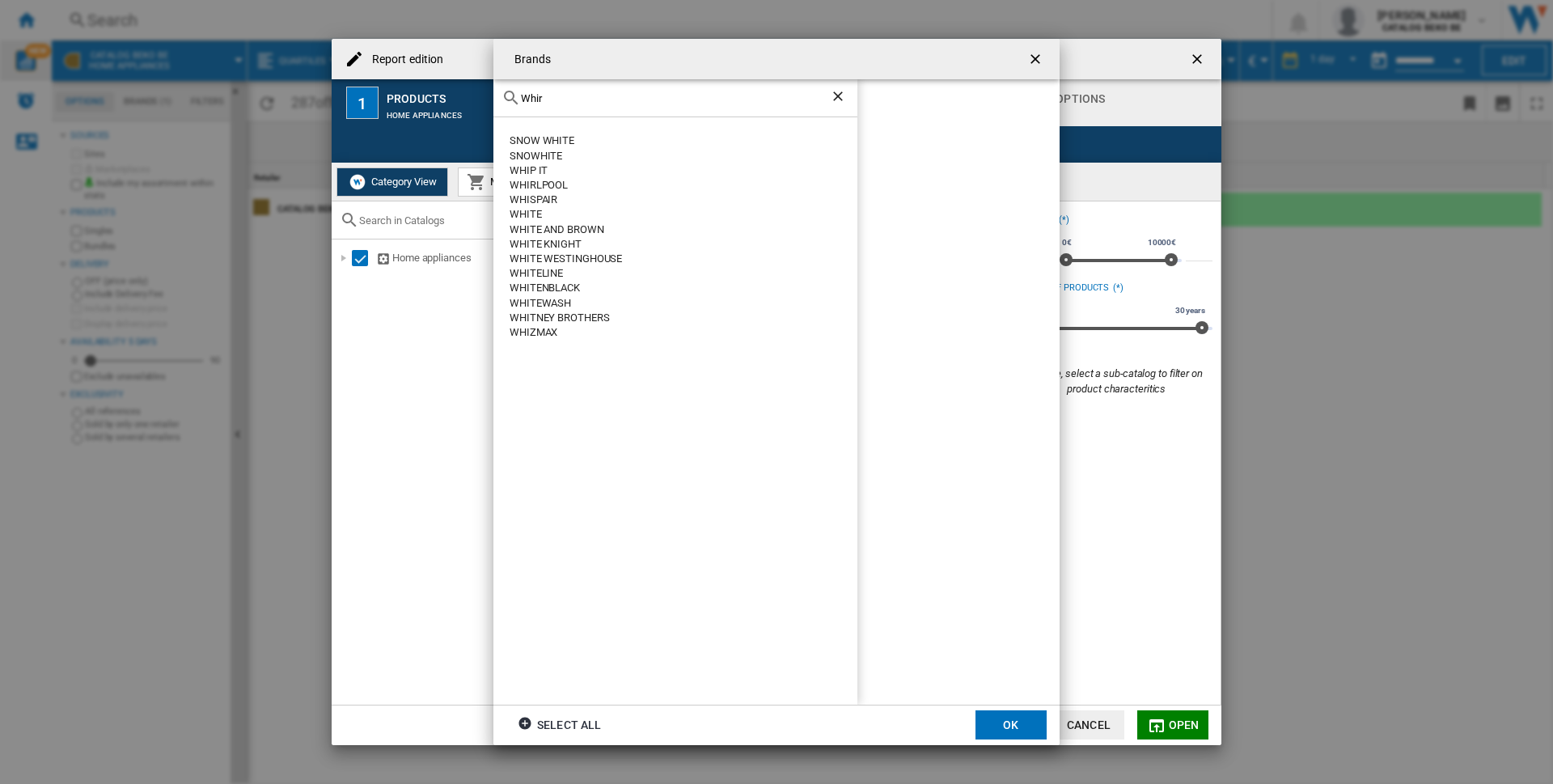
scroll to position [0, 0]
type input "Whirl"
click at [555, 135] on div "WHIRLPOOL" at bounding box center [692, 140] width 332 height 15
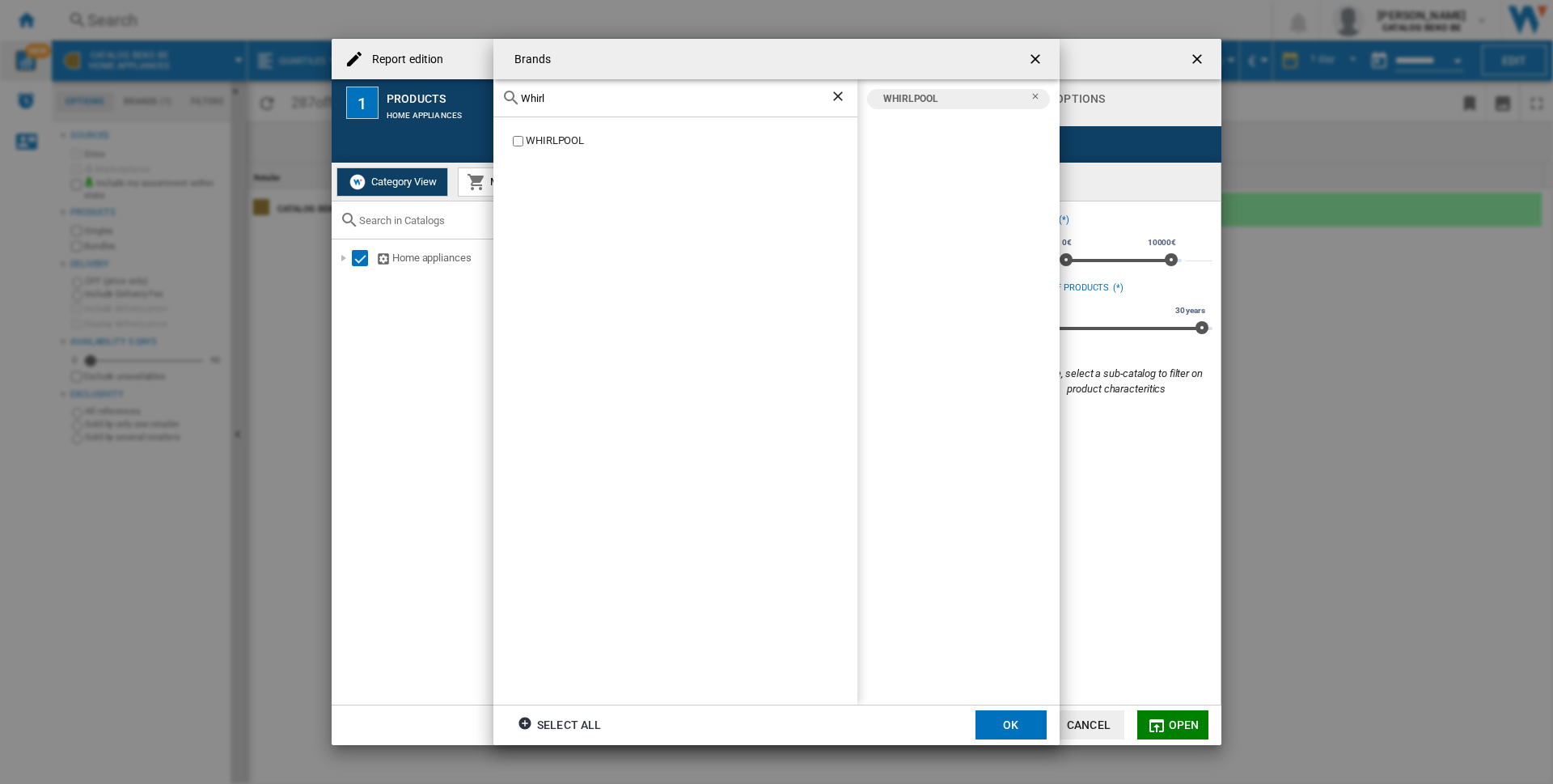
click at [1017, 719] on button "OK" at bounding box center [1011, 725] width 71 height 29
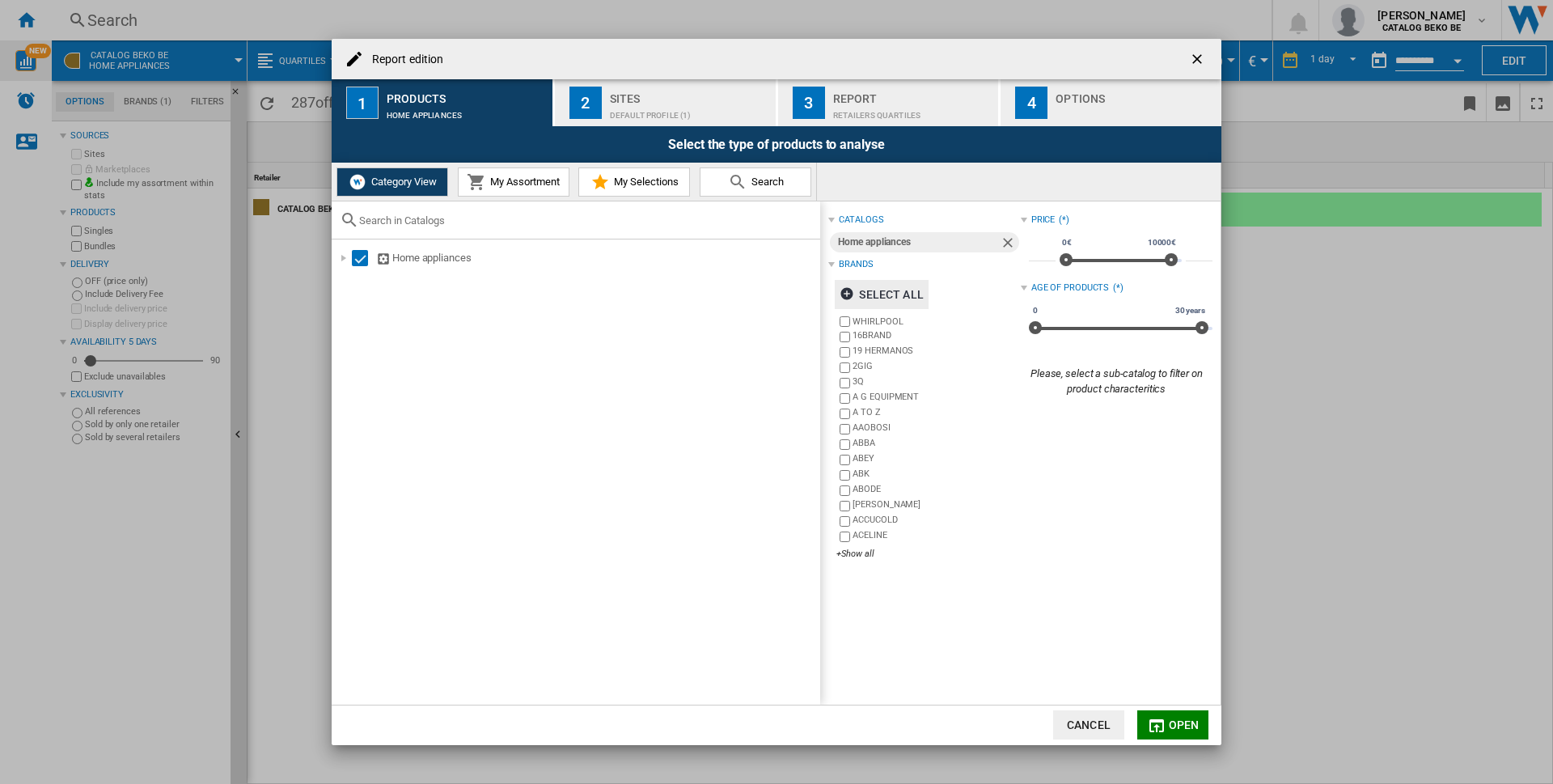
click at [1191, 724] on span "Open" at bounding box center [1184, 725] width 31 height 13
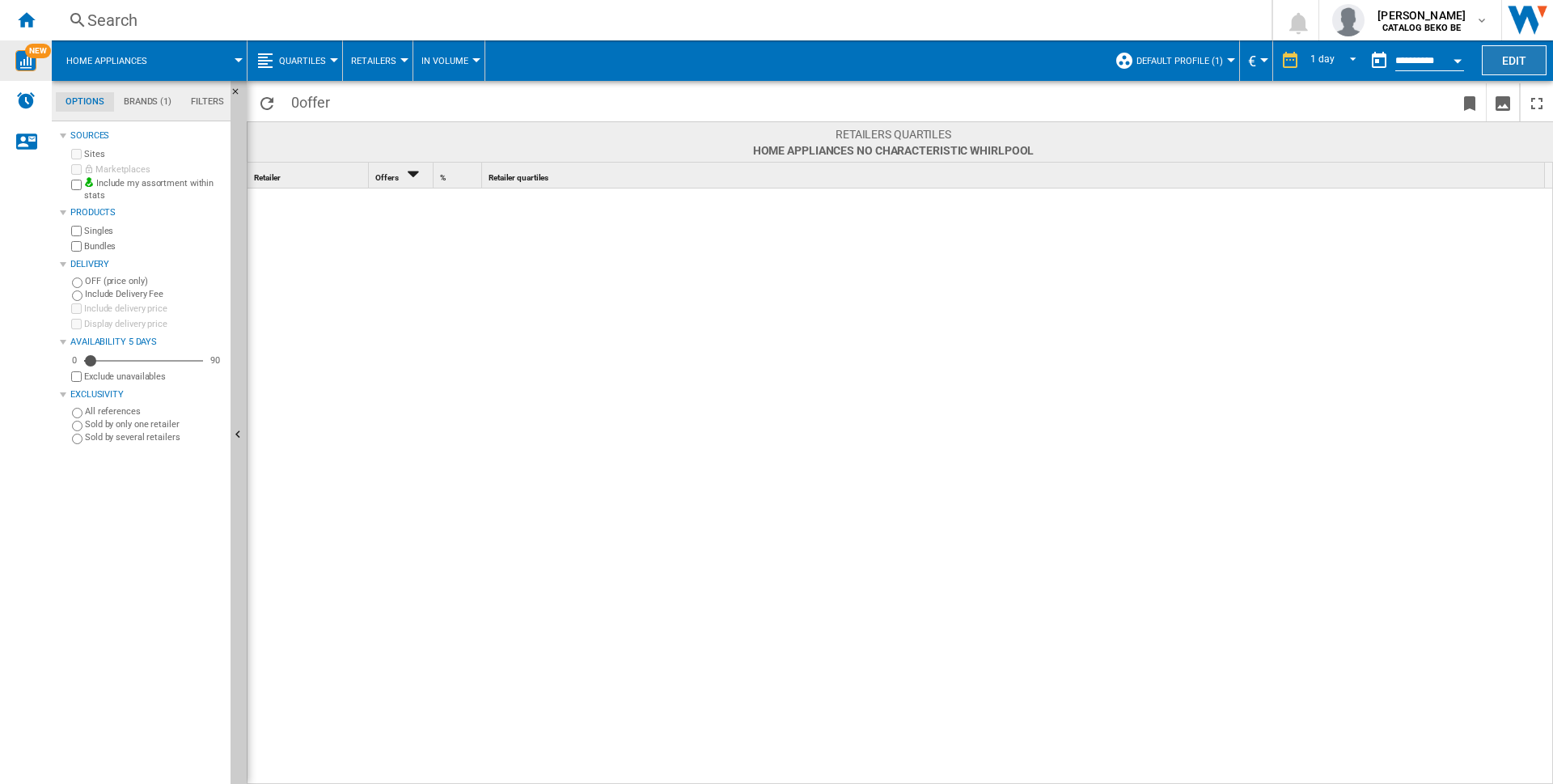
click at [1515, 60] on button "Edit" at bounding box center [1513, 60] width 65 height 30
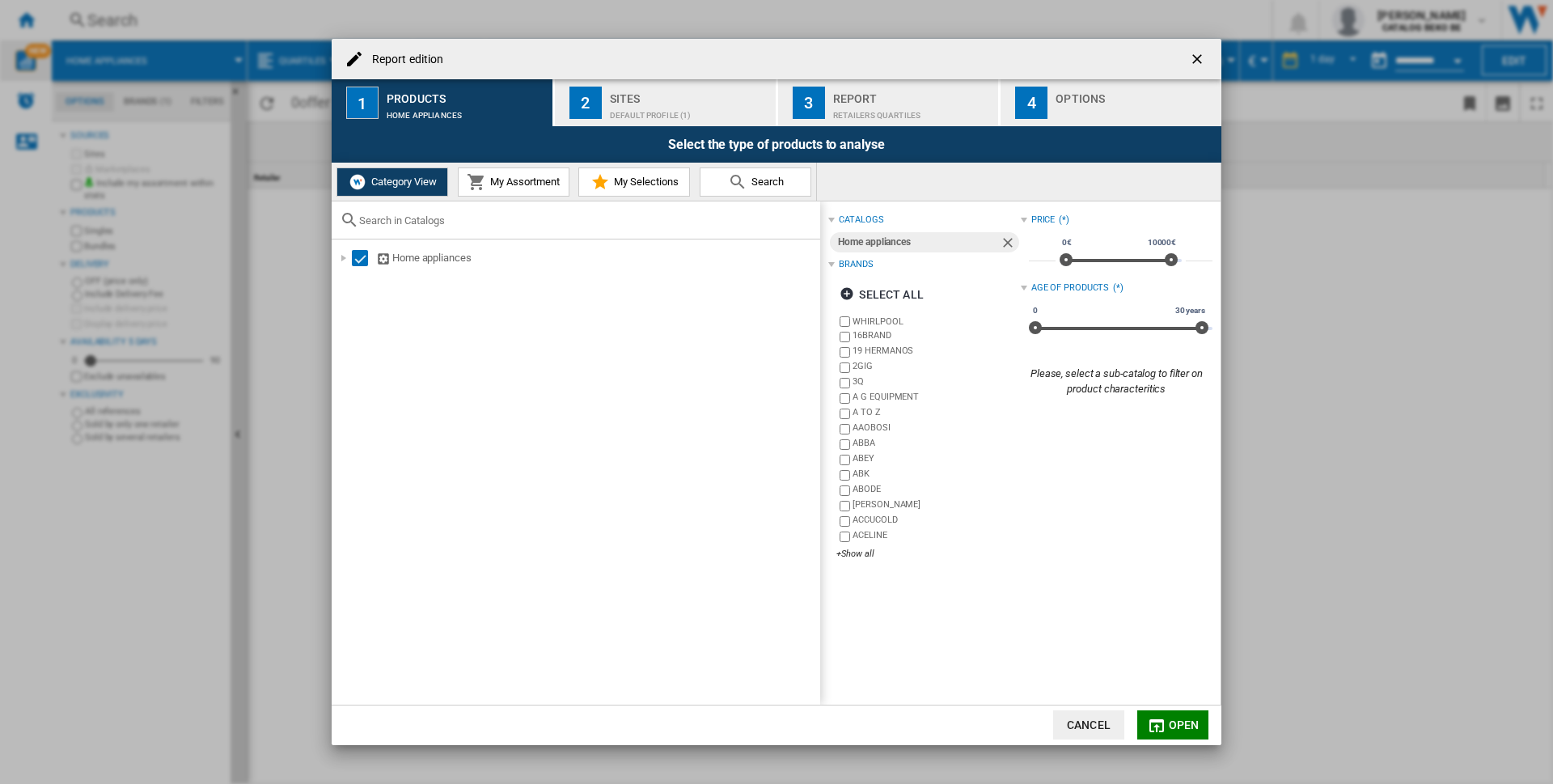
click at [732, 179] on md-icon "Report edition ..." at bounding box center [738, 182] width 20 height 20
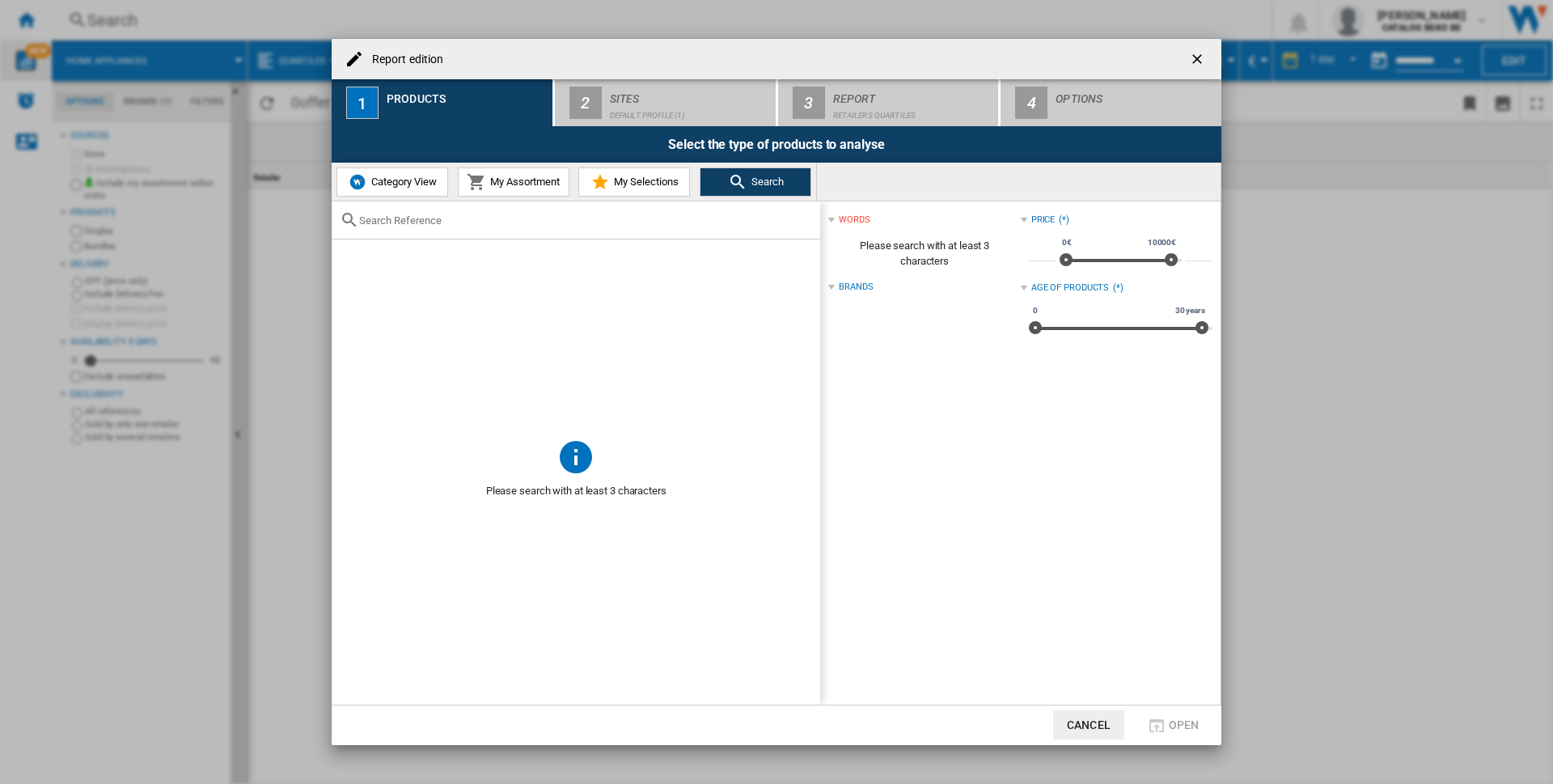
click at [892, 95] on div "Report" at bounding box center [913, 94] width 160 height 17
click at [392, 184] on span "Category View" at bounding box center [402, 182] width 69 height 12
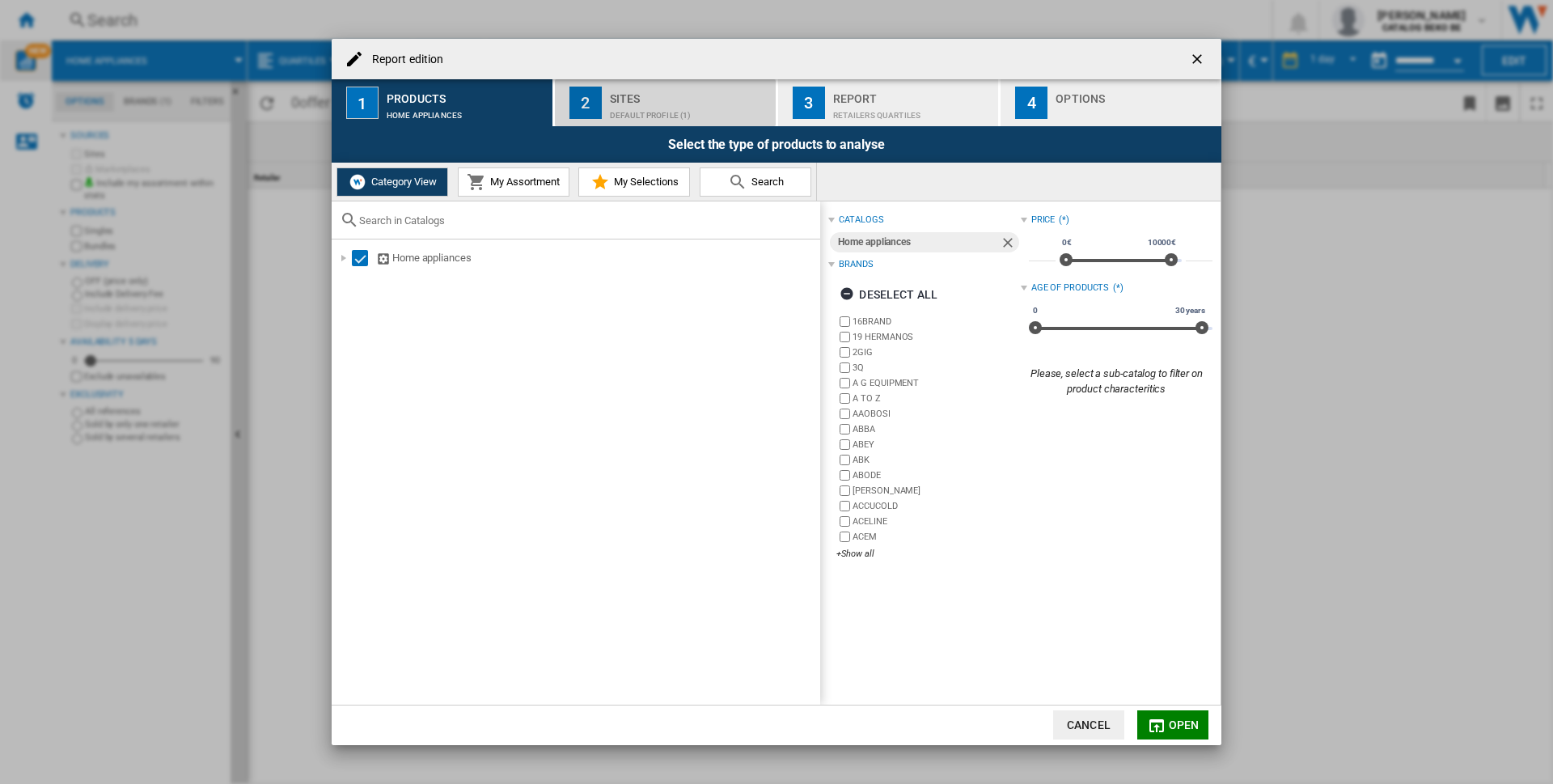
click at [687, 106] on div "Default profile (1)" at bounding box center [690, 111] width 160 height 17
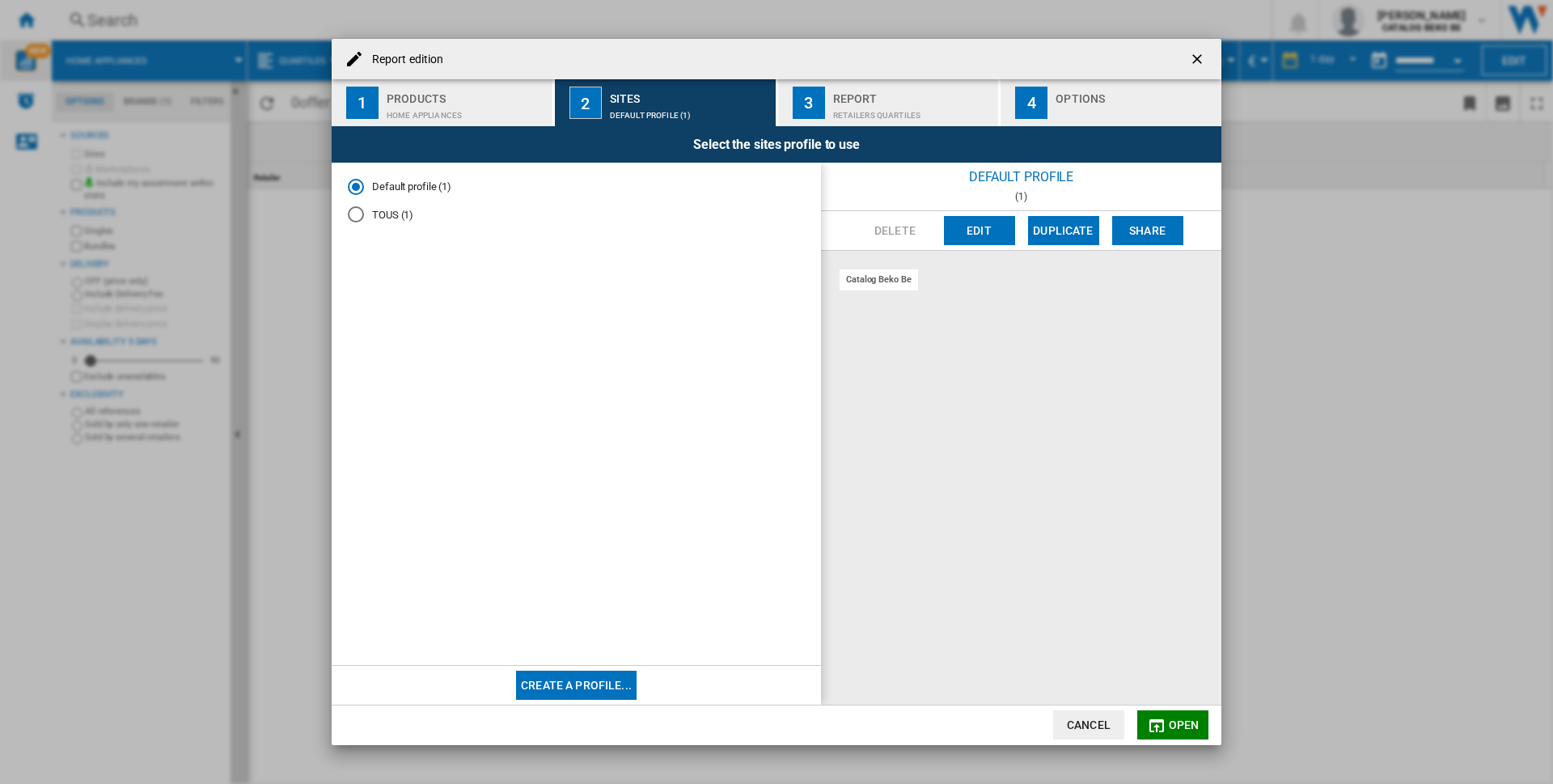
click at [886, 99] on div "Report" at bounding box center [913, 94] width 160 height 17
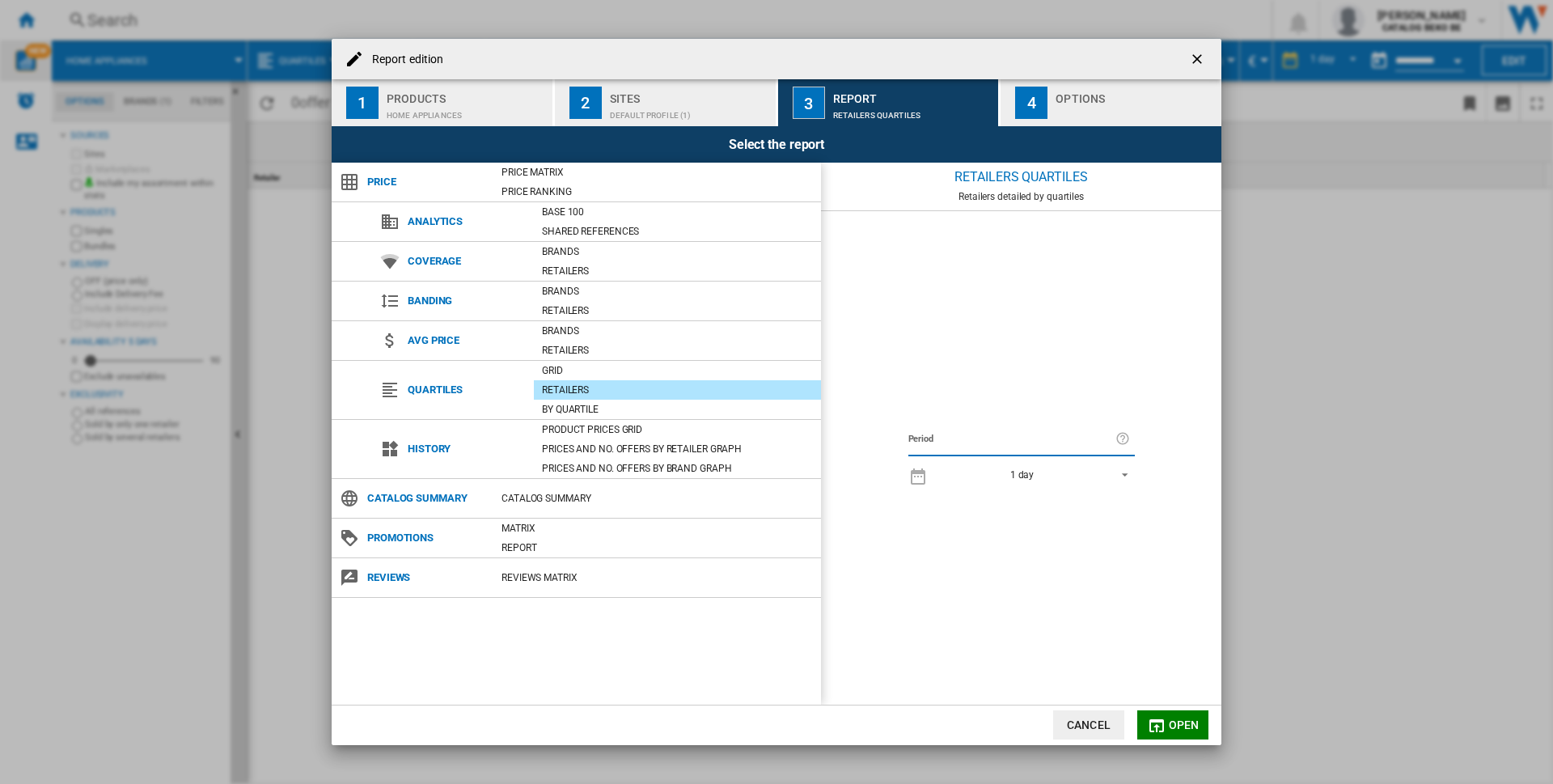
click at [599, 389] on div "Retailers" at bounding box center [678, 389] width 287 height 16
click at [558, 173] on div "Price Matrix" at bounding box center [656, 172] width 327 height 16
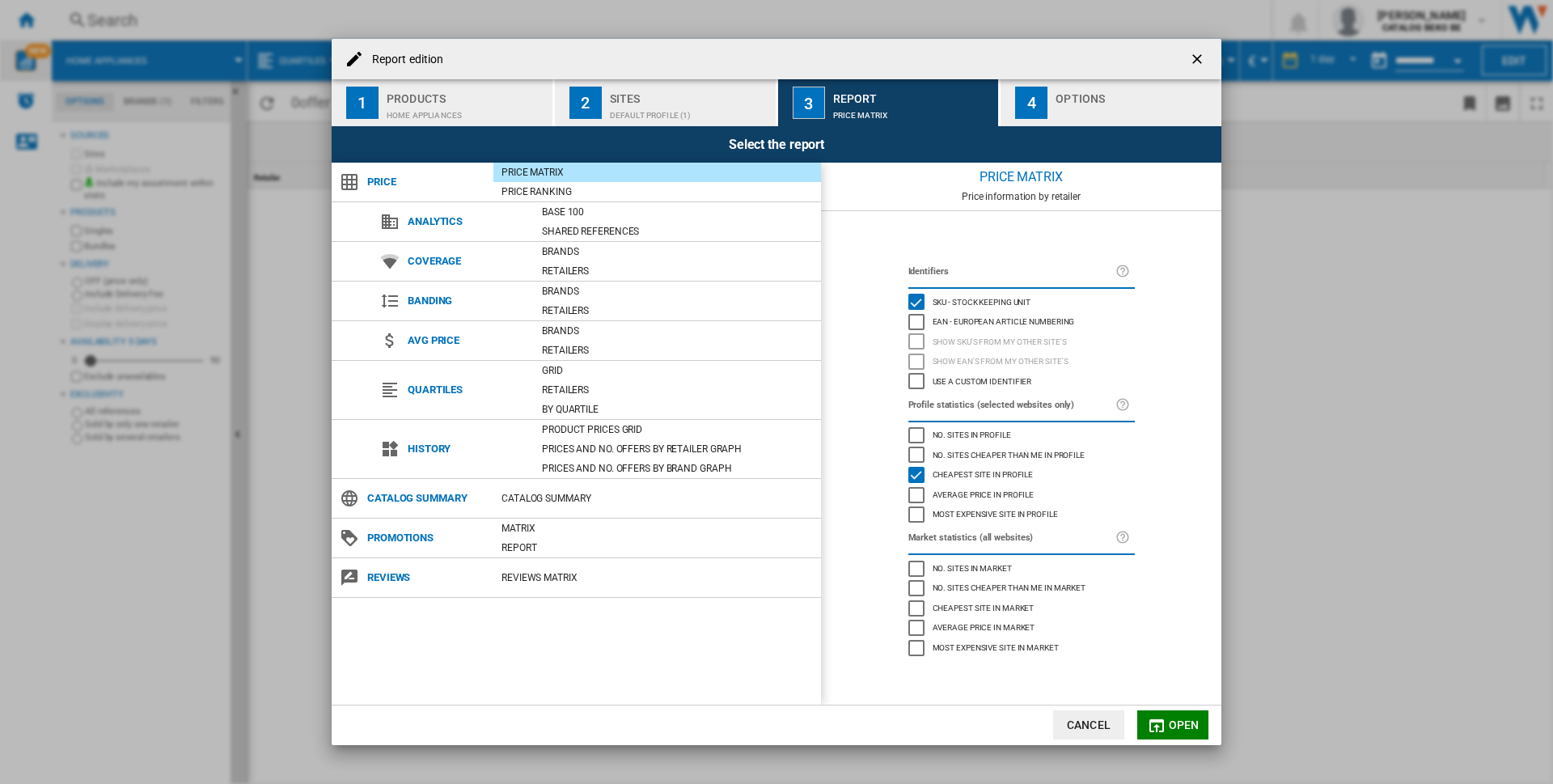
click at [380, 179] on span "Price" at bounding box center [426, 182] width 134 height 23
click at [1157, 716] on md-icon "Report edition ..." at bounding box center [1157, 725] width 20 height 20
